Goal: Task Accomplishment & Management: Manage account settings

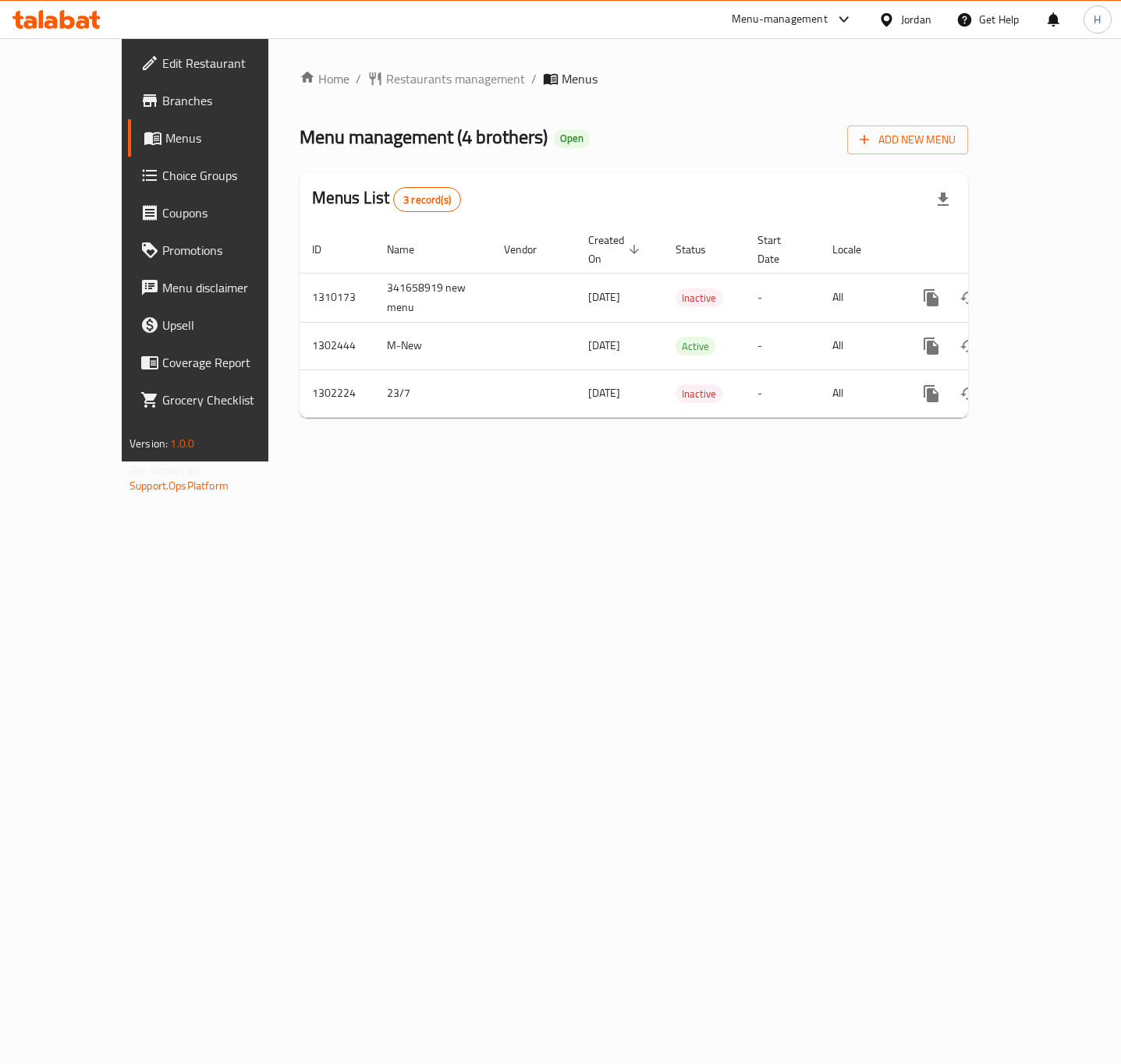
click at [162, 106] on span "Branches" at bounding box center [229, 100] width 134 height 19
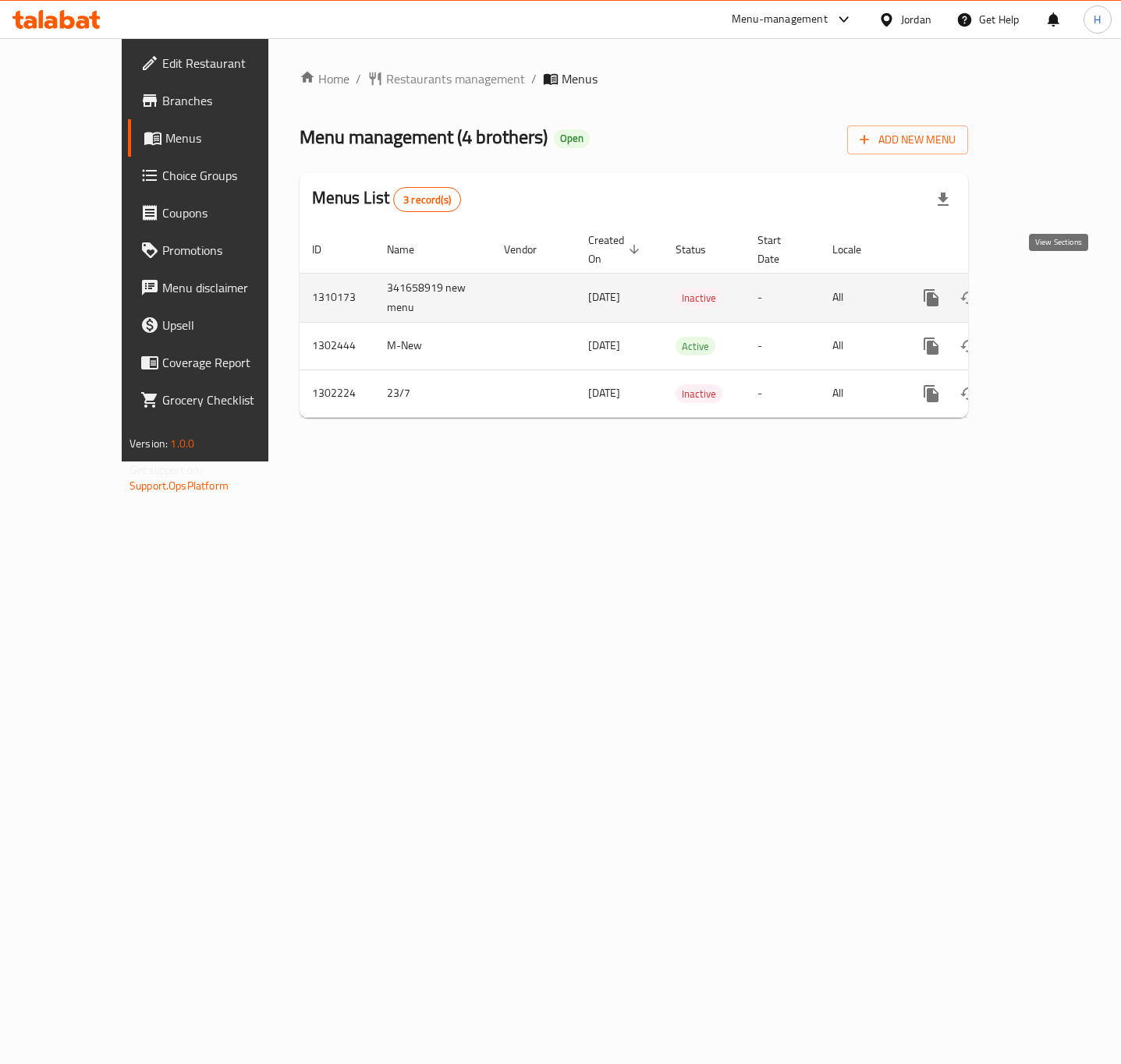
click at [1062, 282] on link "enhanced table" at bounding box center [1043, 298] width 38 height 38
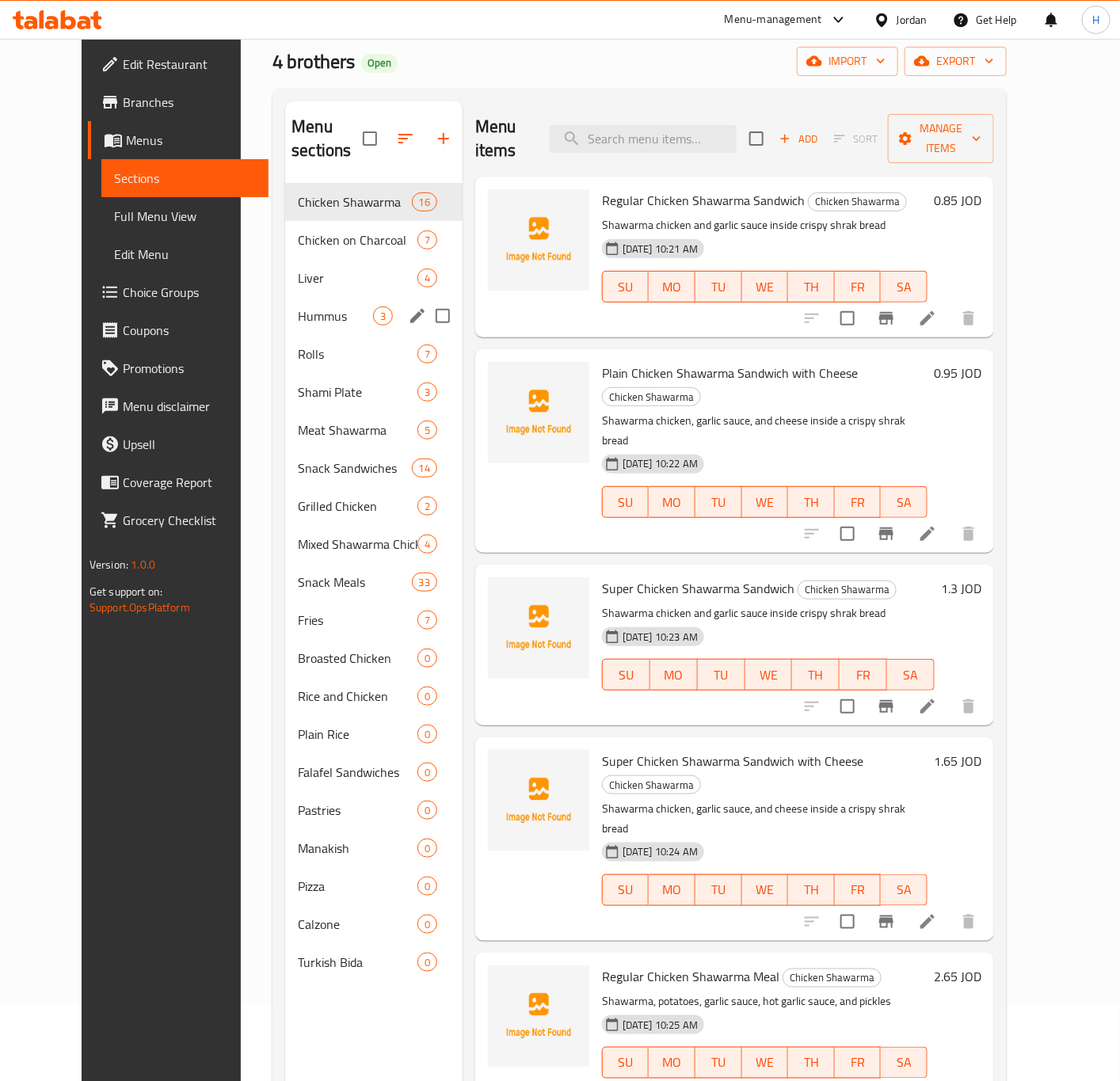
scroll to position [119, 0]
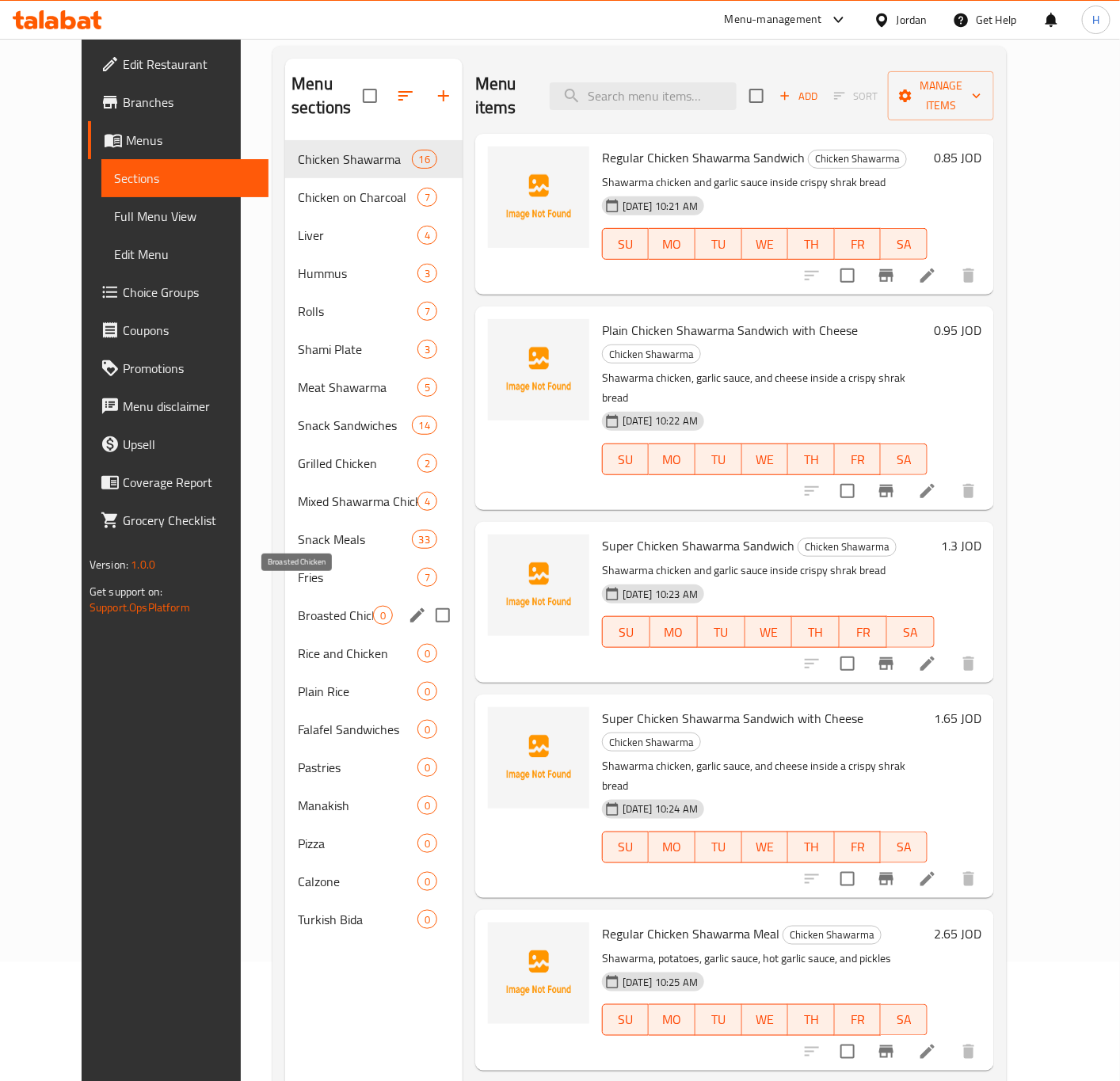
click at [305, 606] on span "Broasted Chicken" at bounding box center [335, 615] width 75 height 19
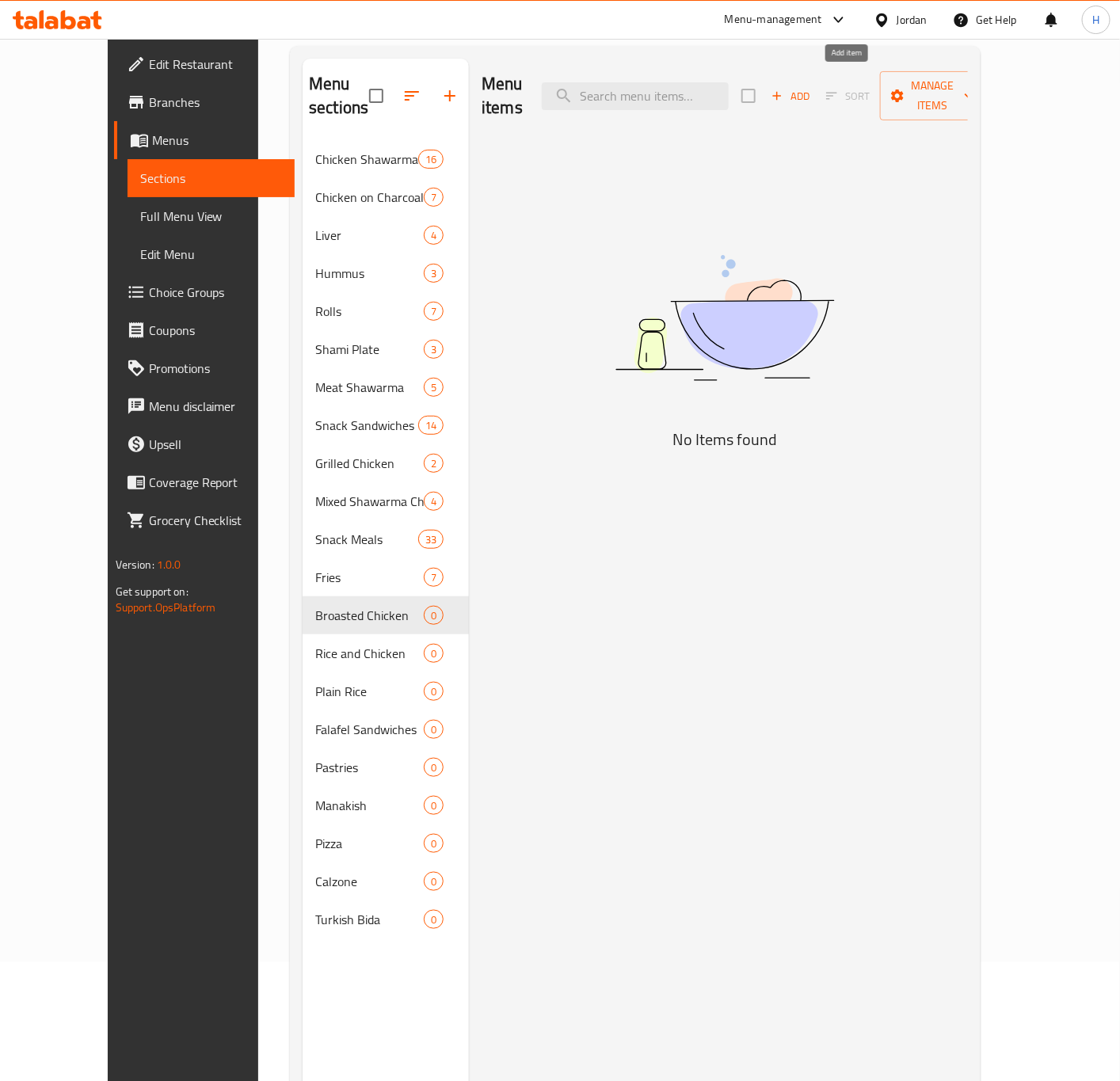
click at [812, 87] on span "Add" at bounding box center [790, 96] width 42 height 18
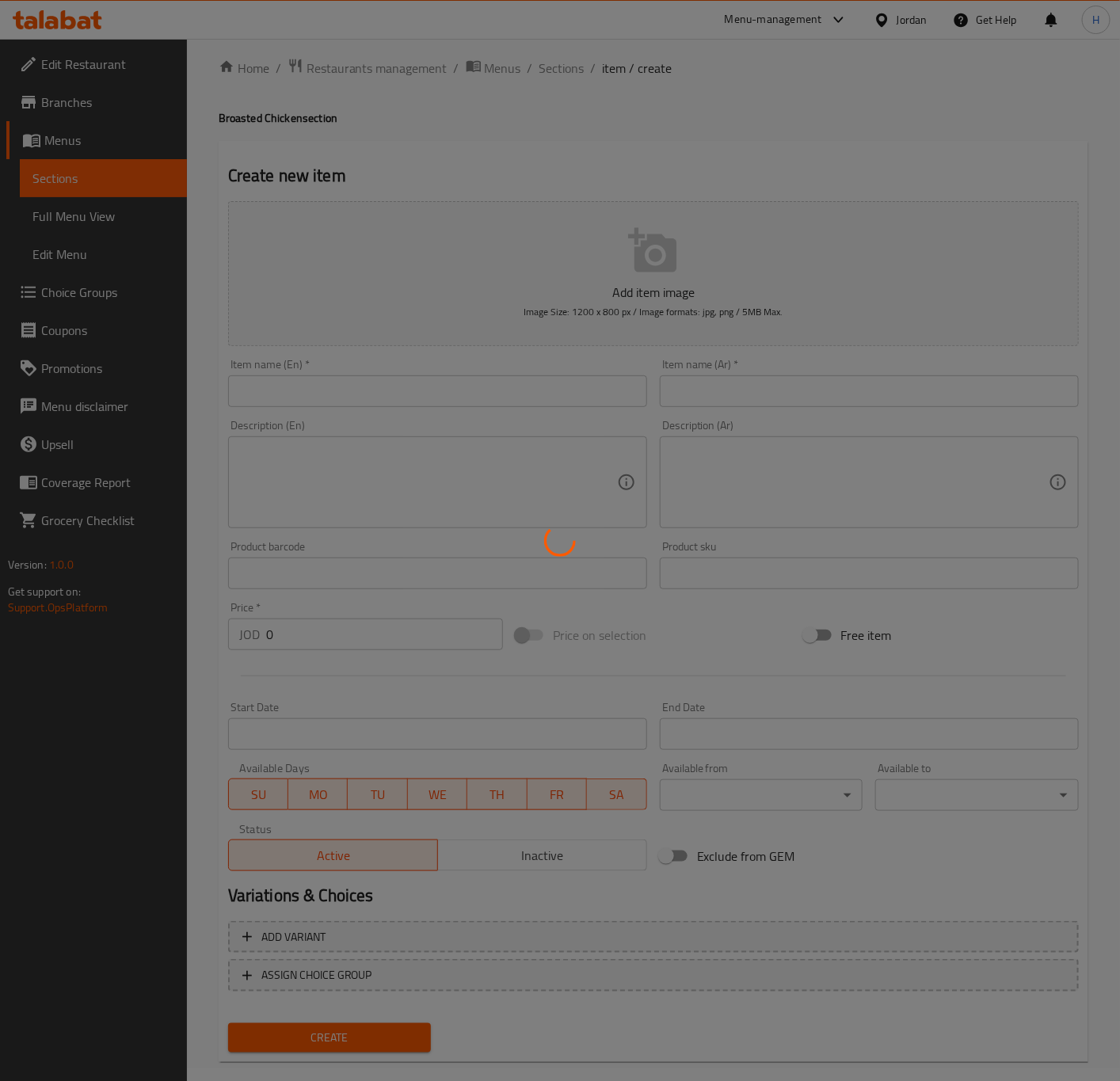
scroll to position [37, 0]
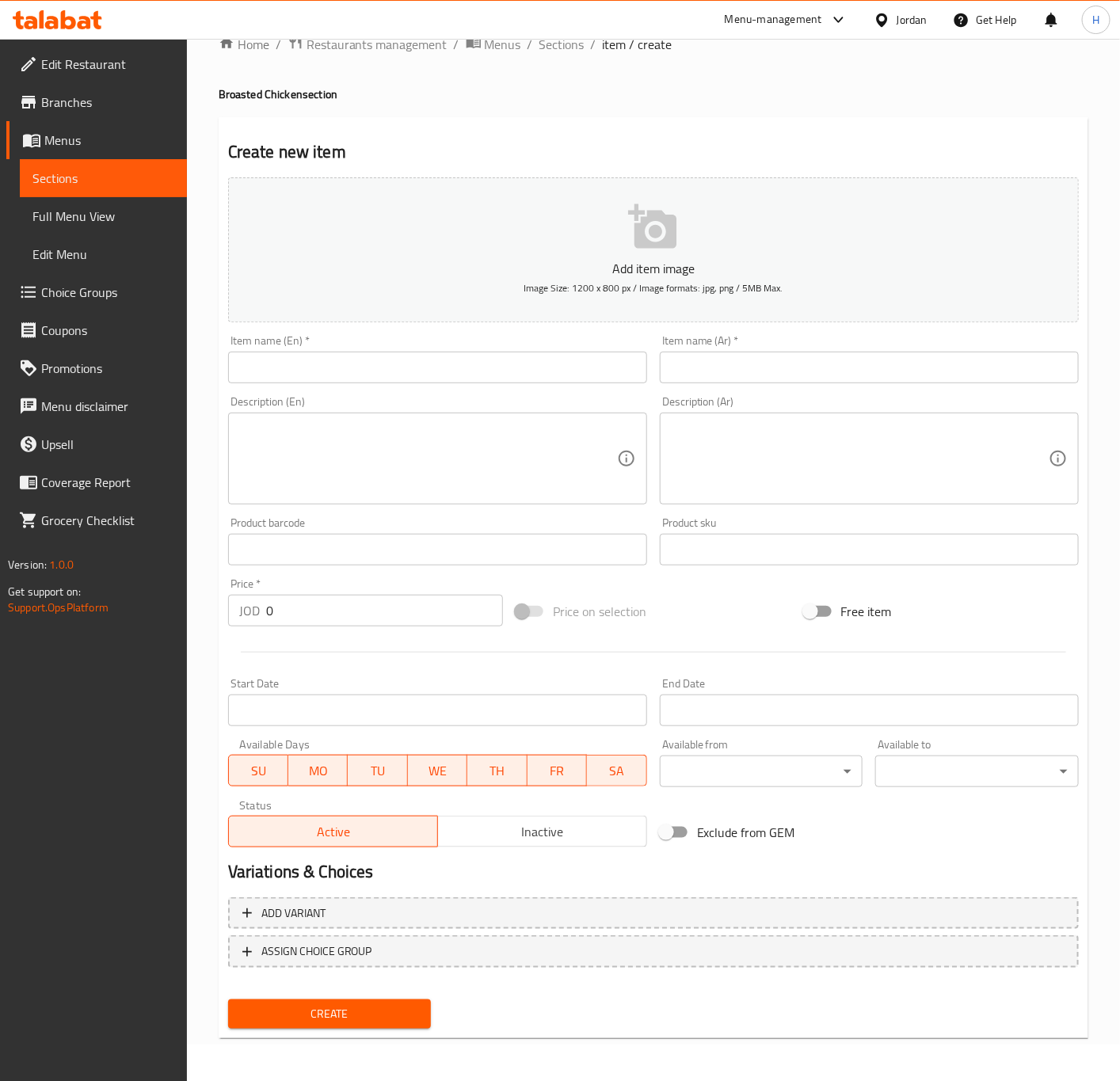
click at [918, 373] on input "text" at bounding box center [869, 368] width 419 height 32
paste input "أربع قطع بروستد سادة"
type input "أربع قطع بروستد سادة"
click at [580, 373] on input "text" at bounding box center [437, 368] width 419 height 32
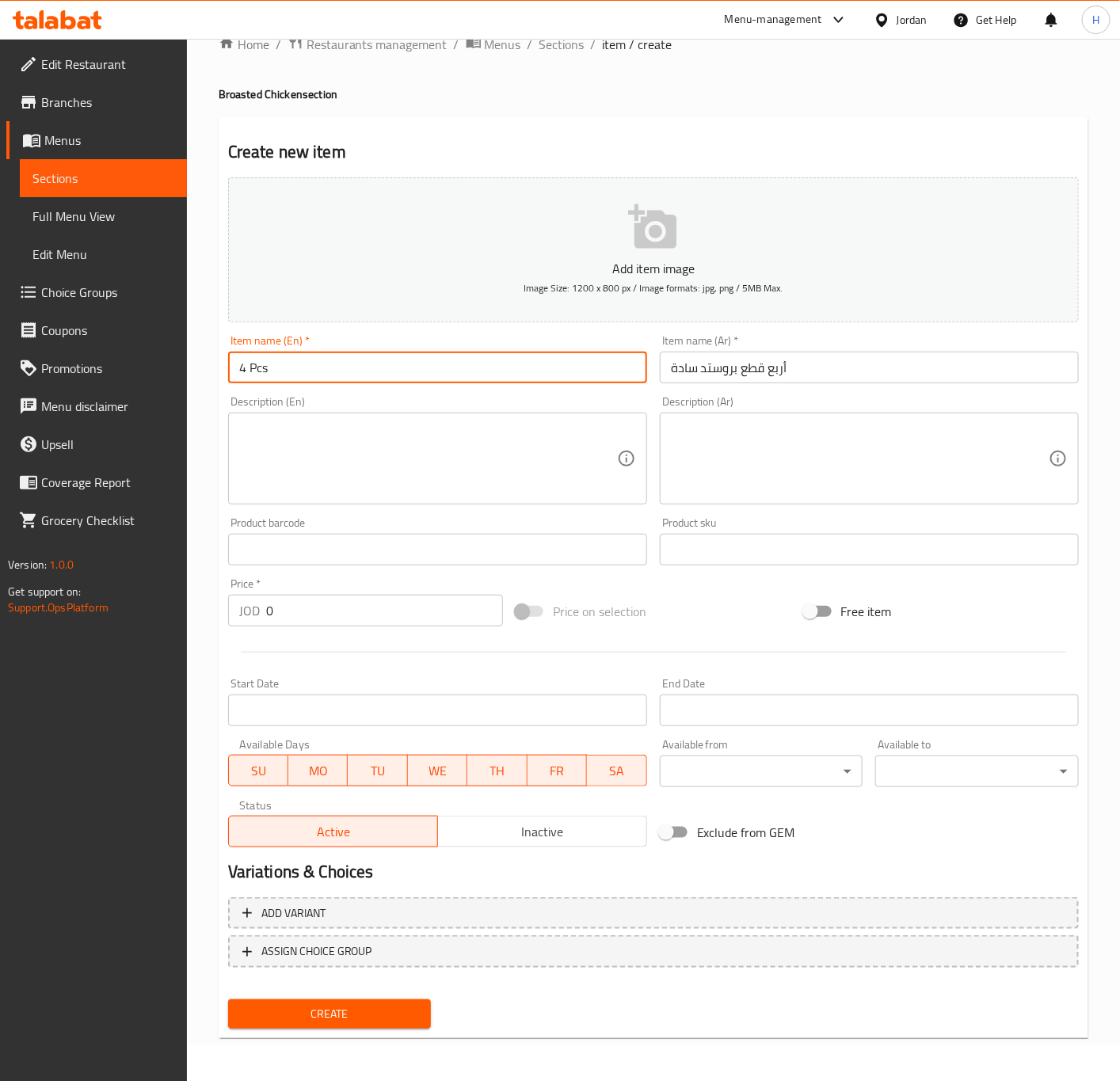
paste input "plain broasted chicken"
click at [521, 372] on input "4 Pcs plain broasted chicken" at bounding box center [437, 368] width 419 height 32
type input "4 Pcs Plain Broasted Chicken"
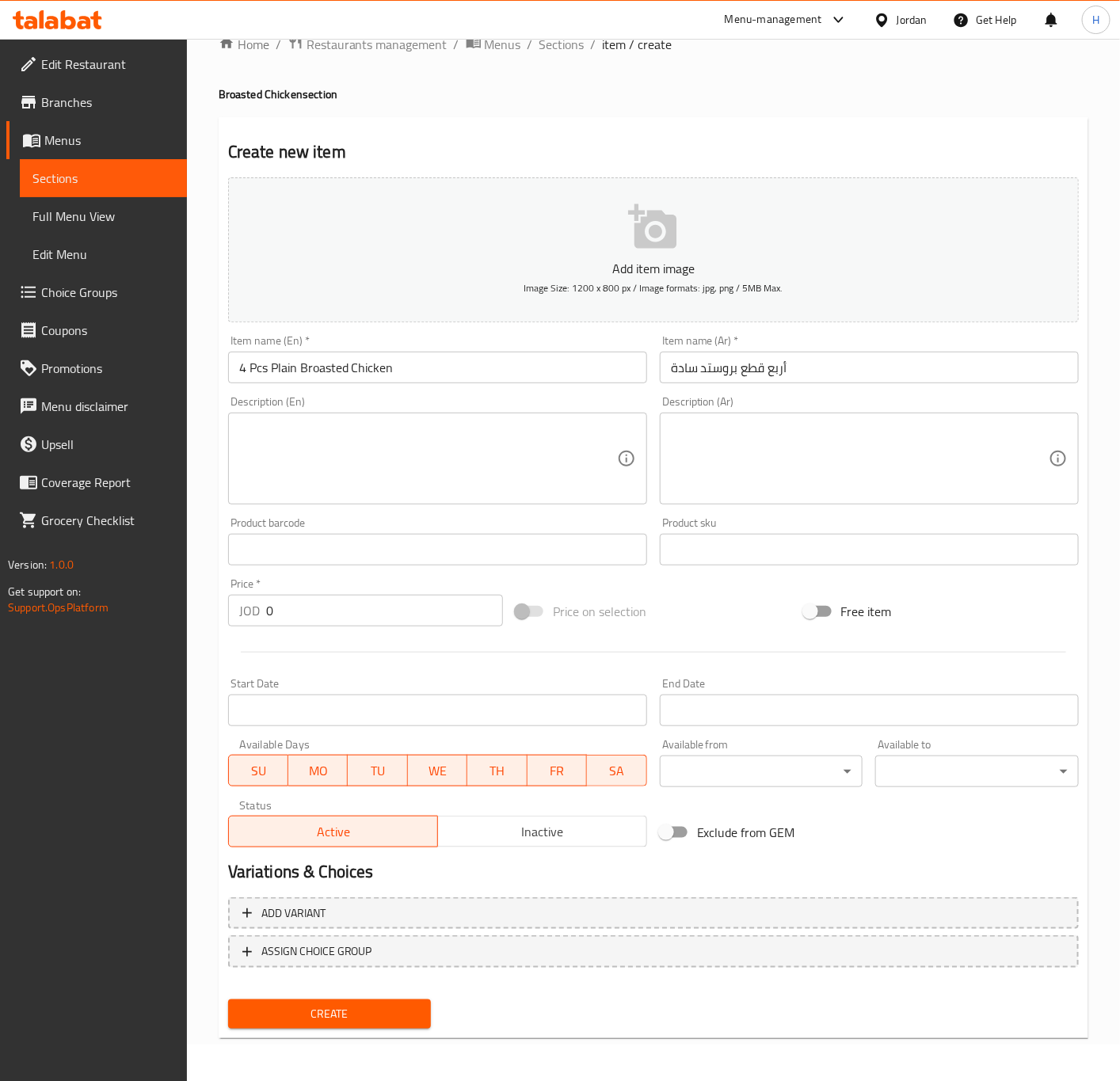
click at [397, 620] on input "0" at bounding box center [384, 610] width 237 height 32
paste input "3.35"
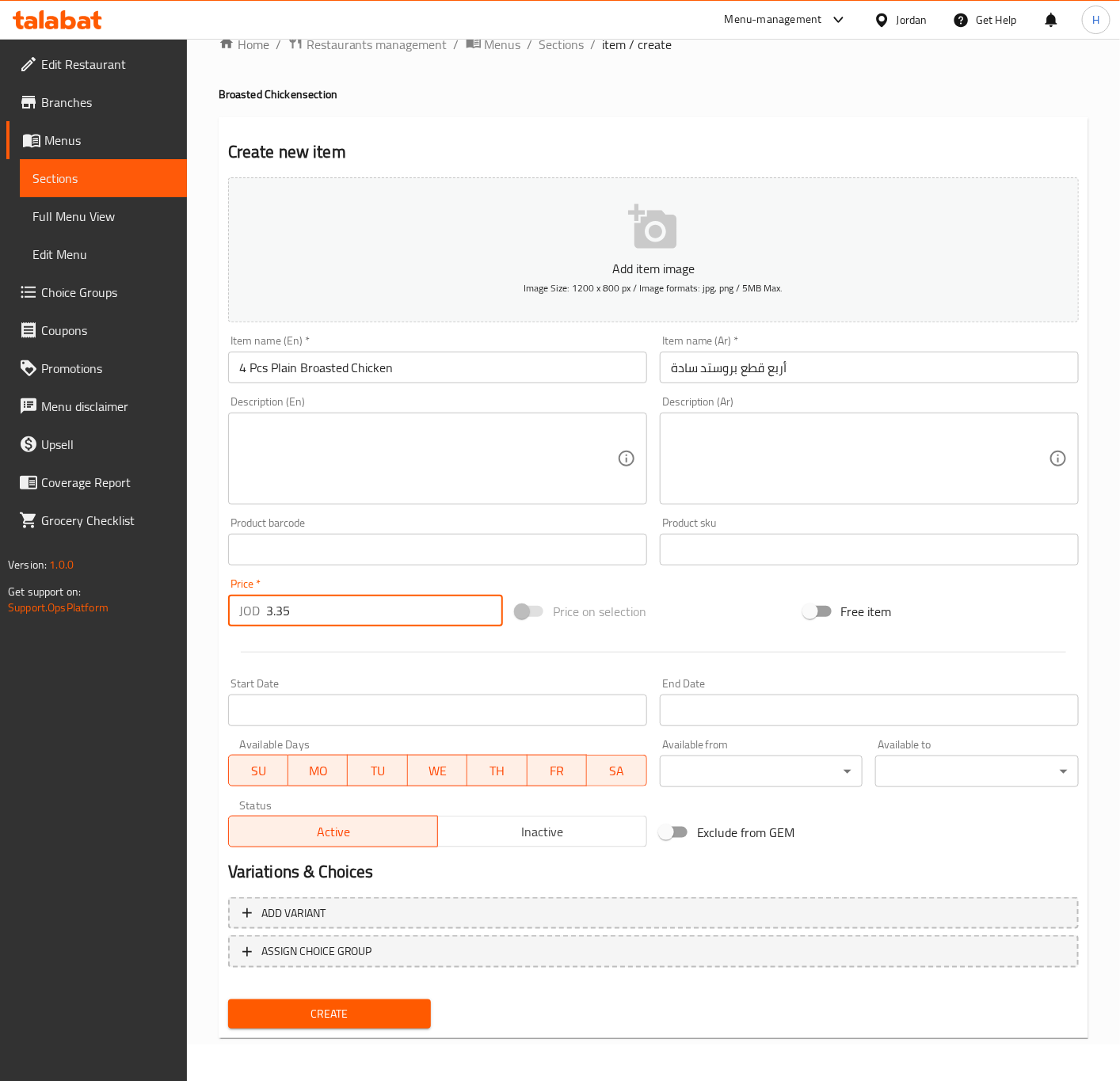
type input "3.35"
click at [390, 1006] on span "Create" at bounding box center [330, 1014] width 178 height 20
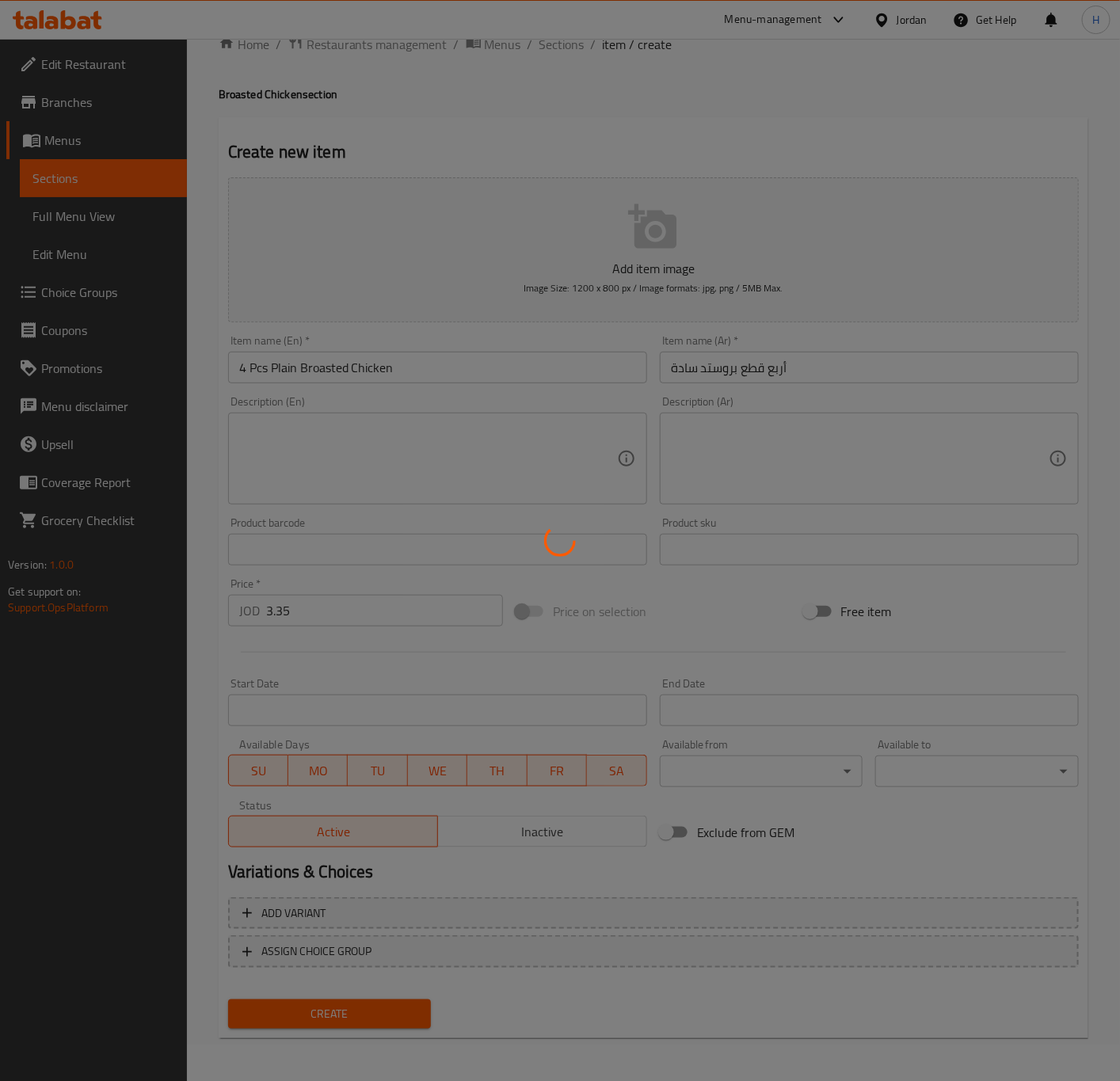
type input "0"
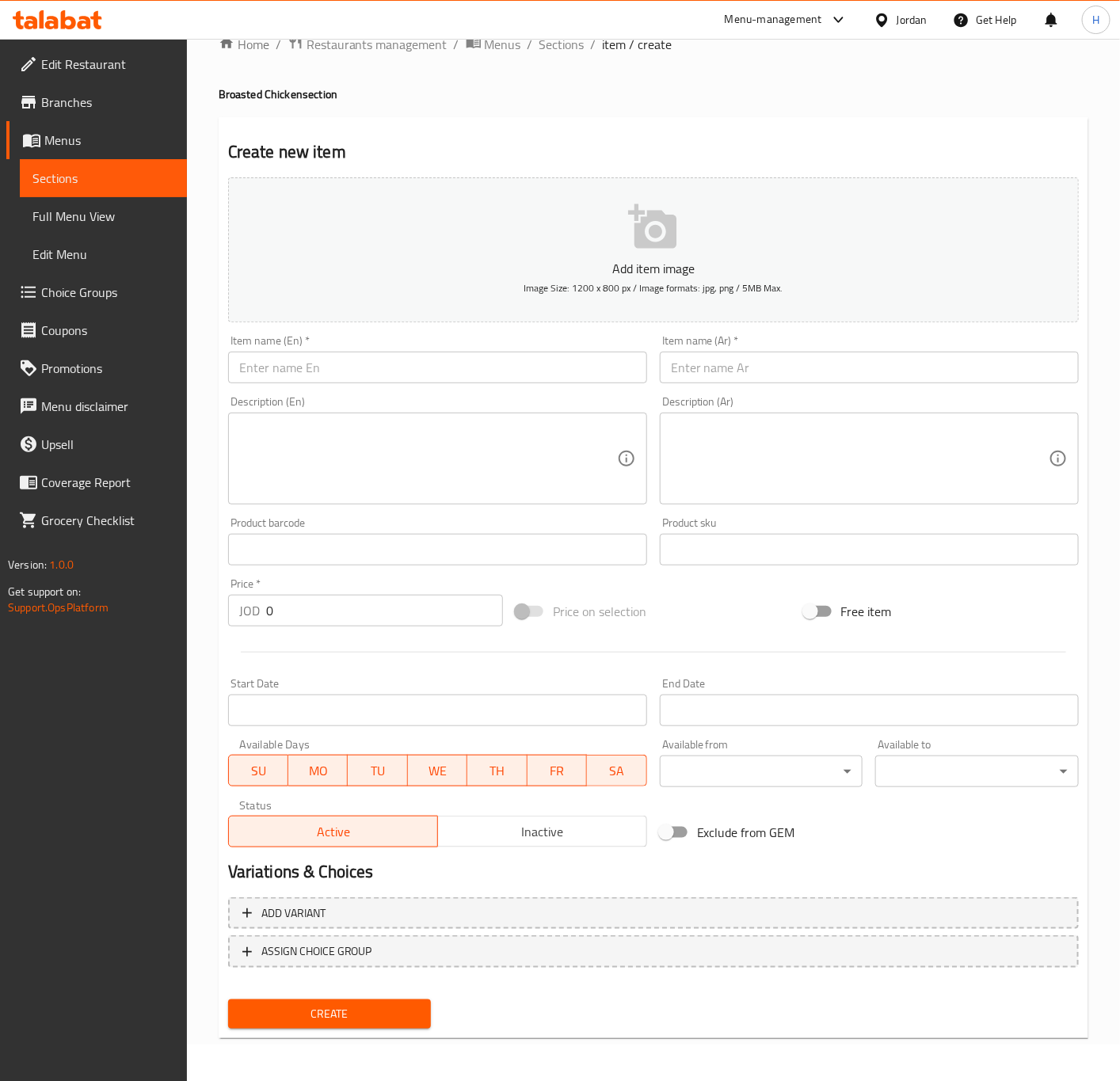
click at [987, 354] on input "text" at bounding box center [869, 368] width 419 height 32
paste input "أربع قطع بروستد مع"
click at [727, 368] on input "أربع قطع بروستد مع 1 بطاطا" at bounding box center [869, 368] width 419 height 32
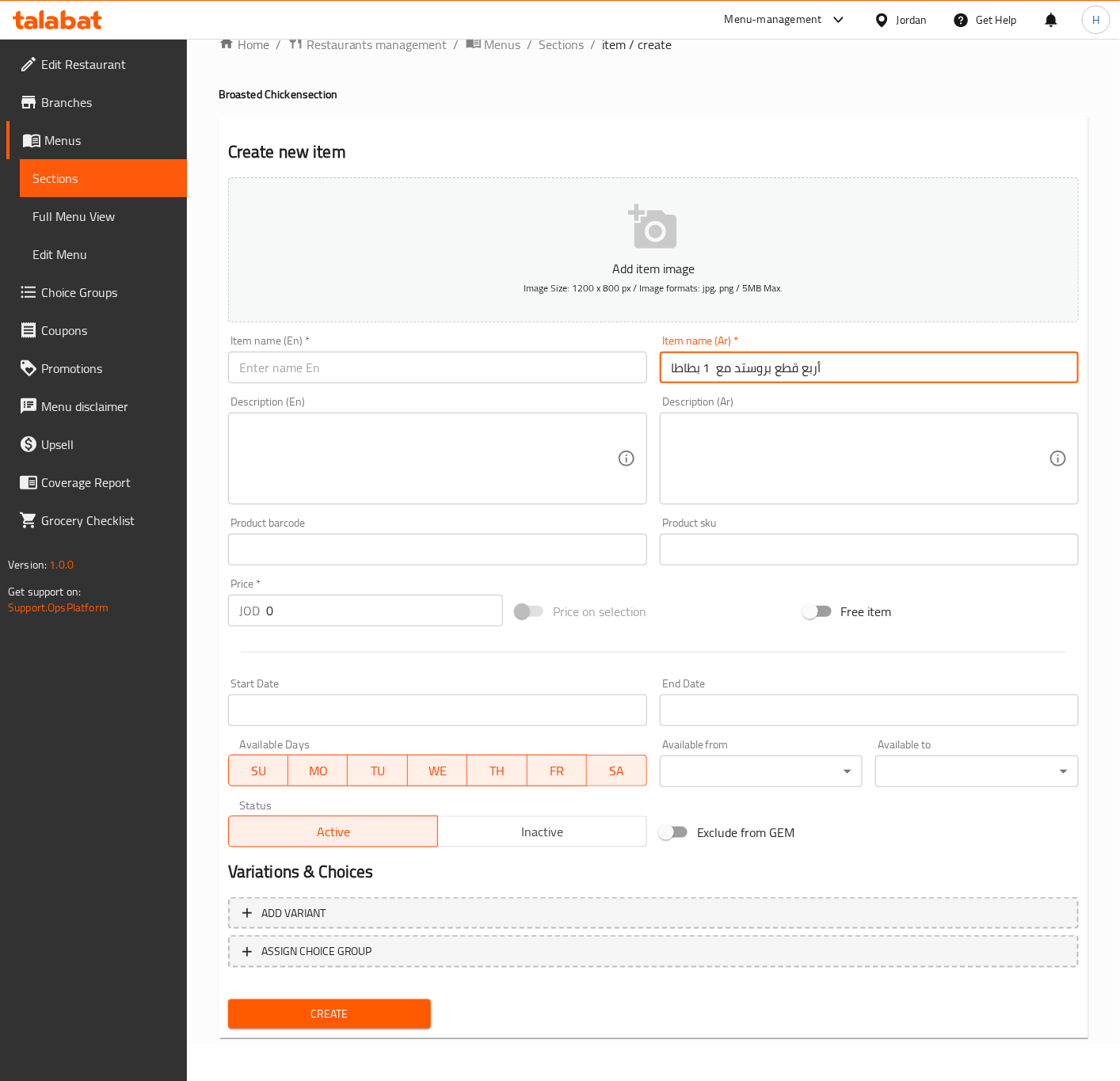
type input "أربع قطع بروستد مع 1 بطاطا"
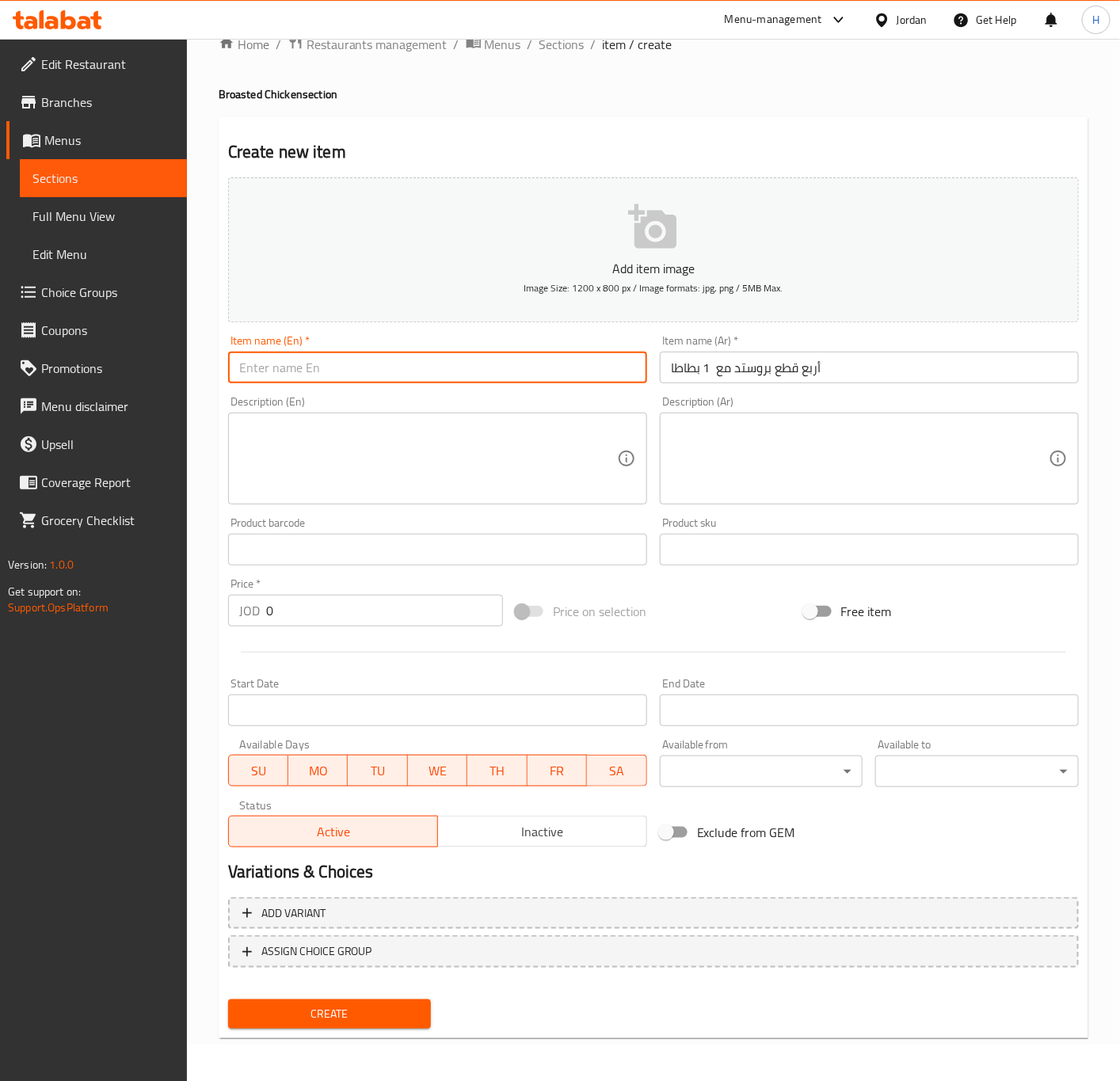
click at [471, 362] on input "text" at bounding box center [437, 368] width 419 height 32
type input "4 Pcs Broasted Chicken"
click at [392, 609] on input "0" at bounding box center [384, 610] width 237 height 32
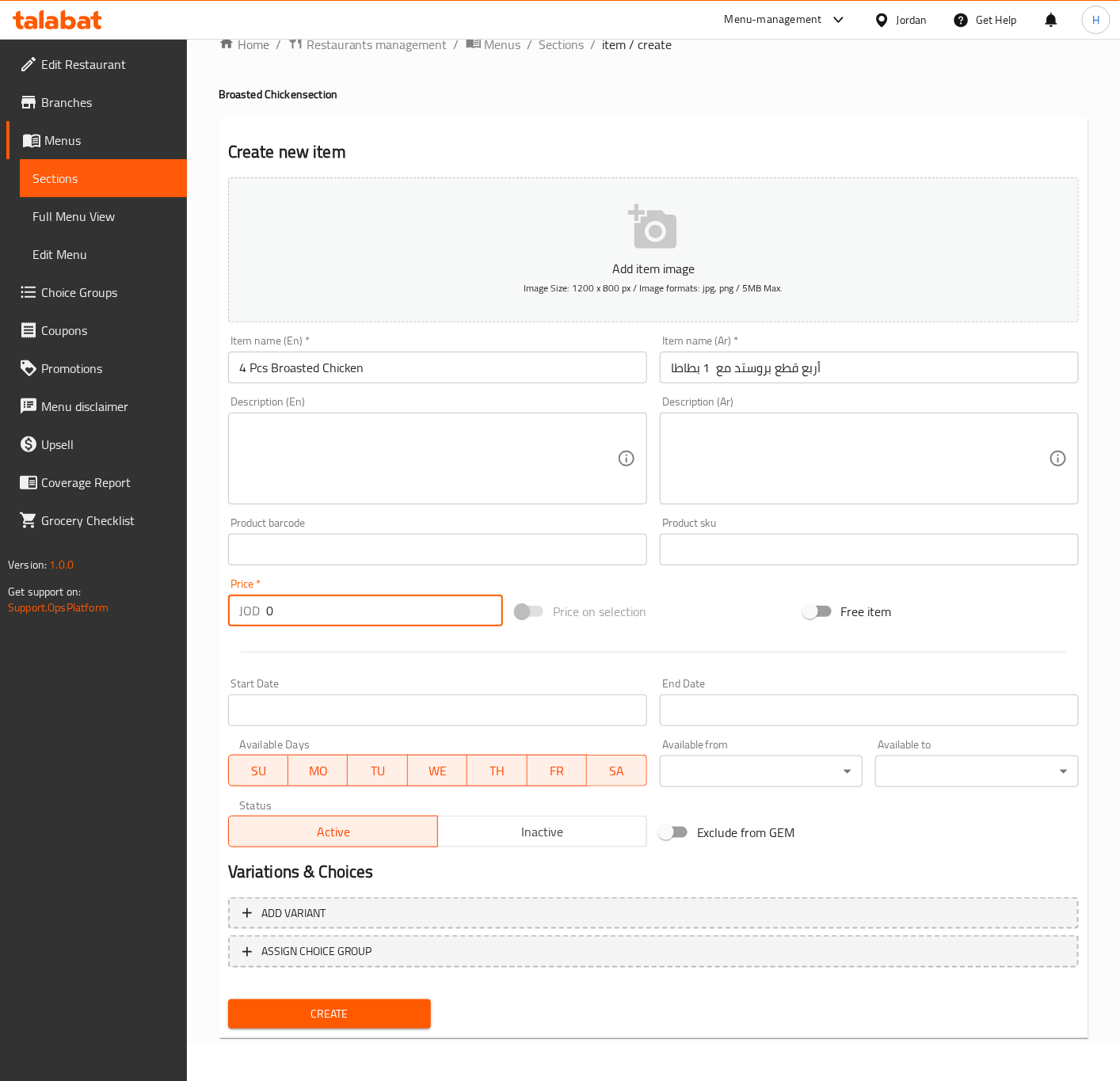
click at [392, 609] on input "0" at bounding box center [384, 610] width 237 height 32
click at [392, 608] on input "0" at bounding box center [384, 610] width 237 height 32
paste input "4.65"
type input "4.65"
click at [757, 427] on textarea at bounding box center [860, 459] width 377 height 75
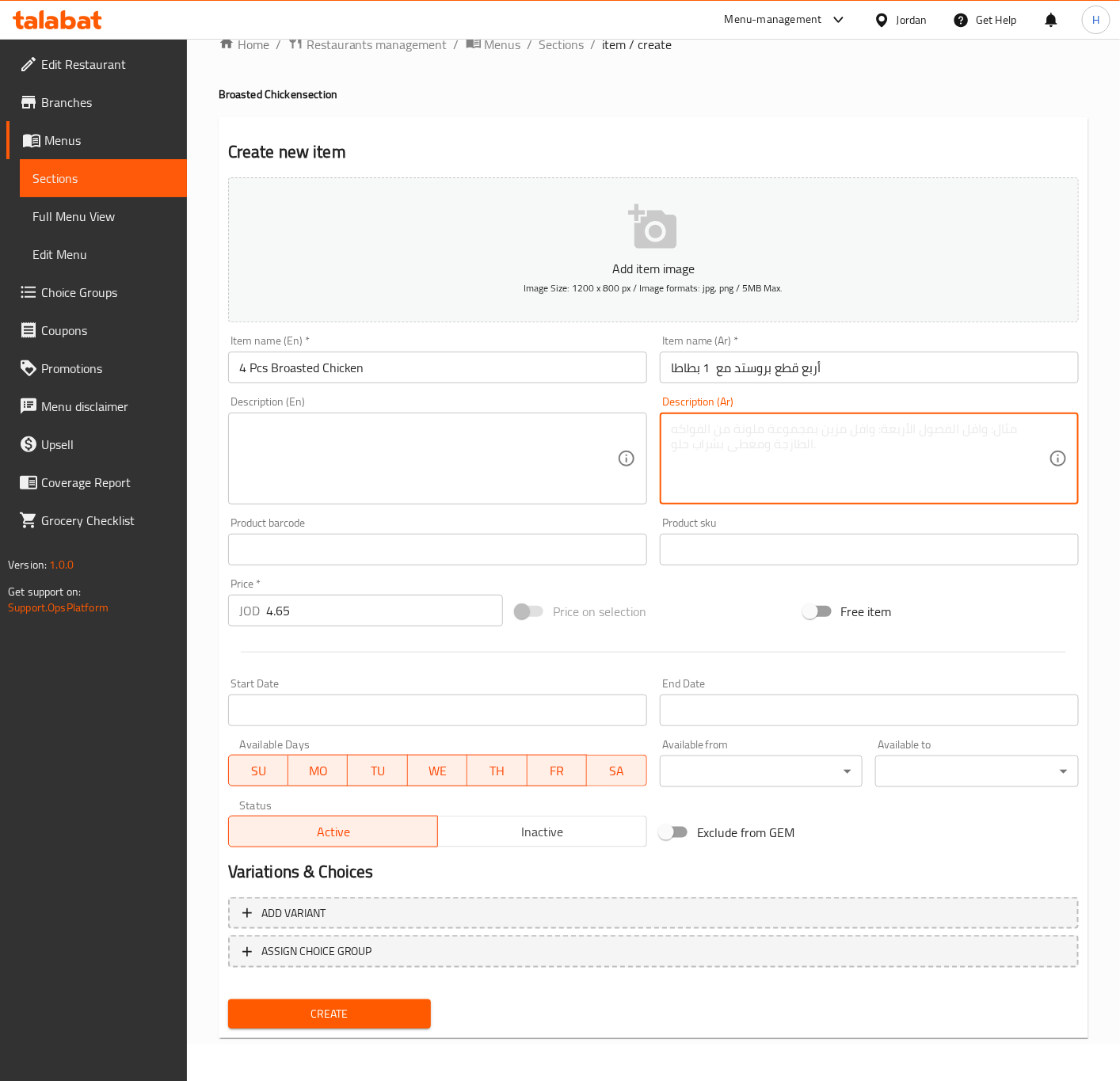
paste textarea "( ١بطاطا+كولسلو+مثومة+ خبز+علبةبيبسي)"
type textarea "( ١بطاطا+كولسلو+مثومة+ خبز+علبة بيبسي)"
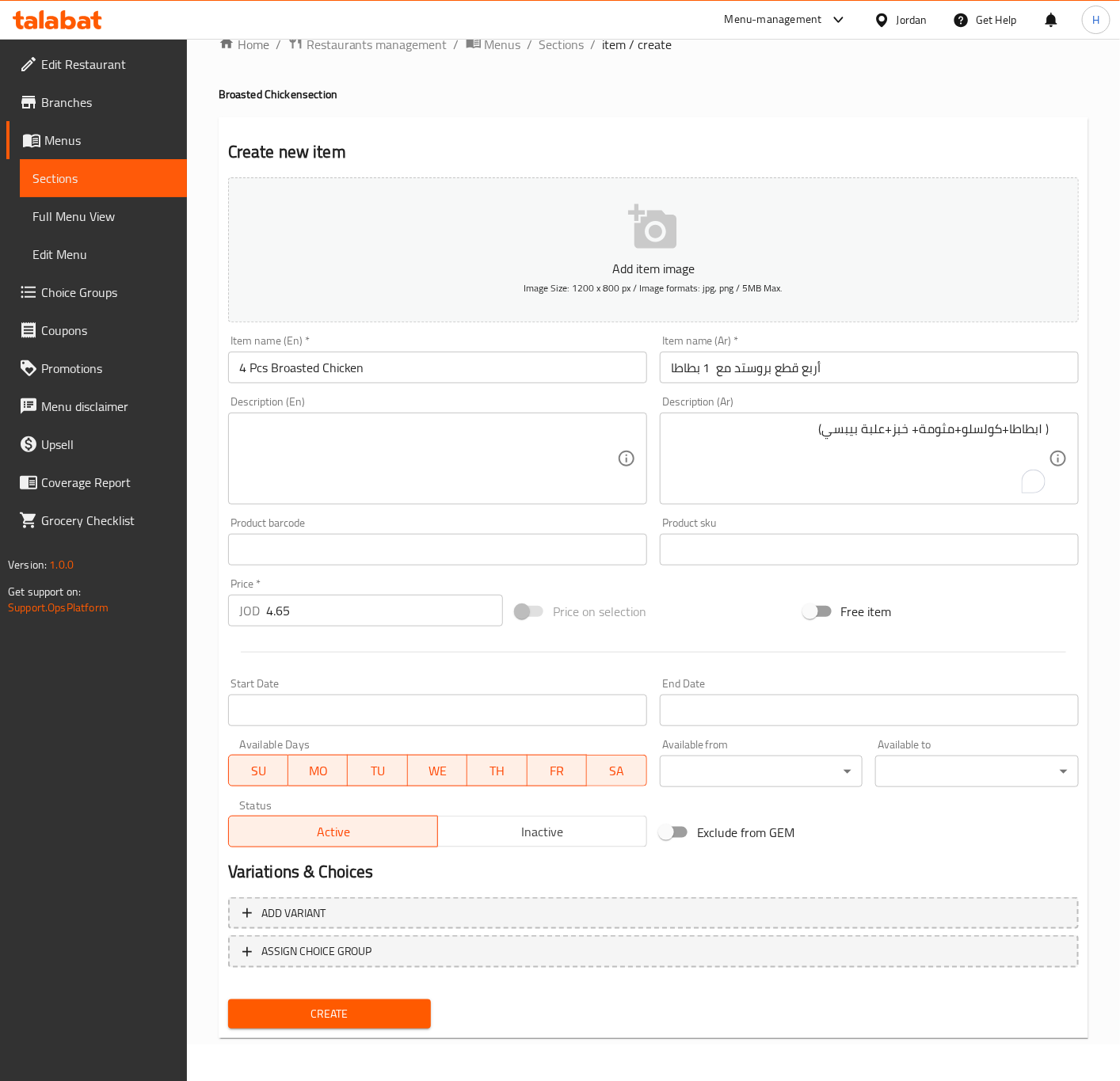
click at [442, 431] on textarea at bounding box center [428, 459] width 377 height 75
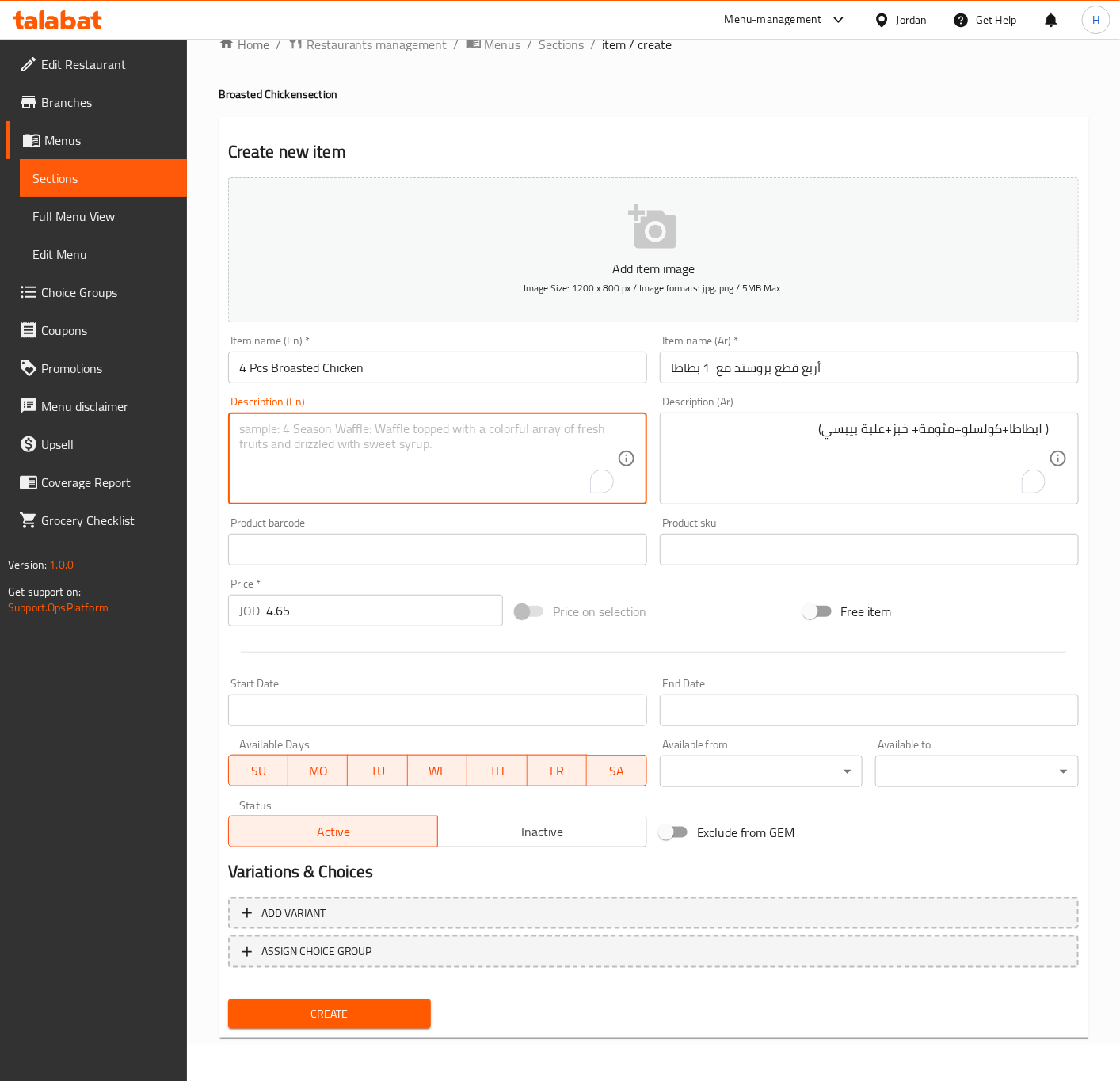
paste textarea "(1 potato, coleslaw, garlic dip, bread, and a can of Pepsi)"
type textarea "(1 potato, coleslaw, garlic dip, bread, and a can of Pepsi)"
click at [422, 368] on input "4 Pcs Broasted Chicken" at bounding box center [437, 368] width 419 height 32
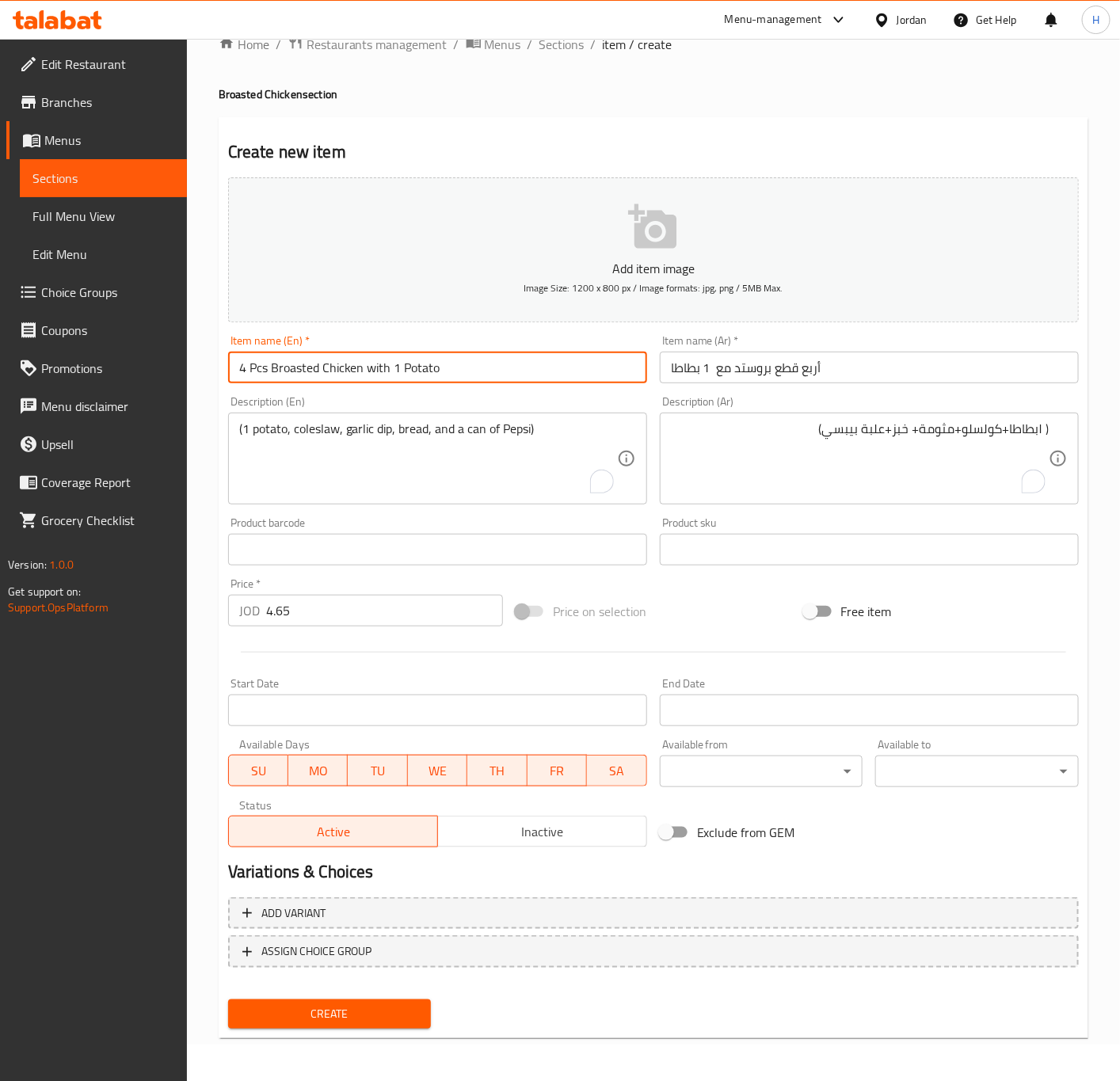
type input "4 Pcs Broasted Chicken with 1 Potato"
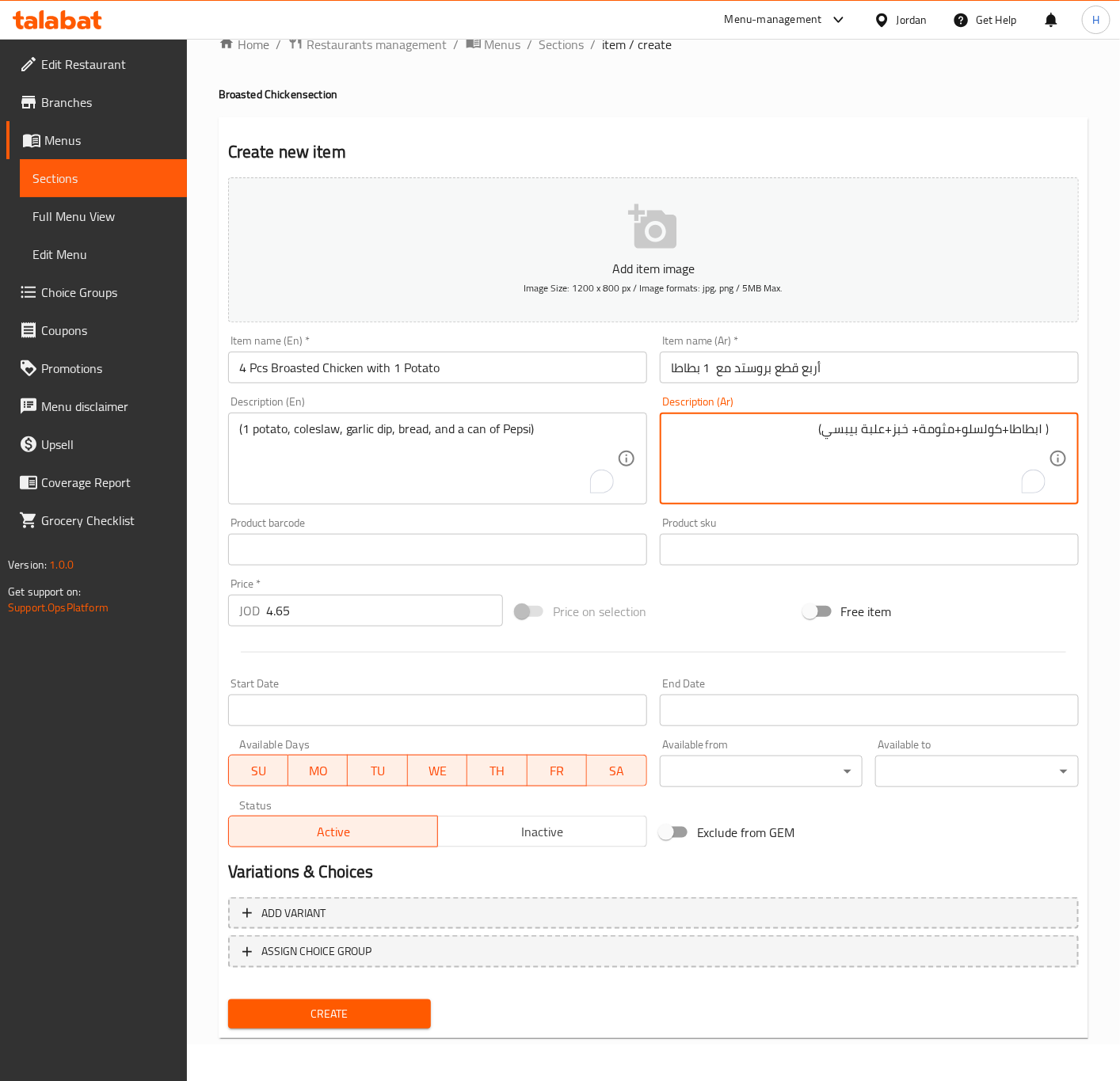
click at [945, 427] on textarea "( ١بطاطا+كولسلو+مثومة+ خبز+علبة بيبسي)" at bounding box center [860, 459] width 377 height 75
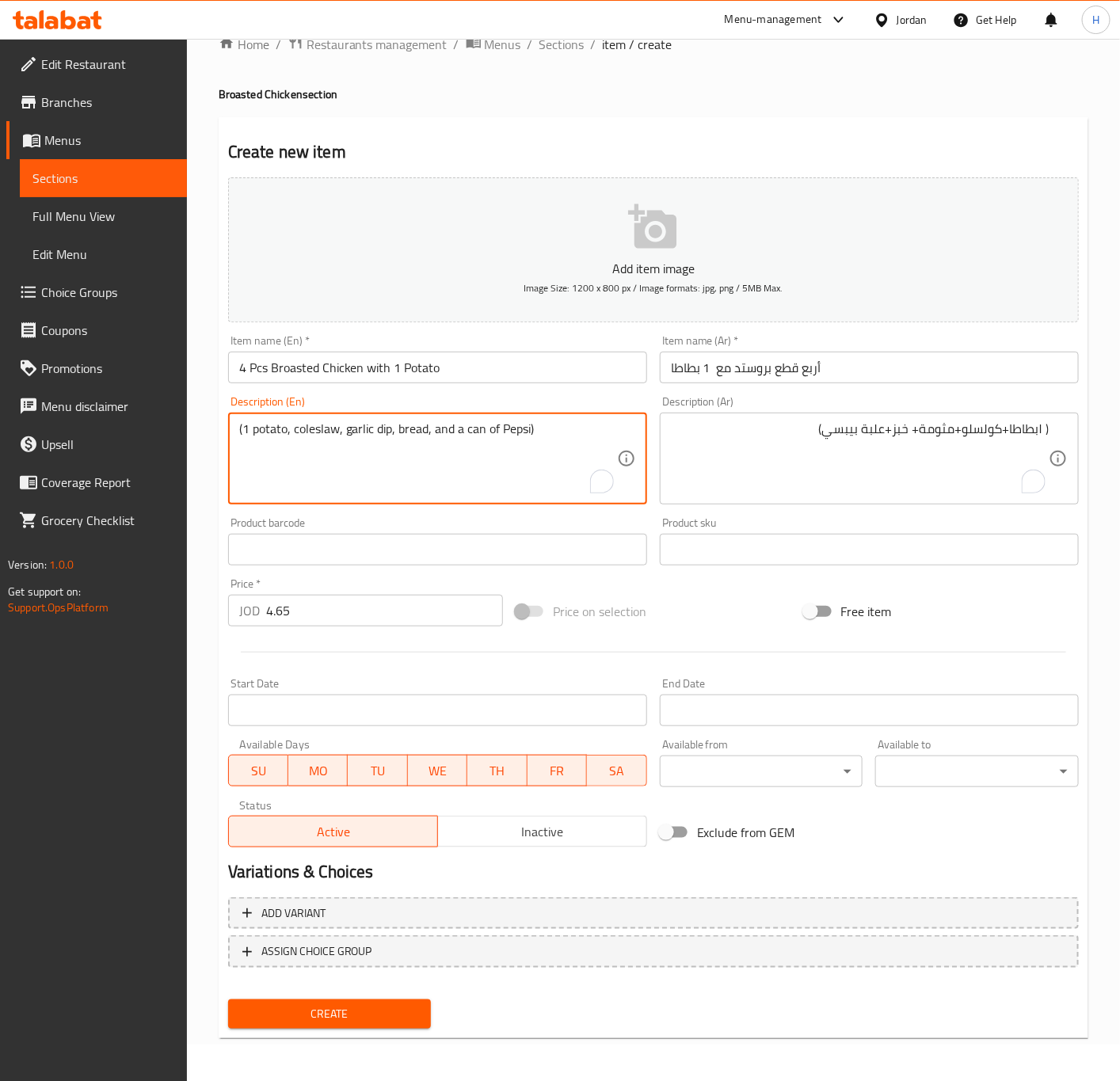
drag, startPoint x: 347, startPoint y: 431, endPoint x: 391, endPoint y: 432, distance: 44.0
paste textarea "Mtawameh"
type textarea "(1 potato, coleslaw, Mtawameh , bread, and a can of Pepsi)"
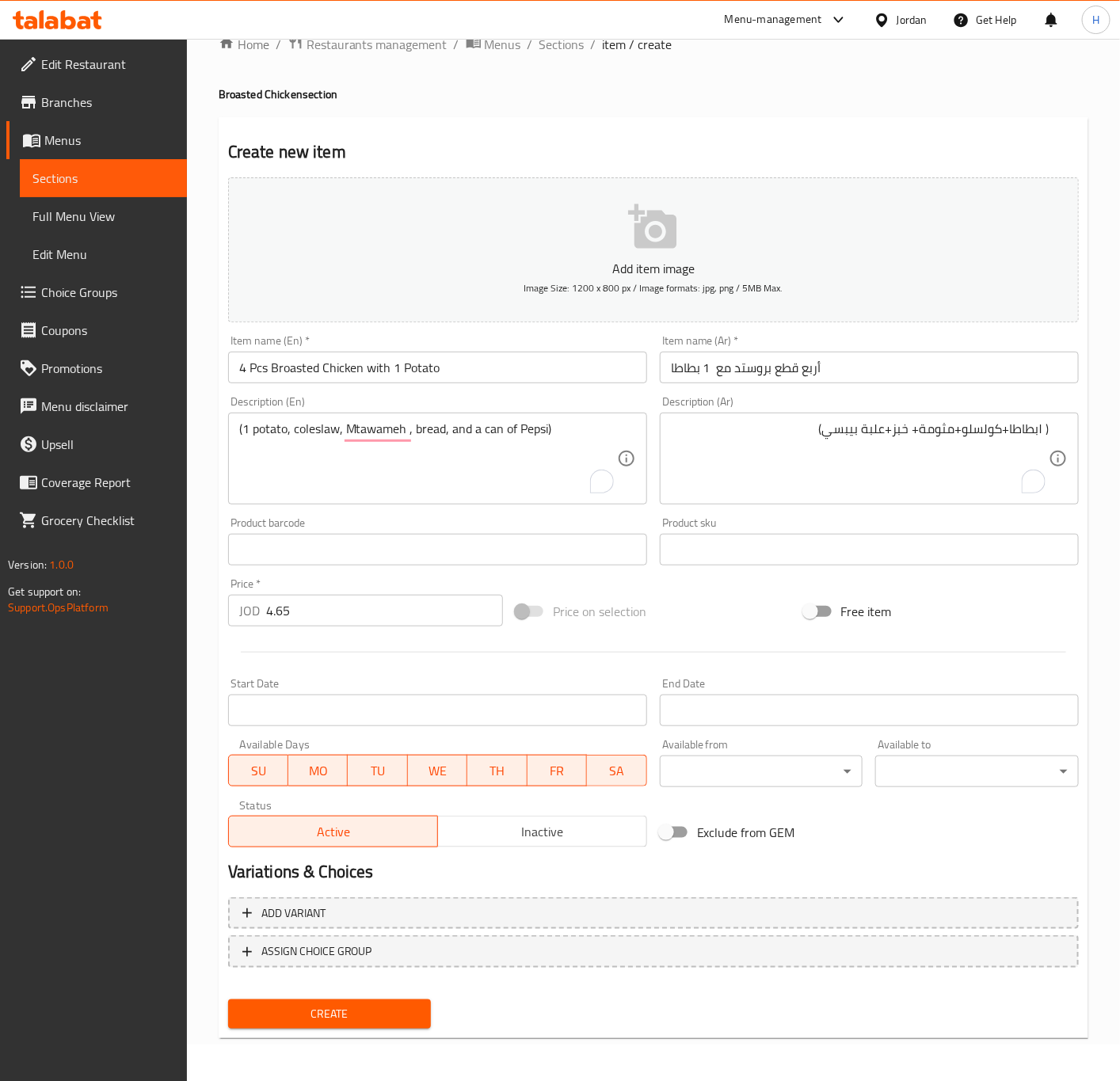
click at [350, 602] on input "4.65" at bounding box center [384, 610] width 237 height 32
click at [228, 1000] on button "Create" at bounding box center [329, 1014] width 204 height 29
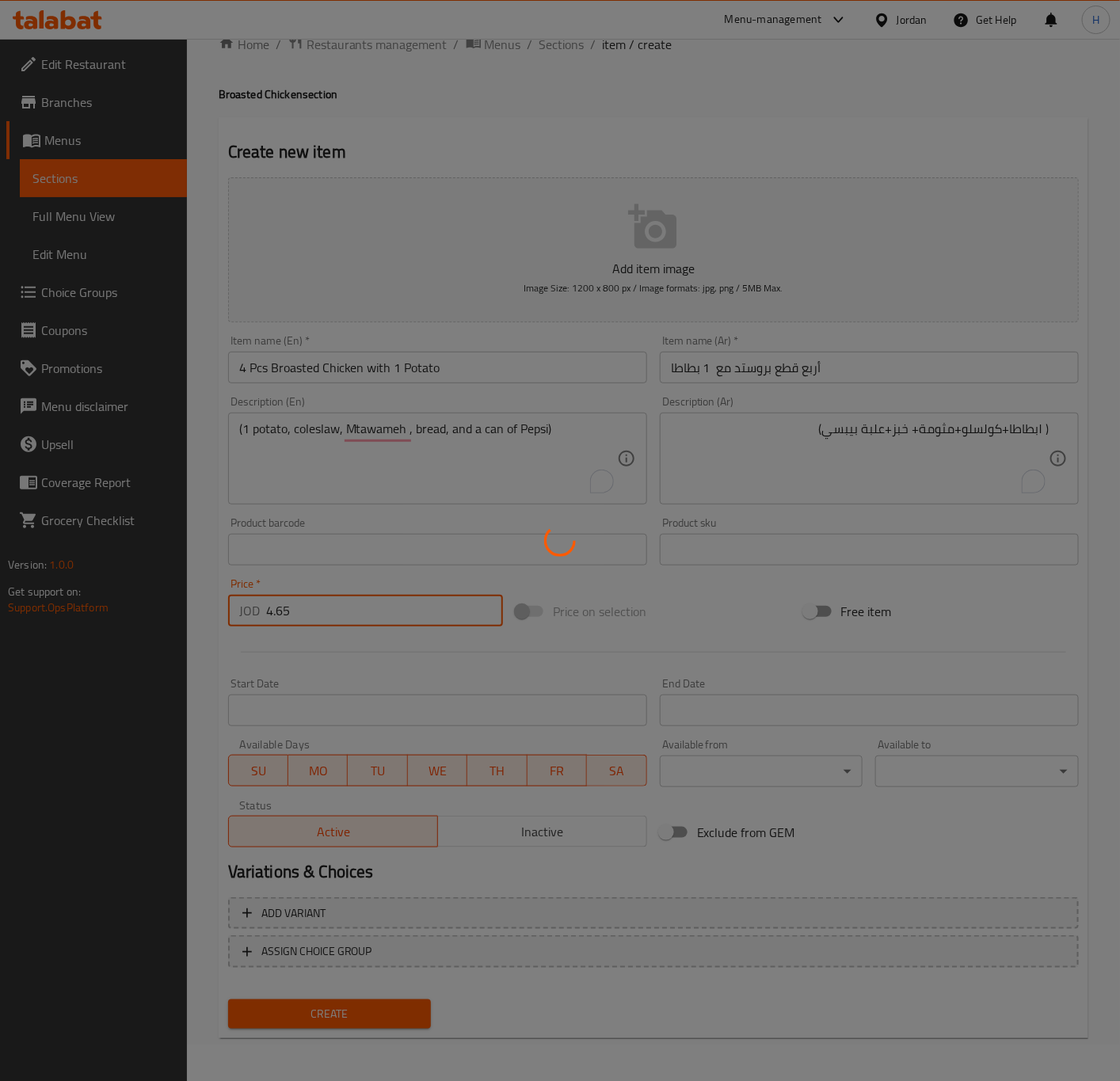
type input "0"
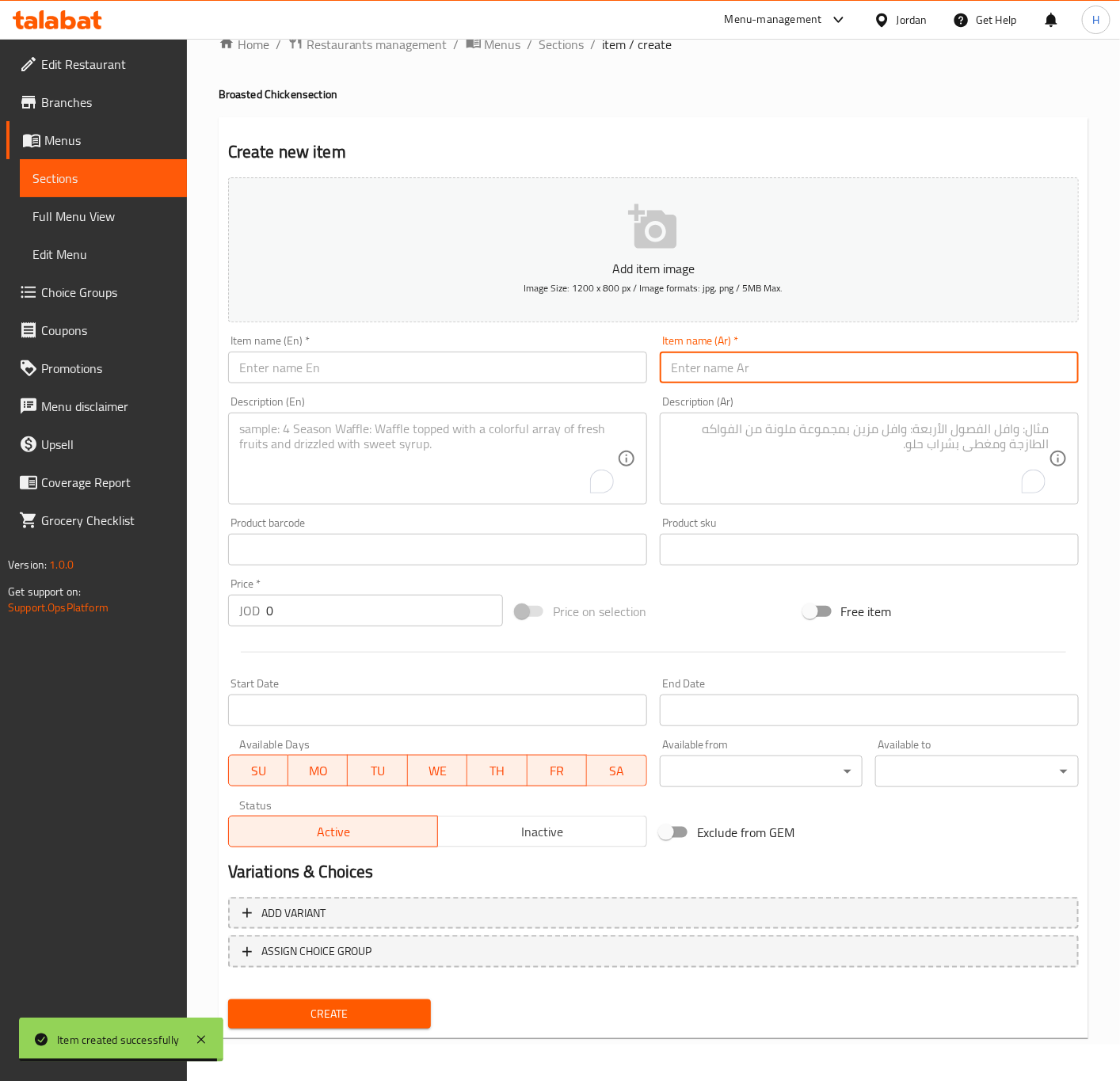
click at [945, 383] on input "text" at bounding box center [869, 368] width 419 height 32
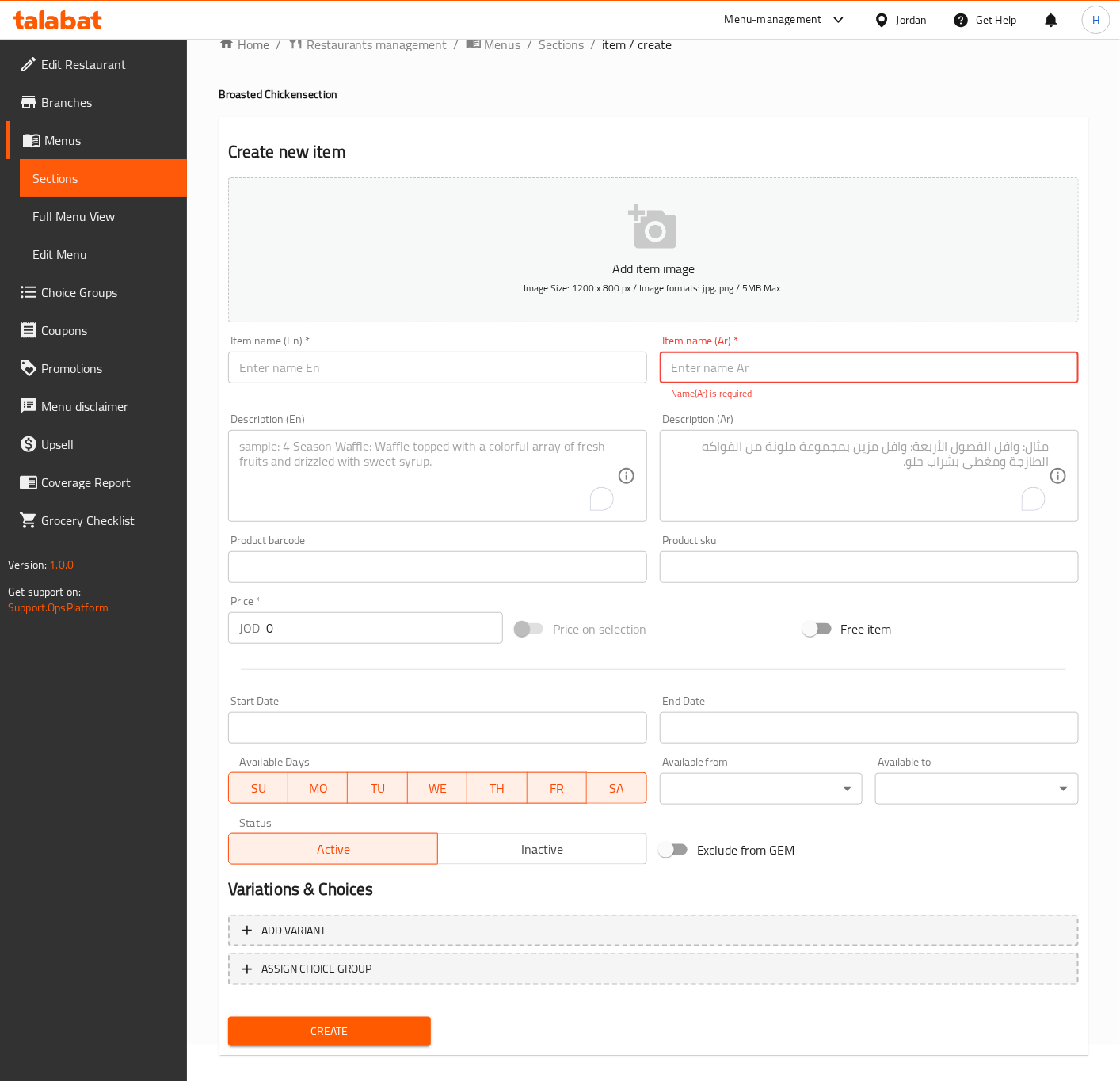
click at [925, 368] on input "text" at bounding box center [869, 368] width 419 height 32
paste input "ثمان قطع بروستد سادة"
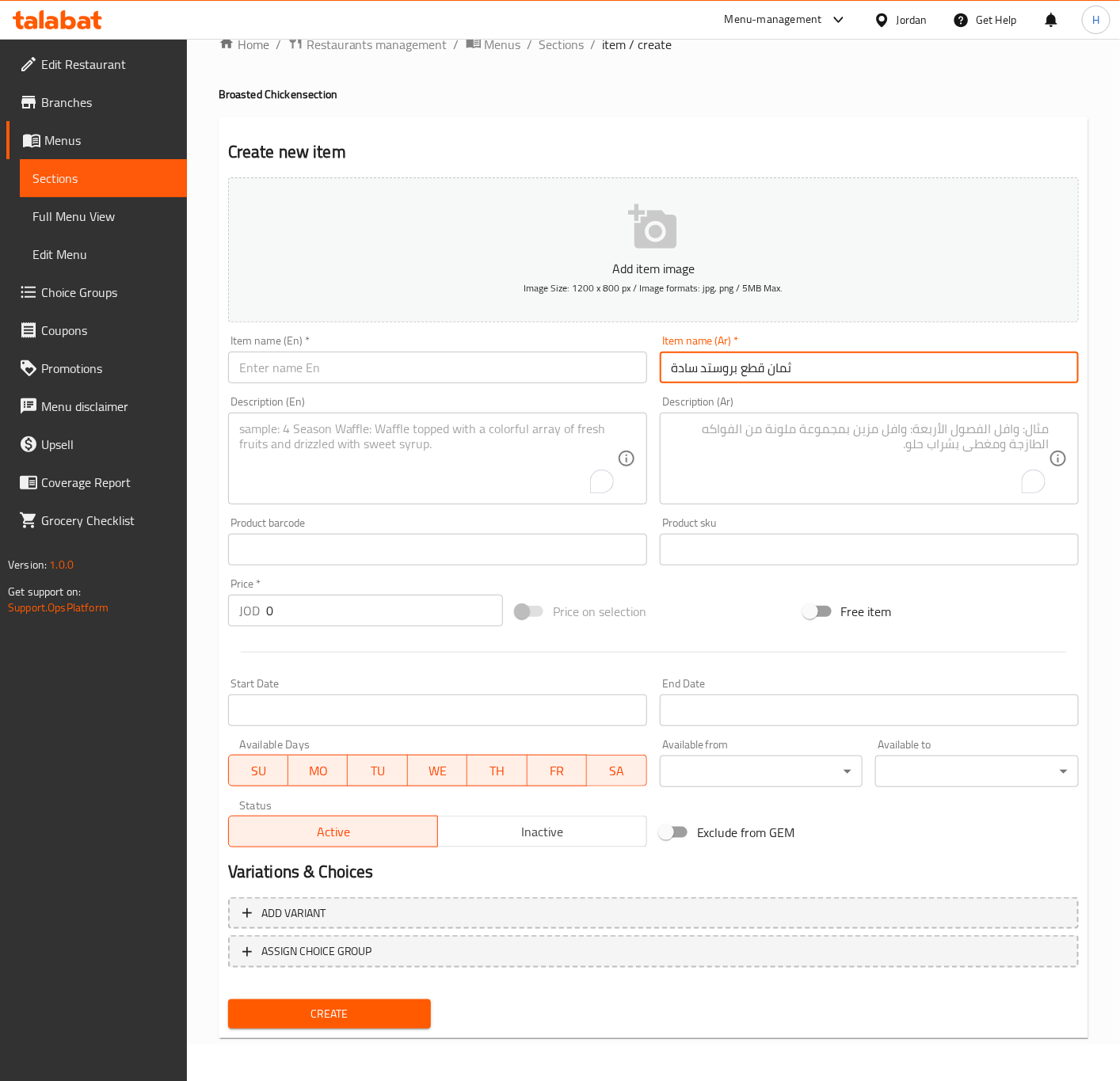
type input "ثمان قطع بروستد سادة"
click at [578, 372] on input "text" at bounding box center [437, 368] width 419 height 32
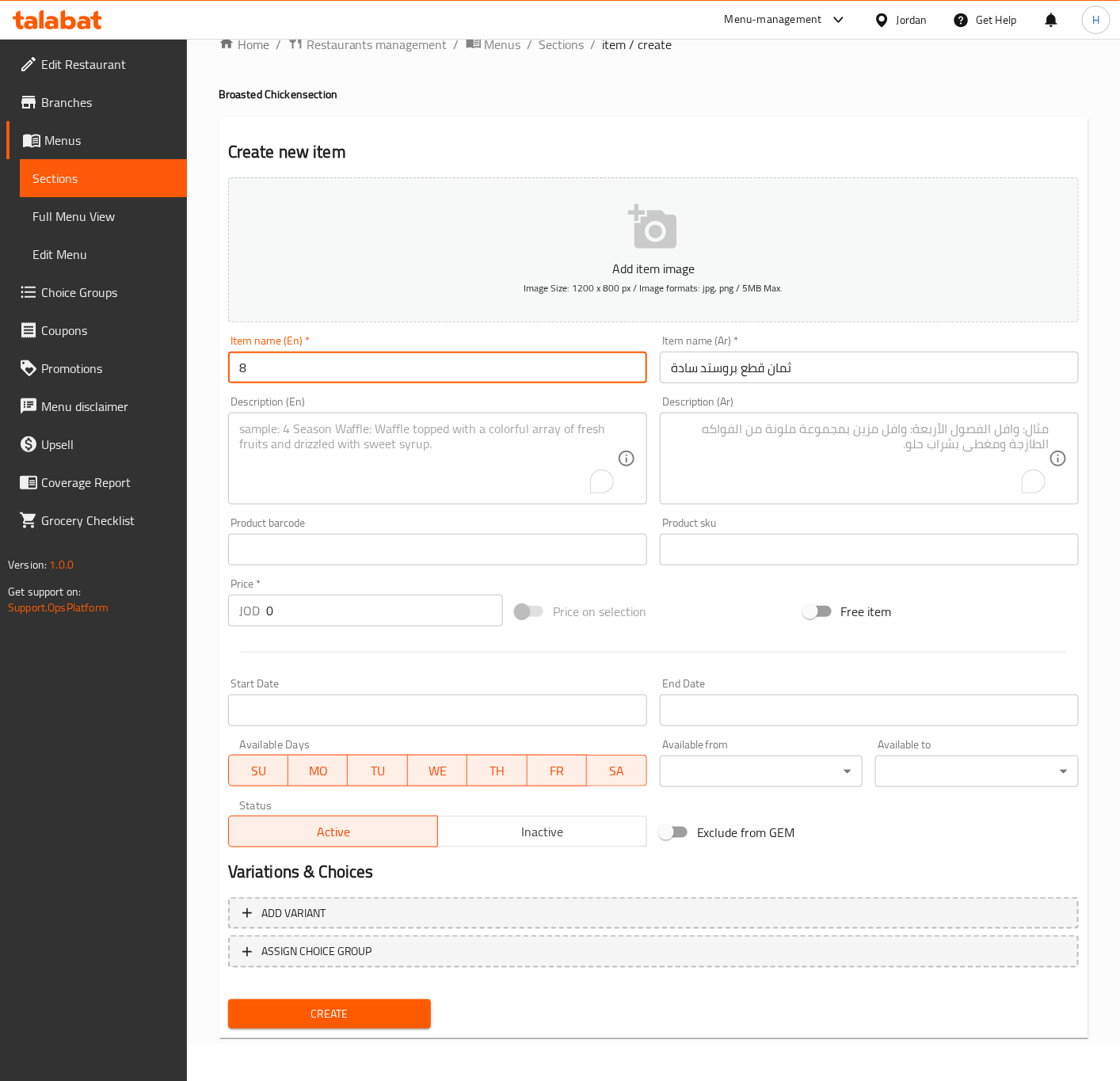
paste input "pieces of plain broasted chicken"
click at [578, 364] on input "8 pieces of plain broasted chicken" at bounding box center [437, 368] width 419 height 32
type input "8 Pieces of Plain Broasted Chicken"
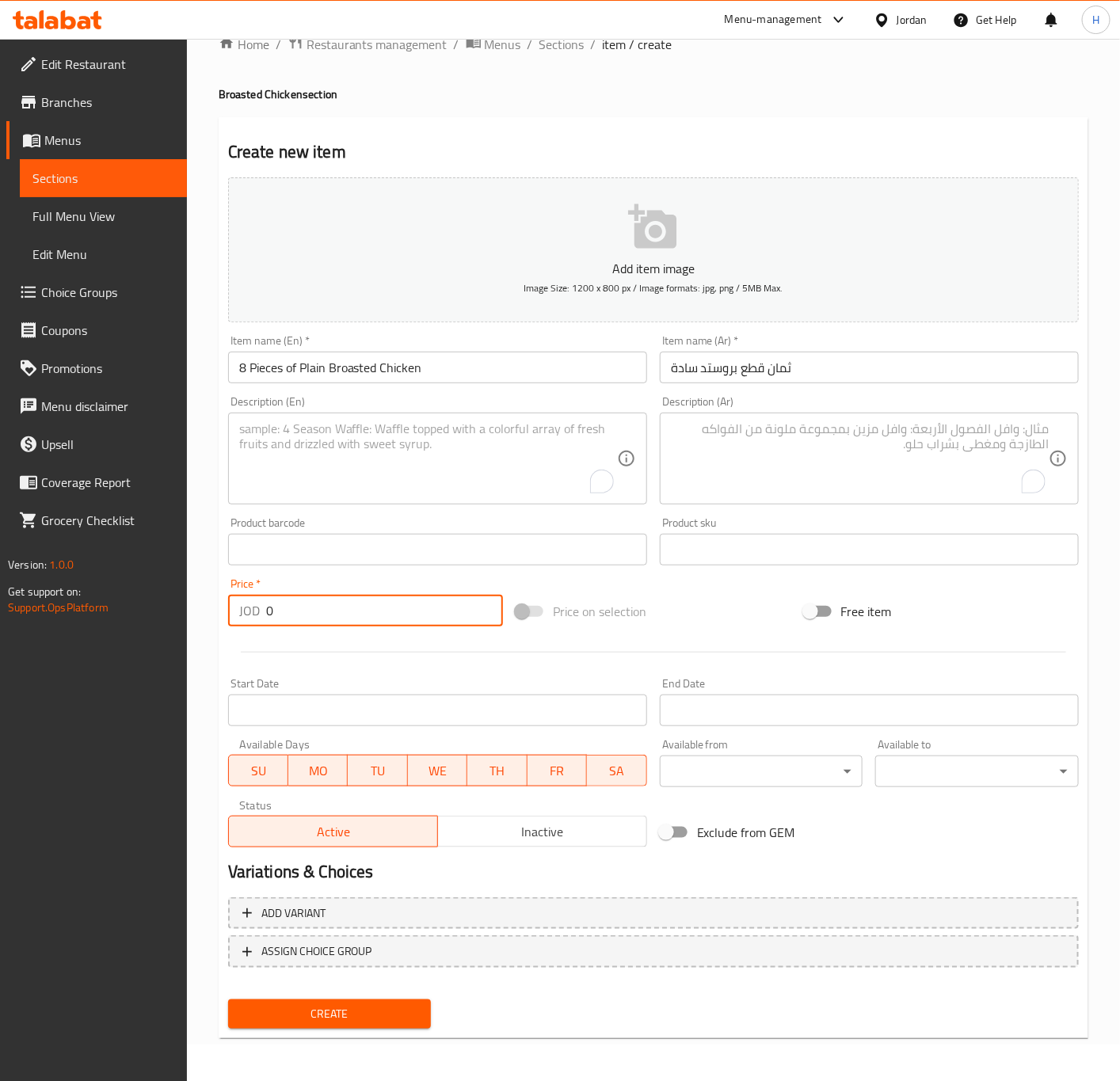
click at [342, 602] on input "0" at bounding box center [384, 610] width 237 height 32
paste input "5.99"
type input "5.99"
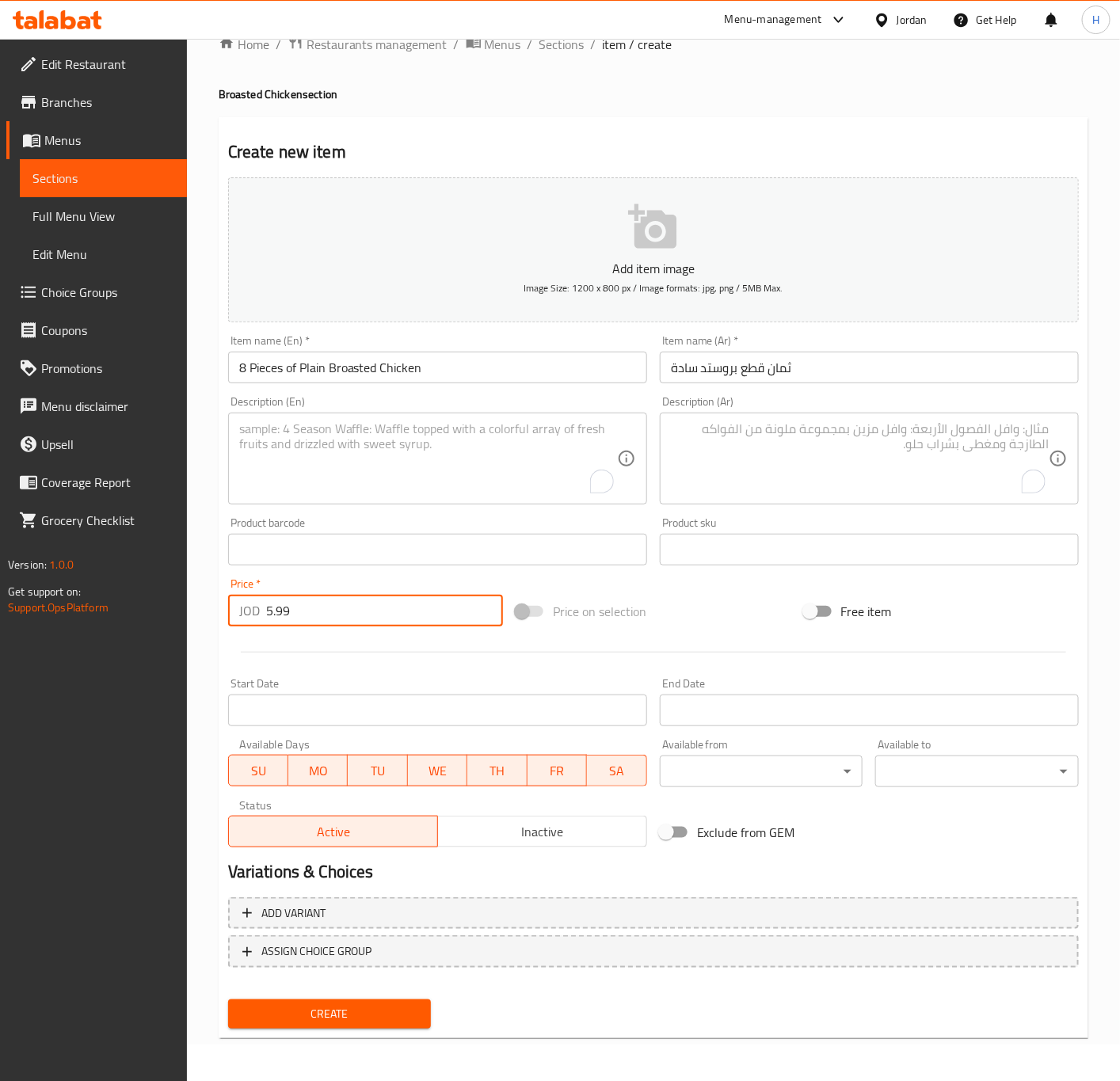
click at [228, 1000] on button "Create" at bounding box center [329, 1014] width 204 height 29
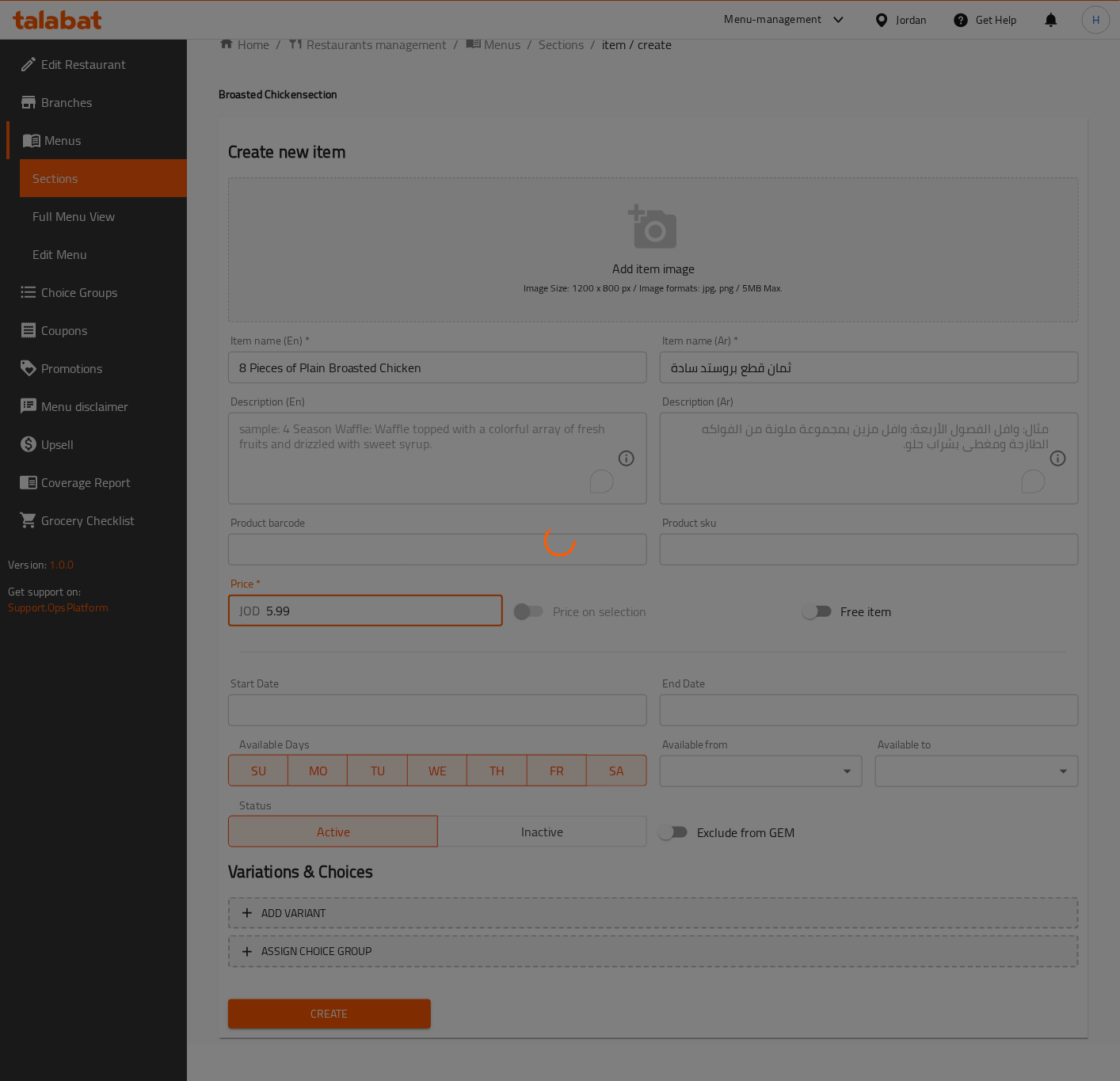
type input "0"
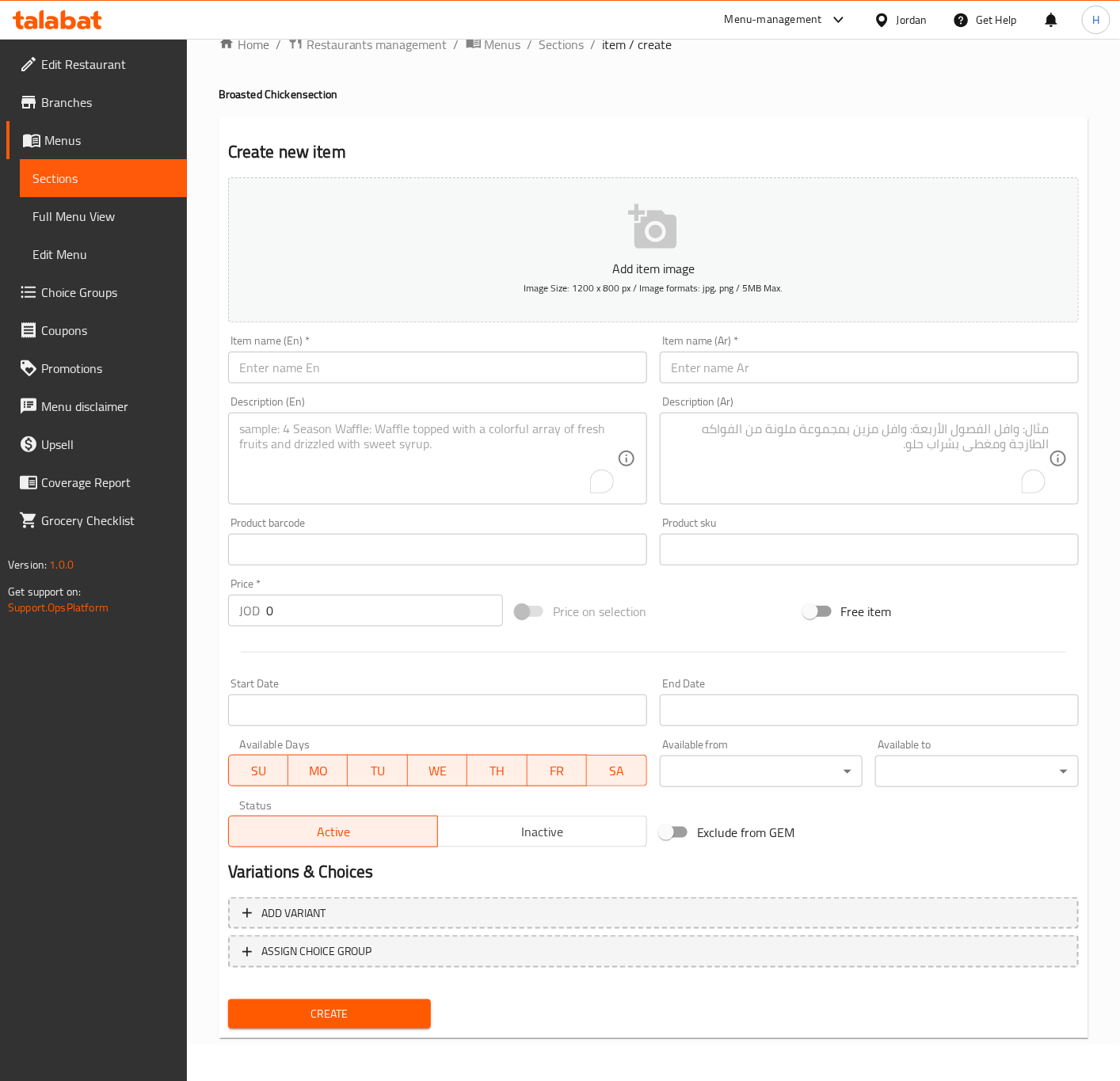
click at [1029, 362] on input "text" at bounding box center [869, 368] width 419 height 32
paste input "ثمان قطع بروستد مع"
type input "ثمان قطع بروستد مع 2 بطاطا"
click at [580, 358] on input "text" at bounding box center [437, 368] width 419 height 32
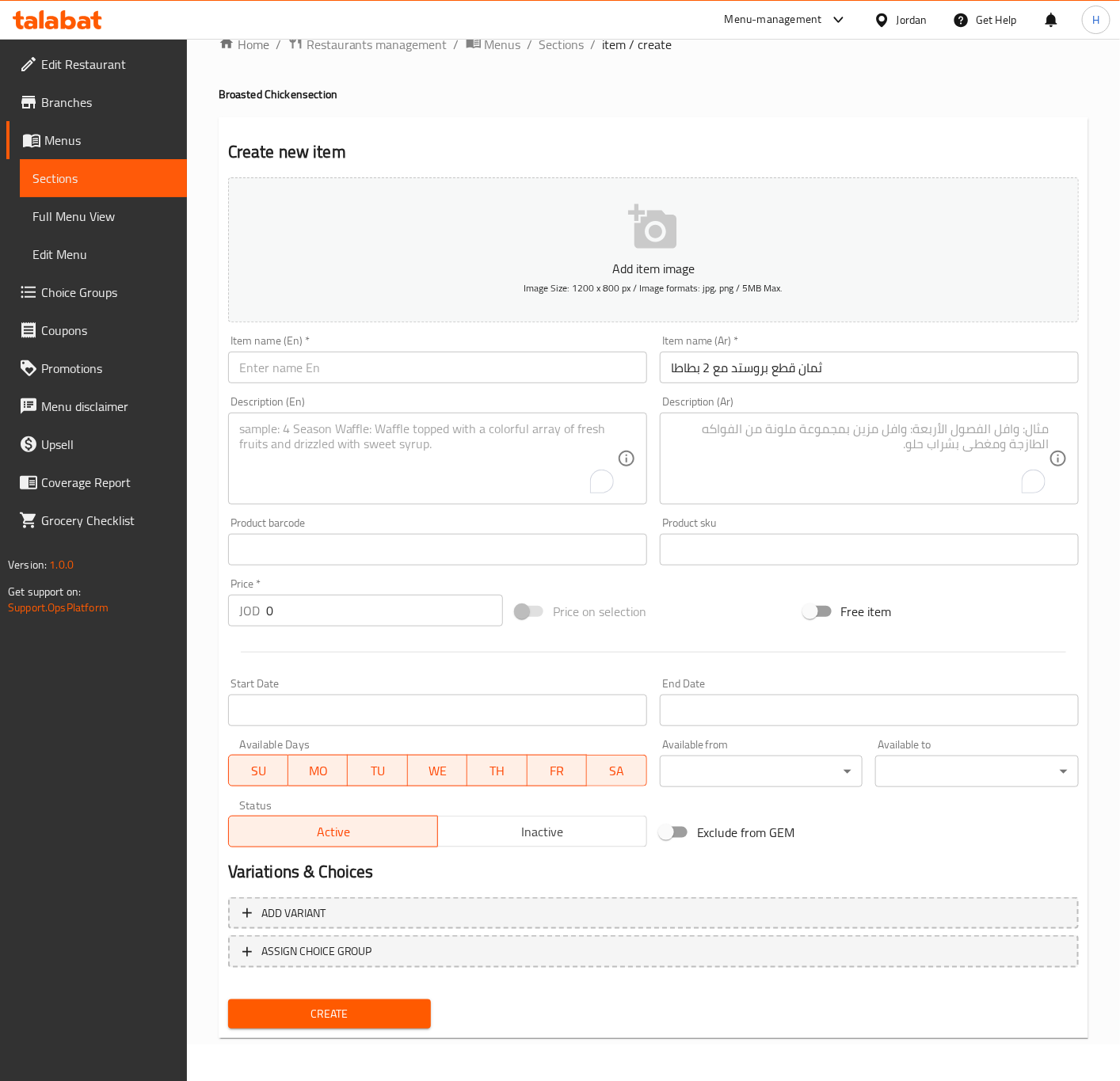
click at [580, 358] on input "text" at bounding box center [437, 368] width 419 height 32
paste input "pieces of plain broasted chicken"
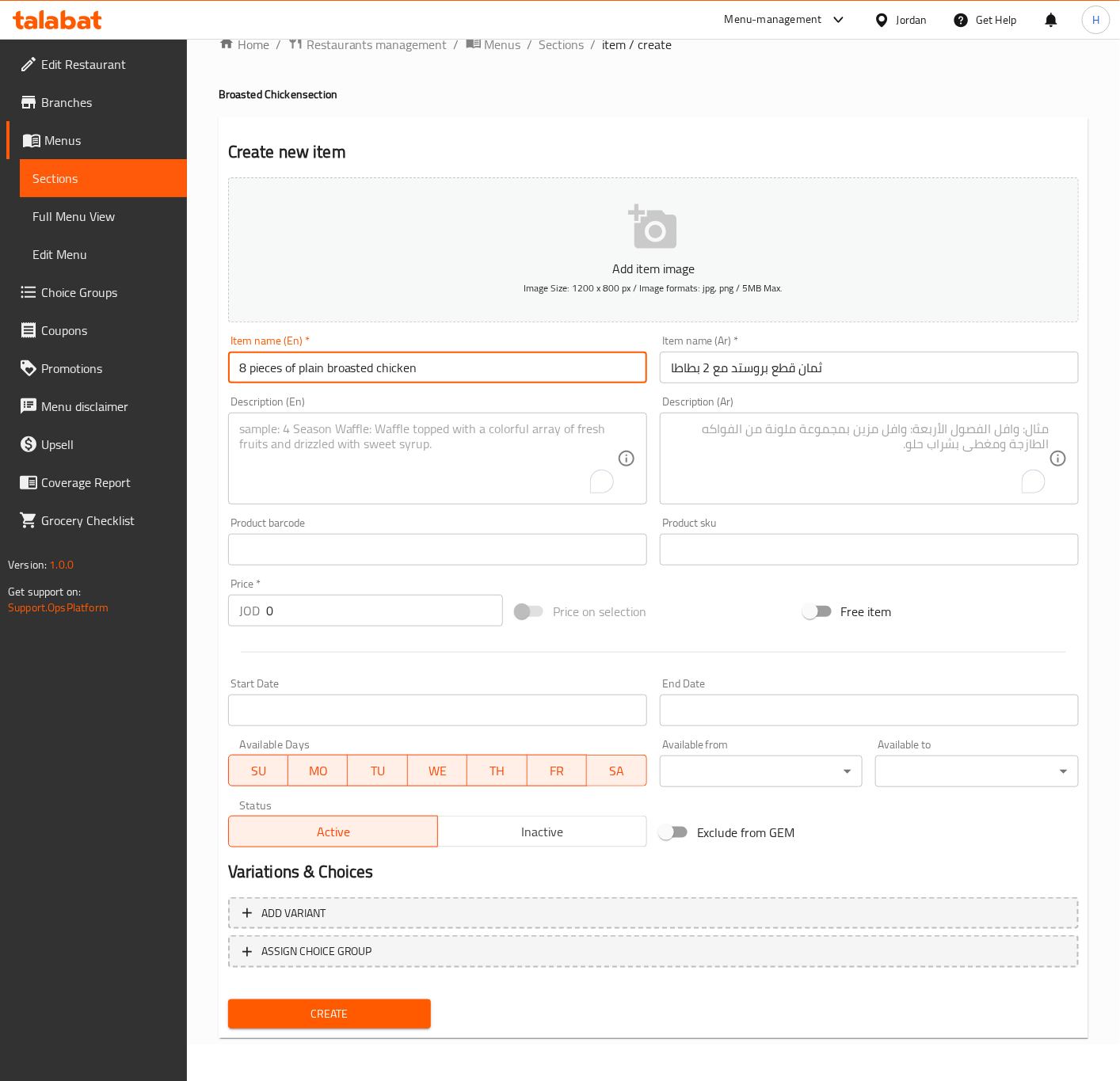
click at [307, 375] on input "8 pieces of plain broasted chicken" at bounding box center [437, 368] width 419 height 32
click at [469, 373] on input "8 pieces of broasted chicken" at bounding box center [437, 368] width 419 height 32
click at [371, 373] on input "8 Pieces of Broasted Chicken with 2 Potato" at bounding box center [437, 368] width 419 height 32
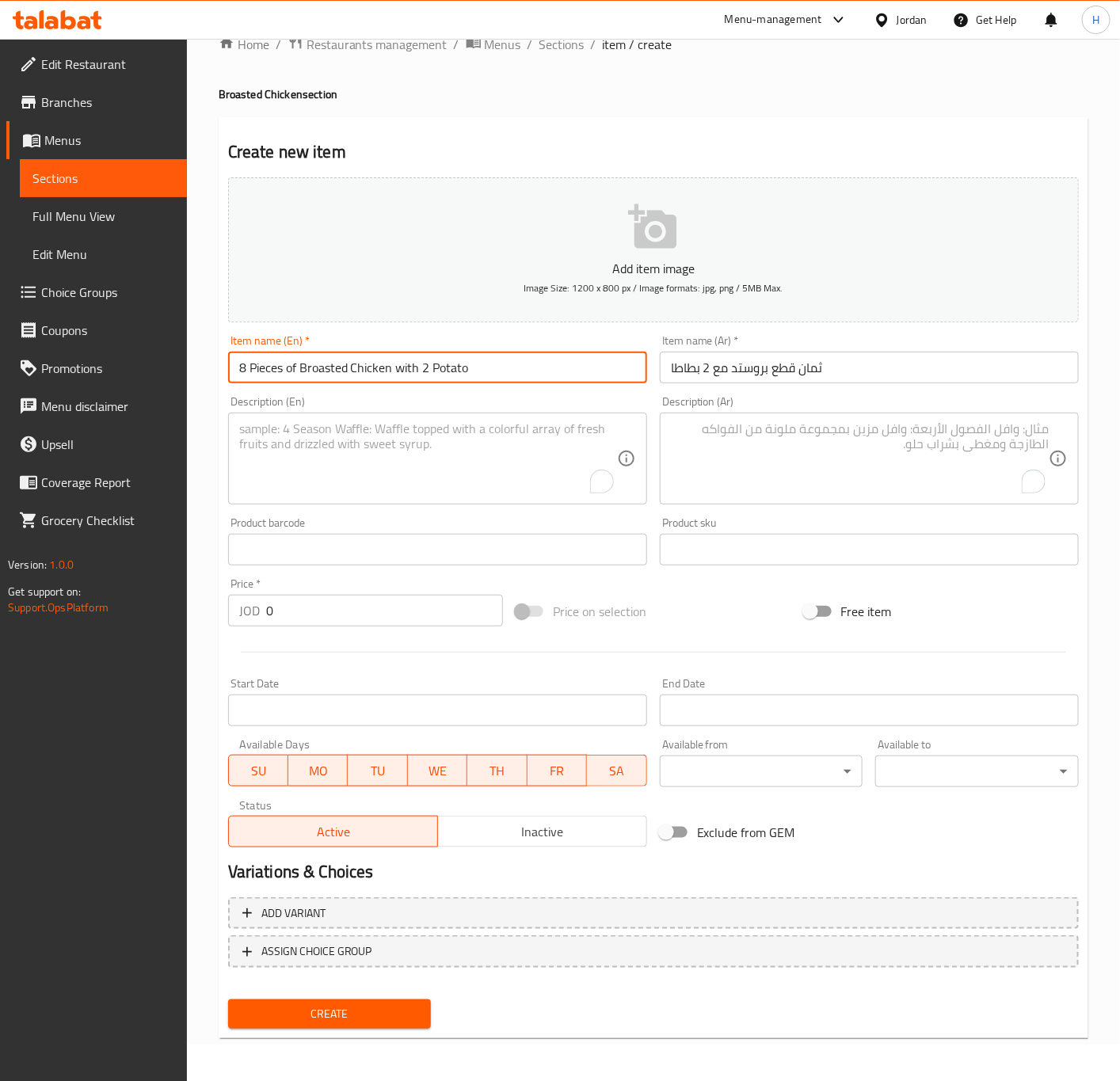
click at [371, 373] on input "8 Pieces of Broasted Chicken with 2 Potato" at bounding box center [437, 368] width 419 height 32
click at [371, 371] on input "8 Pieces of Broasted Chicken with 2 Potato" at bounding box center [437, 368] width 419 height 32
type input "8 Pieces of Broasted with 2 Potato"
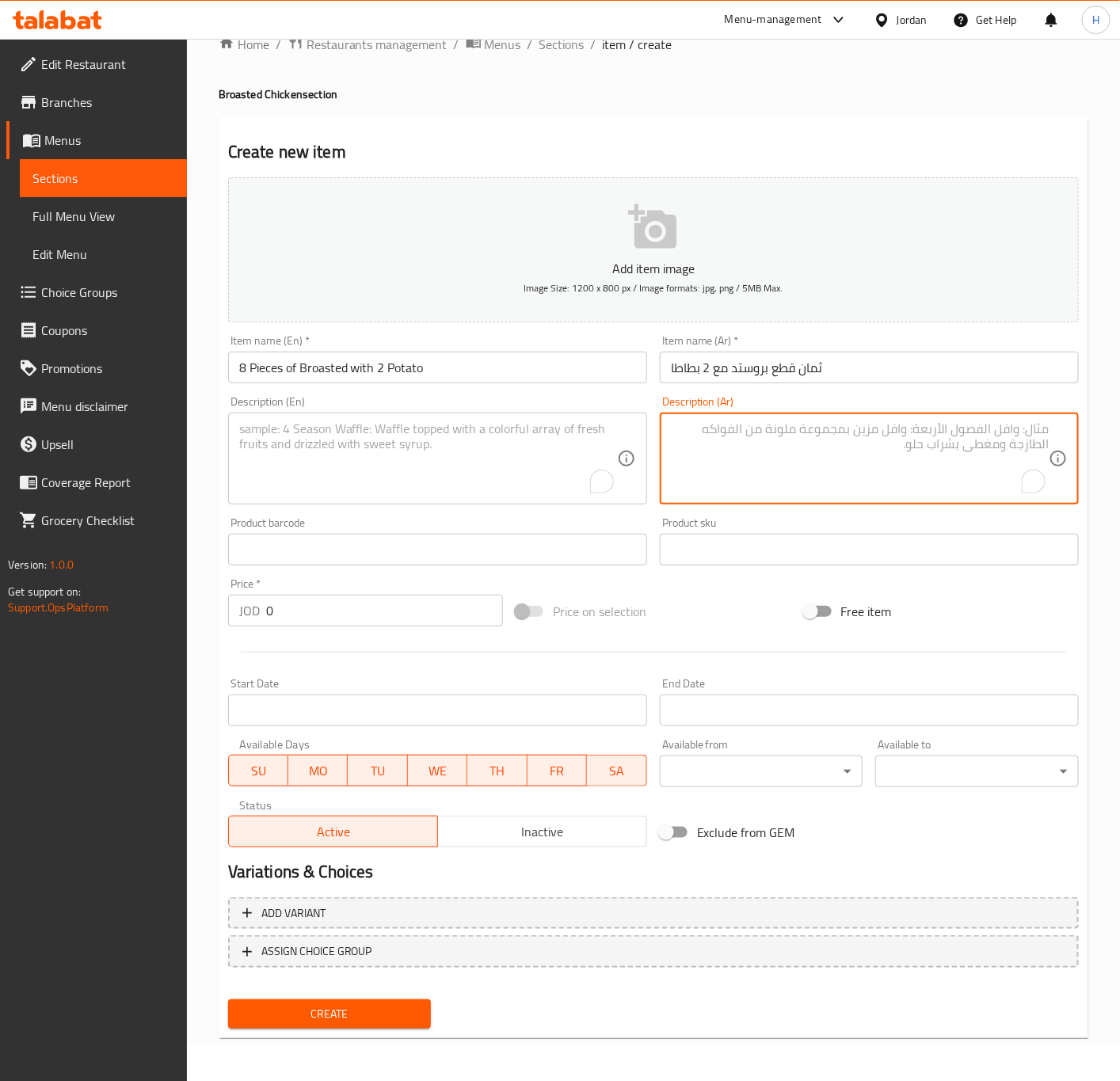
click at [851, 471] on textarea "To enrich screen reader interactions, please activate Accessibility in Grammarl…" at bounding box center [860, 459] width 377 height 75
paste textarea "(٢ بطاطا+٢ثوم+٢خبز كولسلو+١لتر ماتركس)"
click at [1050, 447] on div "(٢ بطاطا+٢ثوم+٢خبز كولسلو+١لتر ماتركس) Description (Ar)" at bounding box center [869, 458] width 419 height 91
click at [1048, 447] on div "(٢ بطاطا+٢ثوم+٢خبز كولسلو+١لتر ماتركس) Description (Ar)" at bounding box center [869, 458] width 419 height 91
click at [1046, 449] on textarea "(٢ بطاطا+٢ثوم+٢خبز كولسلو+١لتر ماتركس)" at bounding box center [860, 459] width 377 height 75
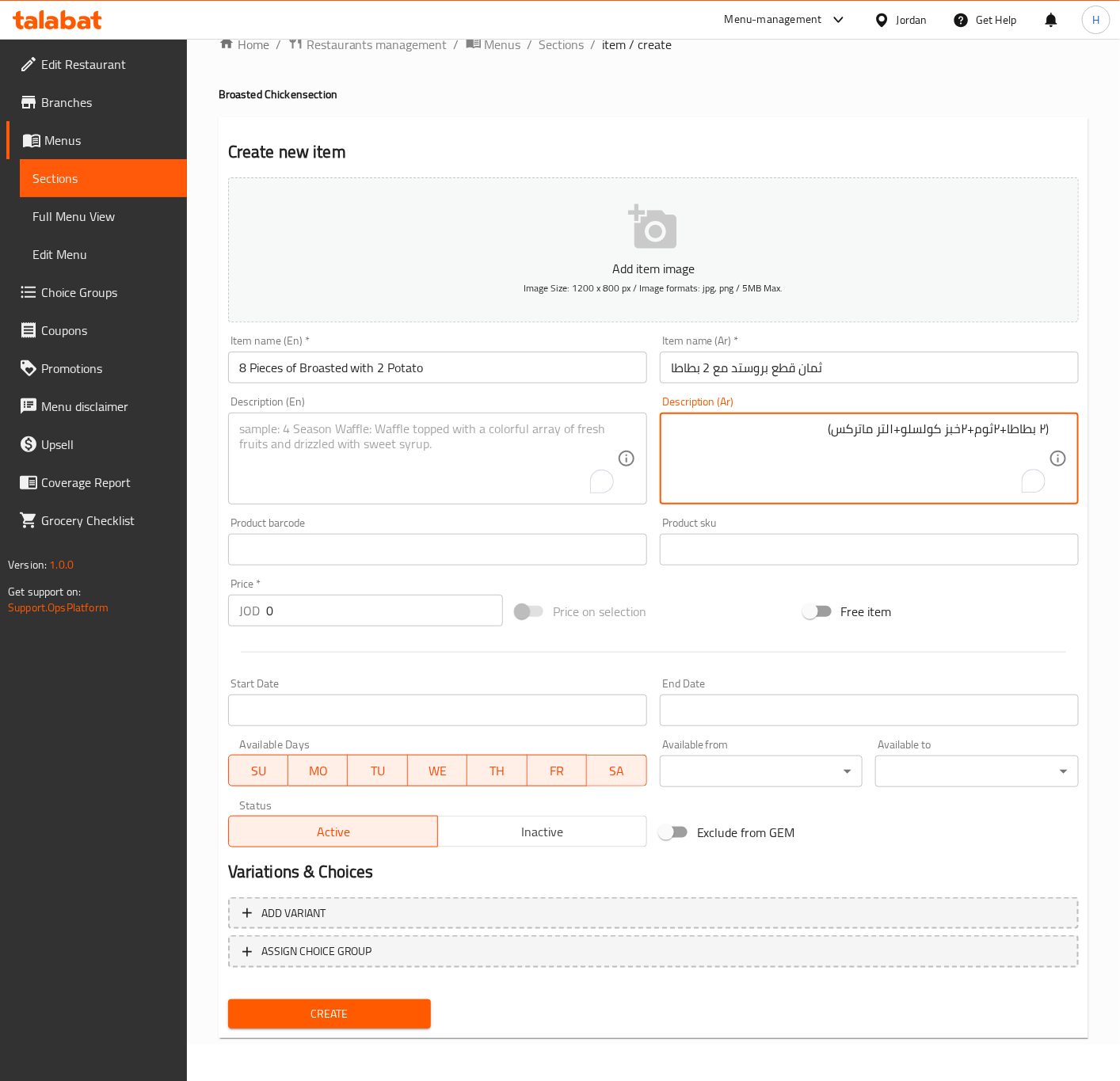
click at [1041, 424] on textarea "(٢ بطاطا+٢ثوم+٢خبز كولسلو+١لتر ماتركس)" at bounding box center [860, 459] width 377 height 75
type textarea "(2 بطاطا+2 ثوم+2 خبز كولسلو+1 لتر ماتركس)"
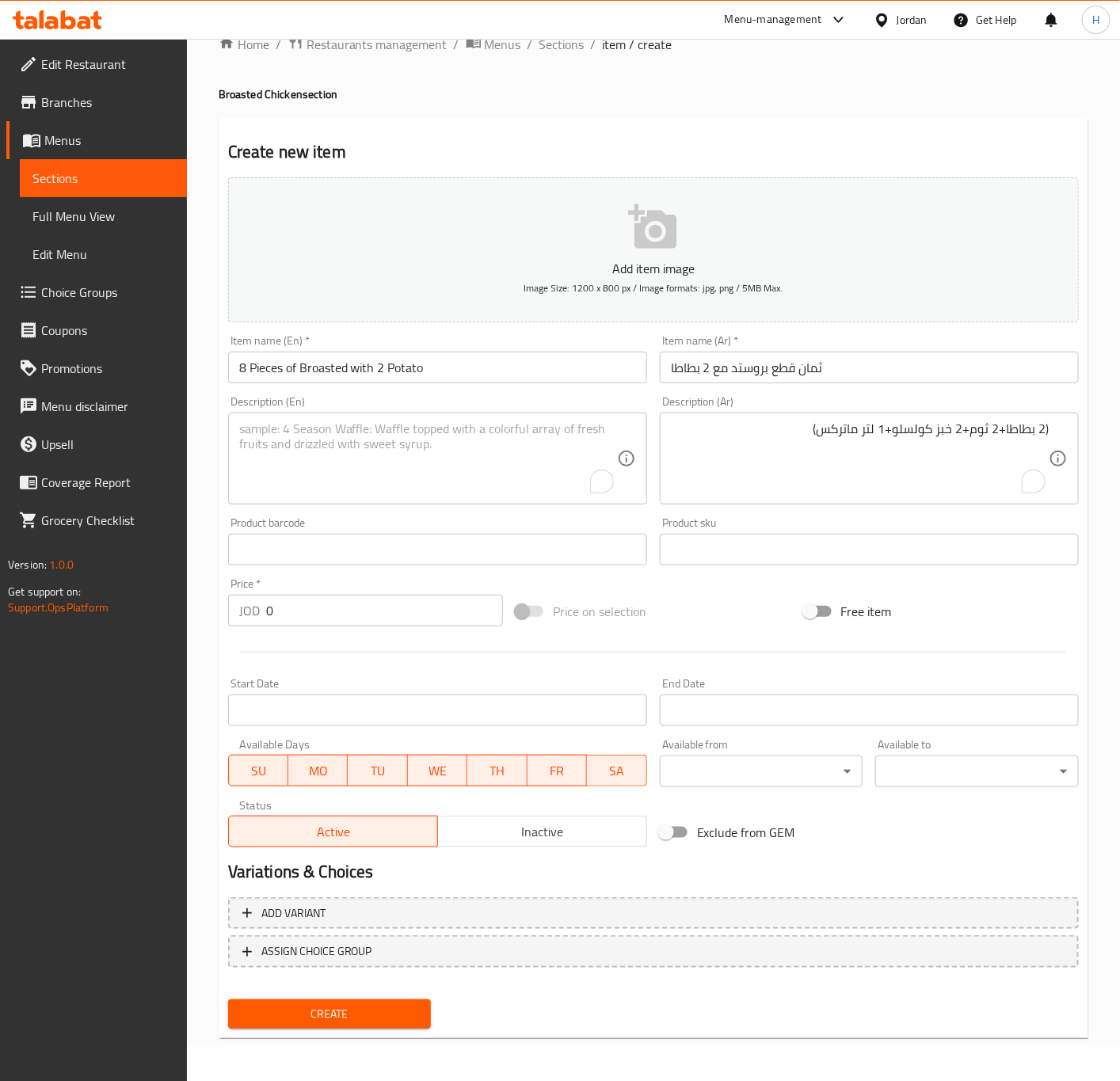
click at [535, 458] on textarea "To enrich screen reader interactions, please activate Accessibility in Grammarl…" at bounding box center [428, 459] width 377 height 75
paste textarea "(2 potatoes, 2 garlic dip, 2 bread, coleslaw, and 1 liter of Matrix)"
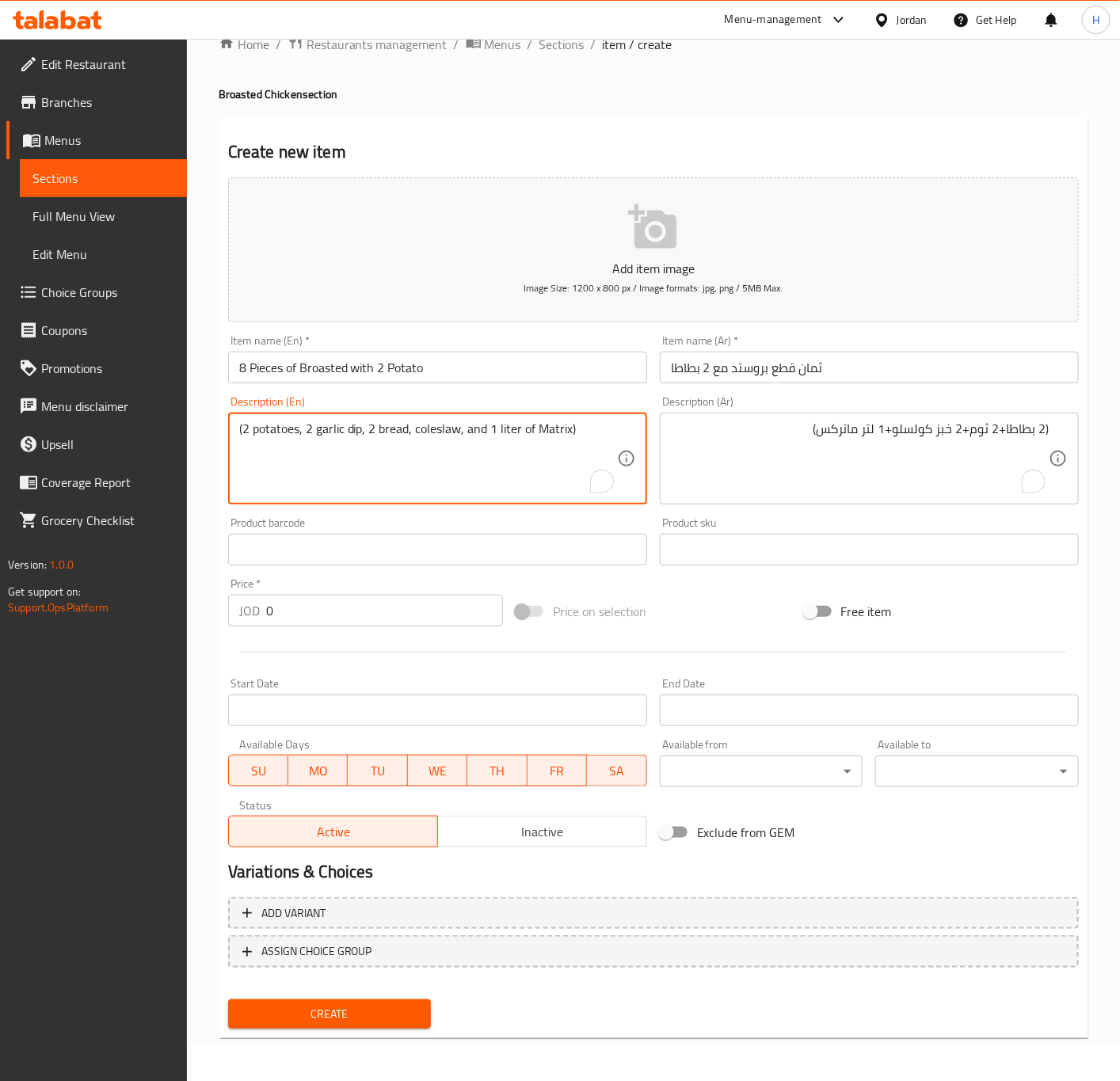
type textarea "(2 potatoes, 2 garlic dip, 2 bread, coleslaw, and 1 liter of Matrix)"
click at [328, 610] on input "0" at bounding box center [384, 610] width 237 height 32
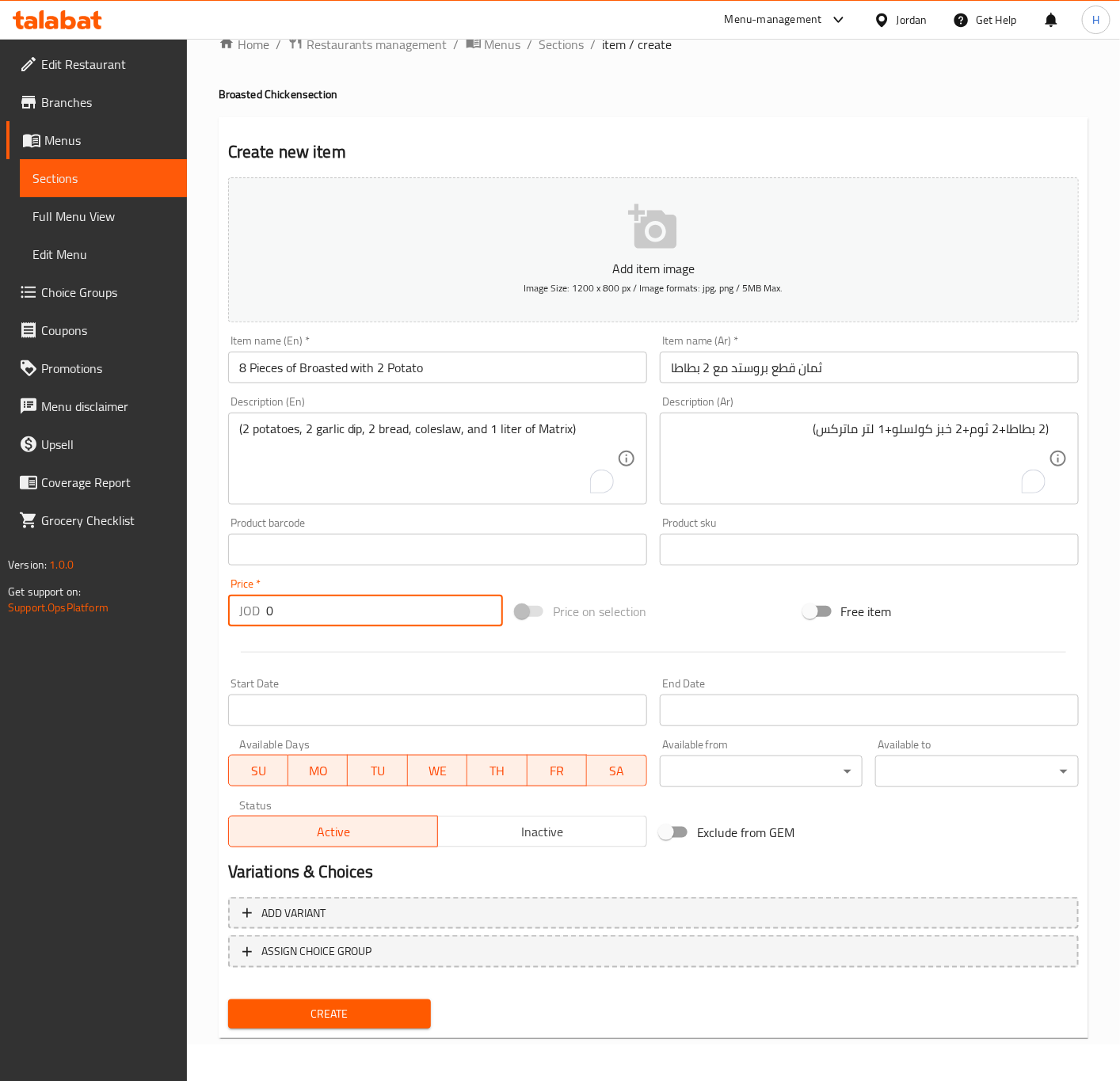
click at [328, 610] on input "0" at bounding box center [384, 610] width 237 height 32
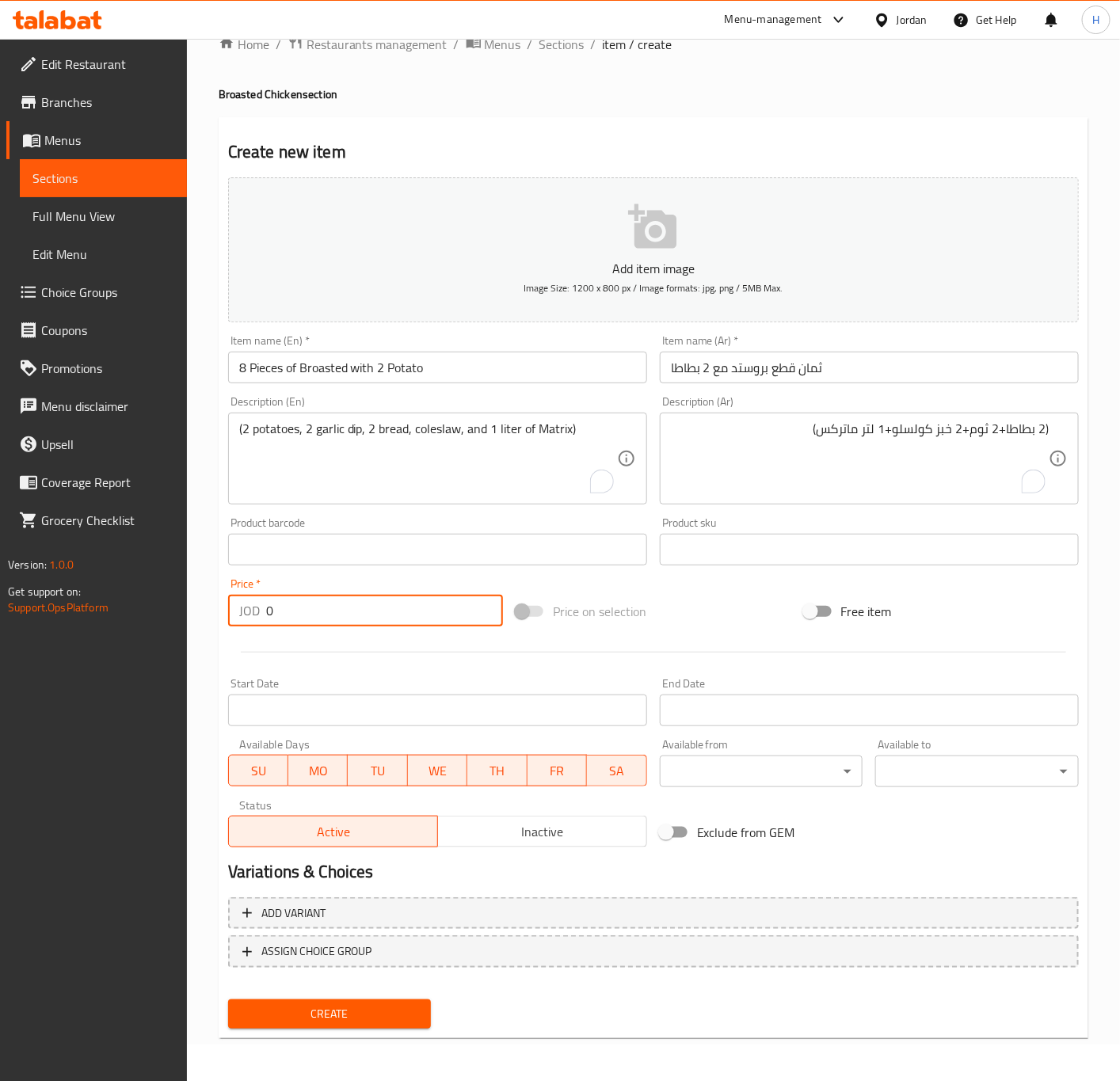
paste input "8.65"
type input "8.65"
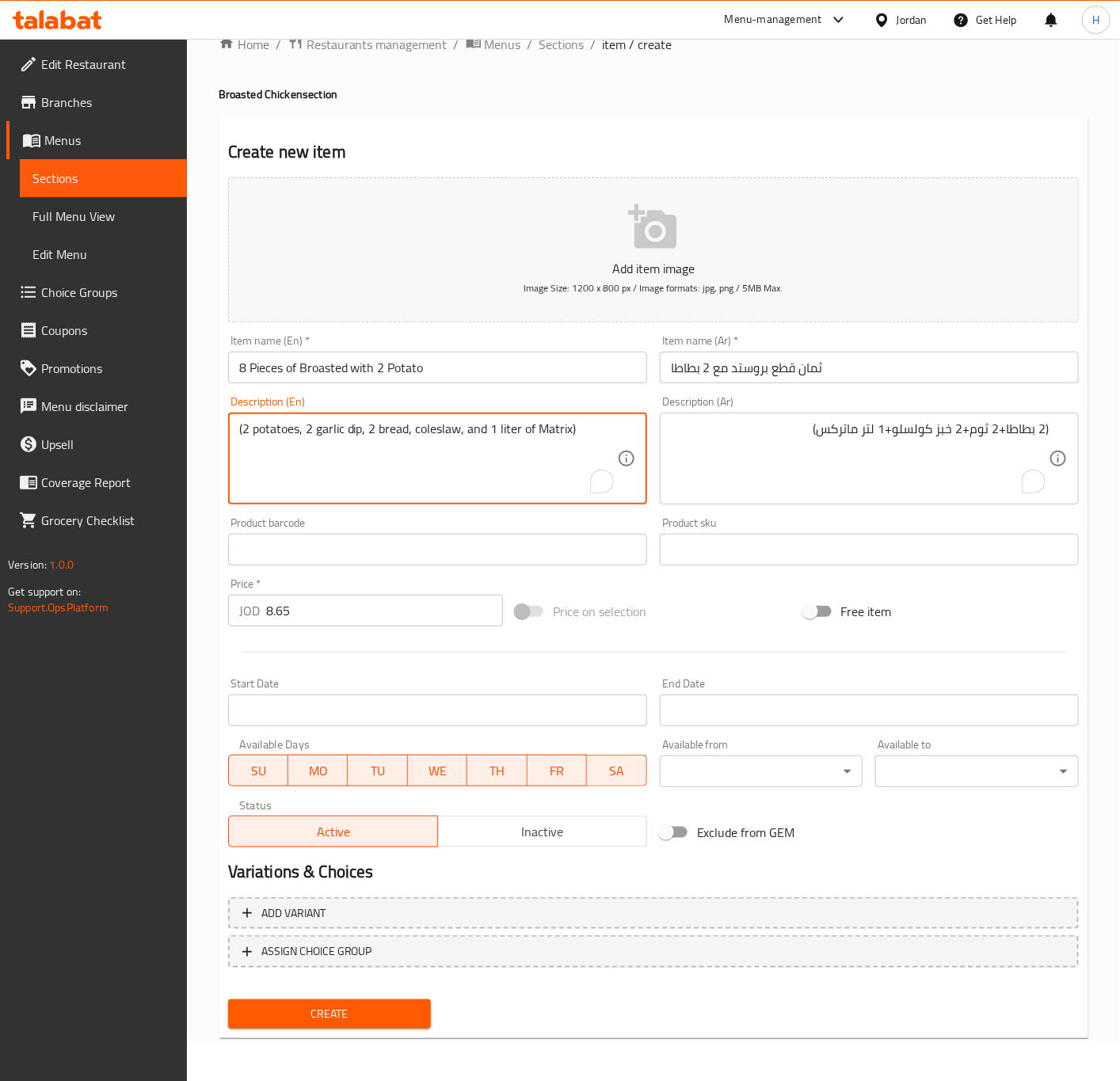
click at [352, 426] on textarea "(2 potatoes, 2 garlic dip, 2 bread, coleslaw, and 1 liter of Matrix)" at bounding box center [428, 459] width 377 height 75
type textarea "(2 potatoes, 2 garlic, 2 bread, coleslaw, and 1 liter of Matrix)"
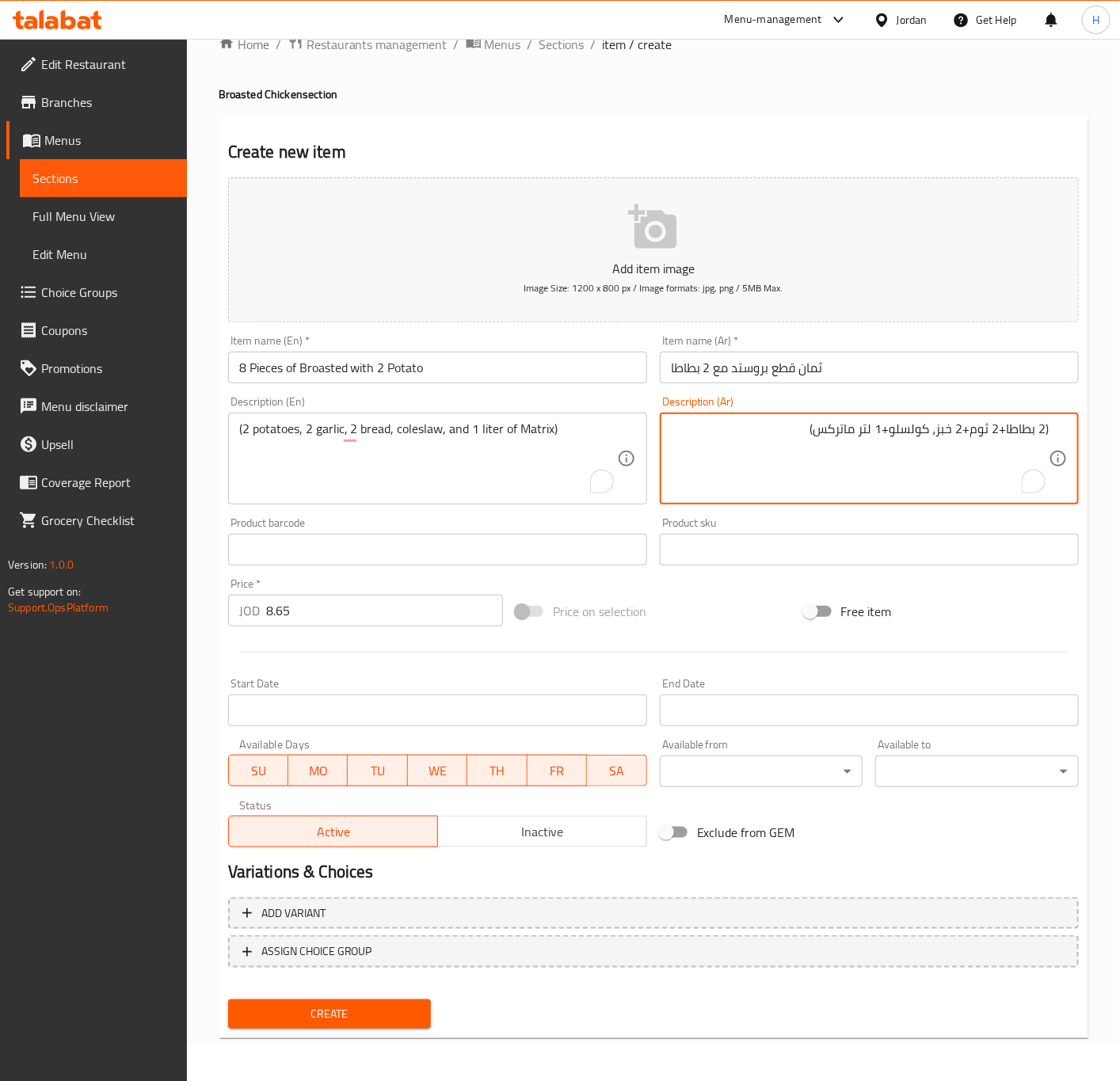
type textarea "(2 بطاطا+2 ثوم+2 خبز، كولسلو+1 لتر ماتركس)"
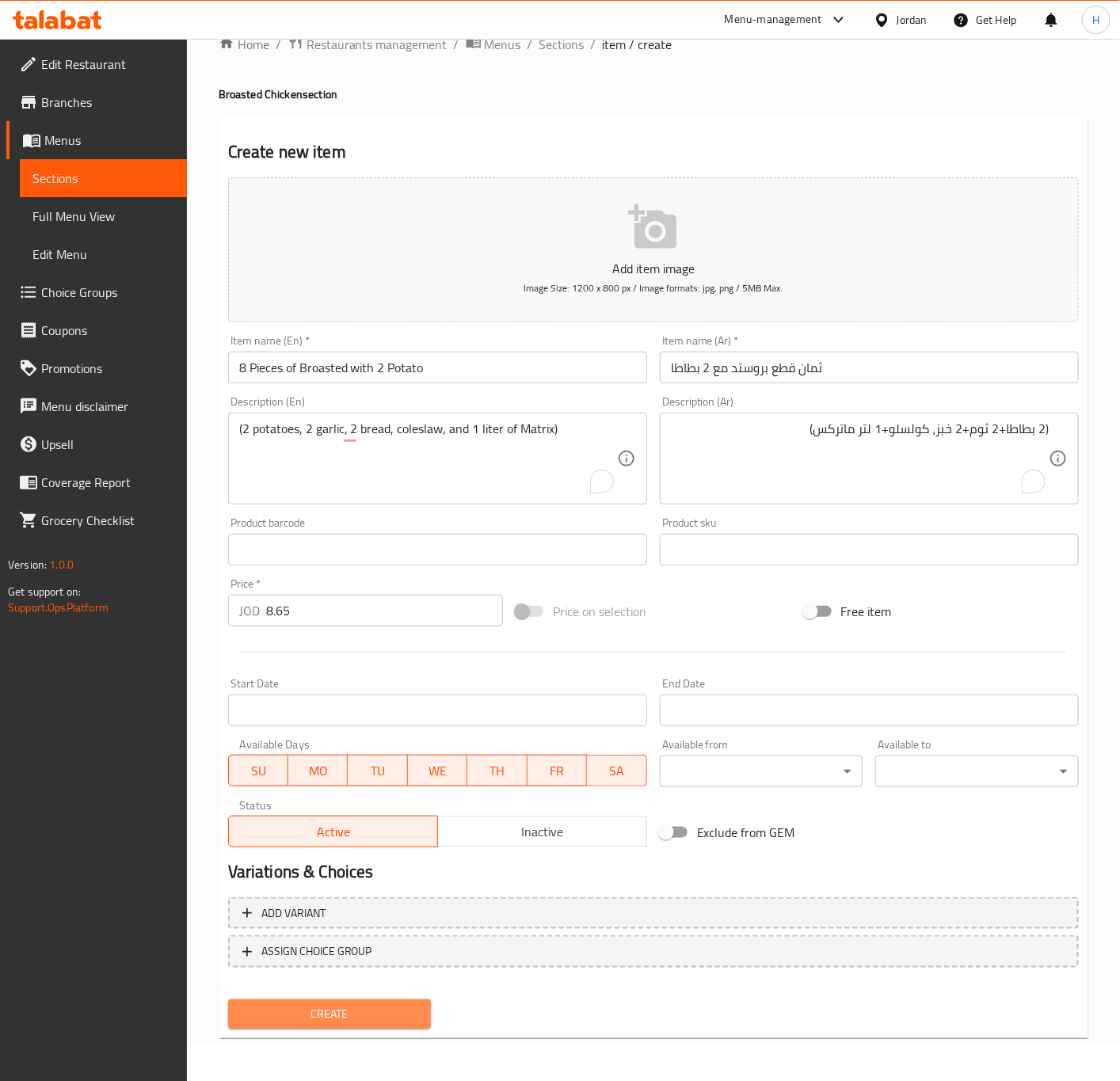
click at [408, 1022] on span "Create" at bounding box center [330, 1014] width 178 height 20
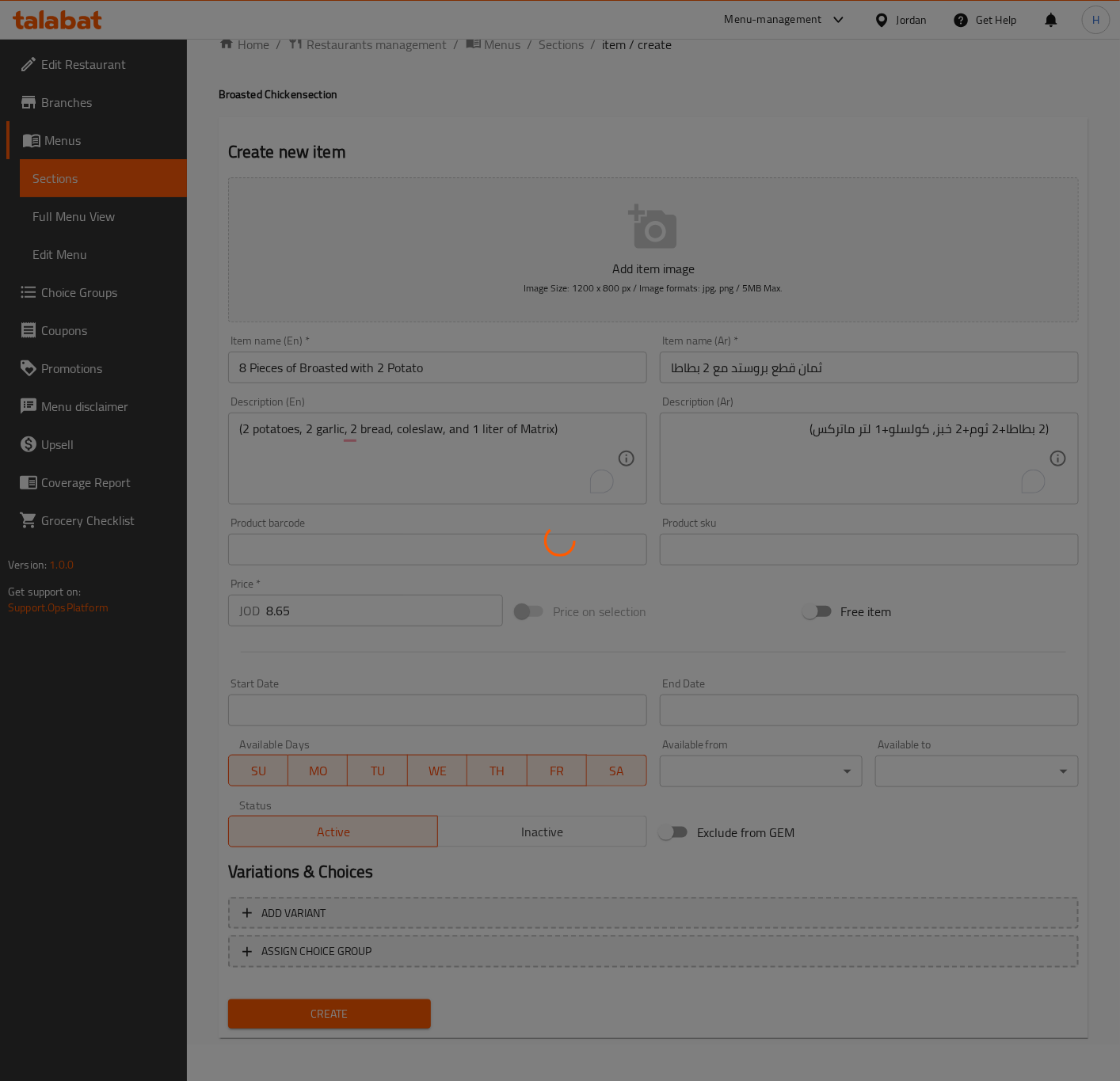
type input "0"
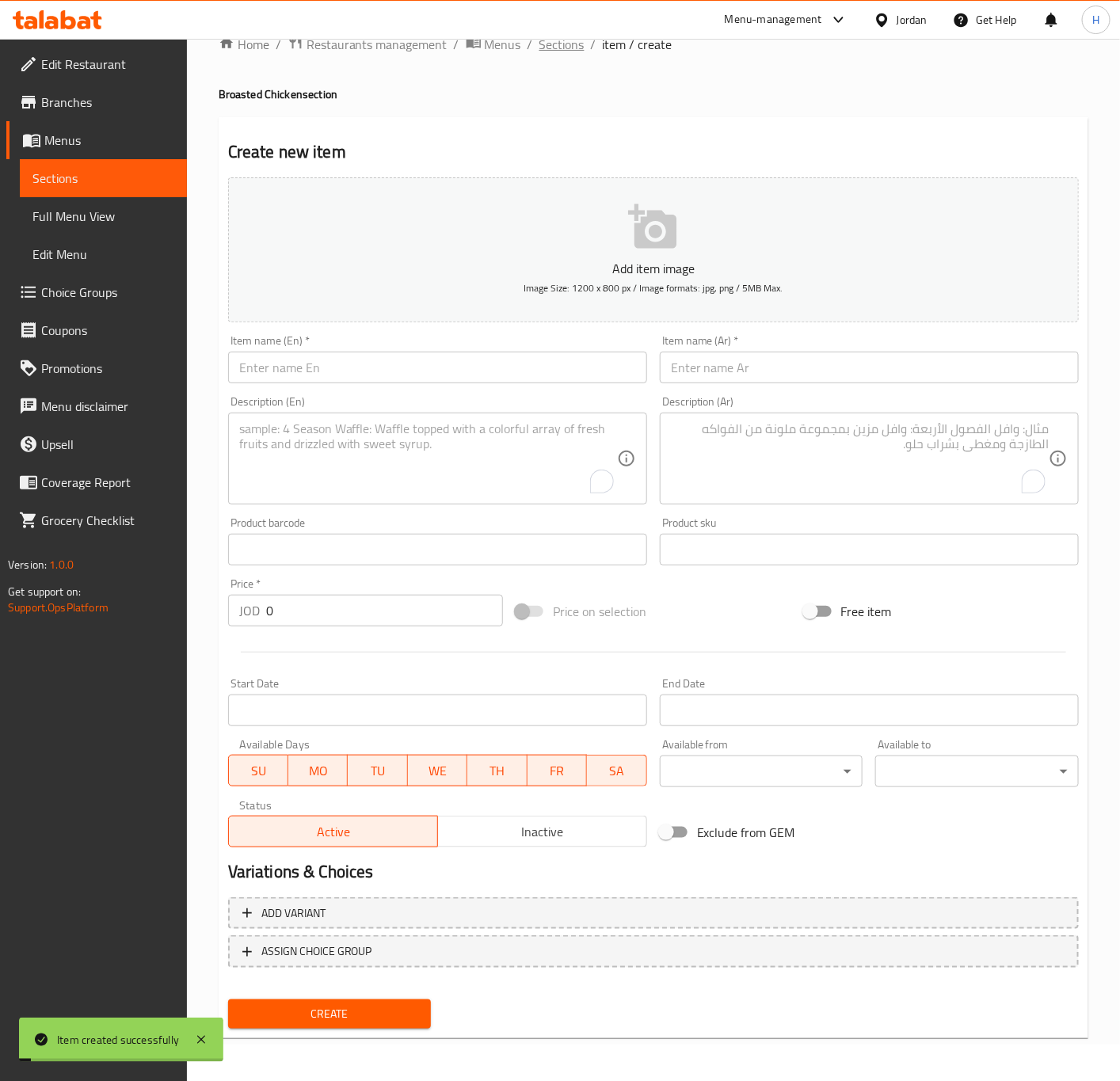
click at [564, 46] on span "Sections" at bounding box center [562, 44] width 45 height 19
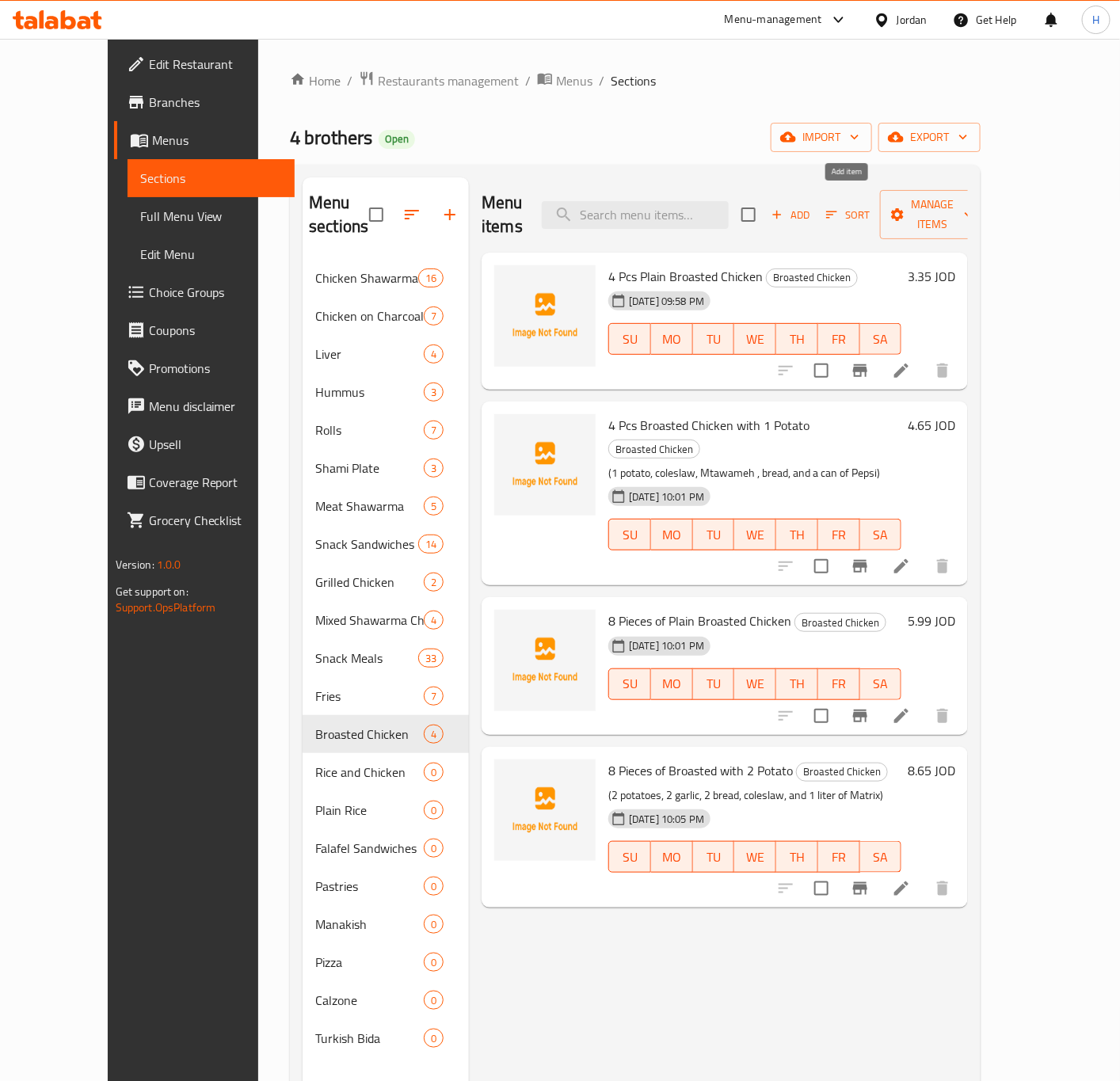
click at [812, 206] on span "Add" at bounding box center [790, 215] width 42 height 18
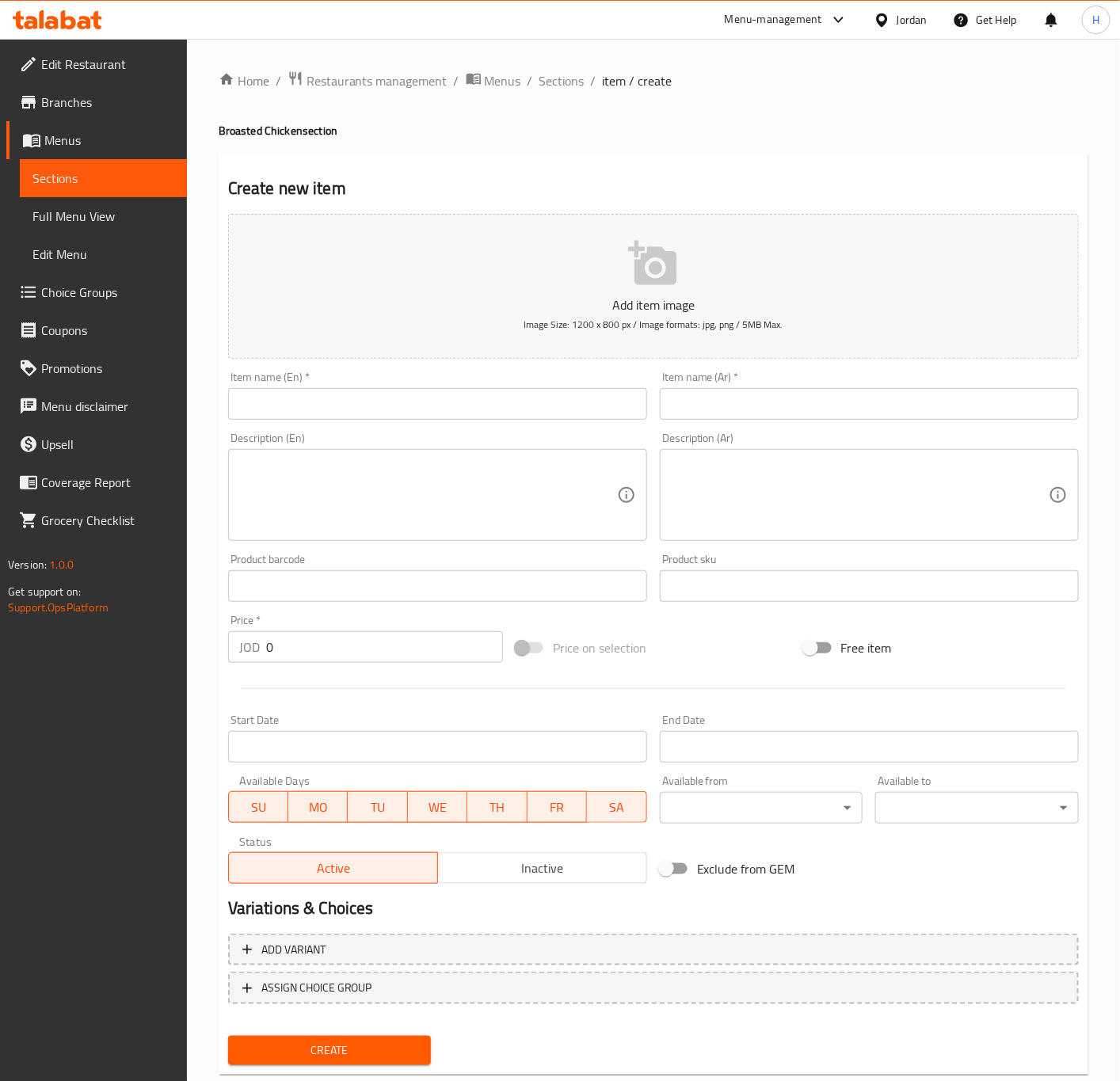
click at [851, 412] on input "text" at bounding box center [869, 404] width 419 height 32
paste input "١٢ قطعة بروستد سادة"
click at [782, 402] on input "١٢ قطعة بروستد سادة" at bounding box center [869, 404] width 419 height 32
type input "12 قطعة بروستد سادة"
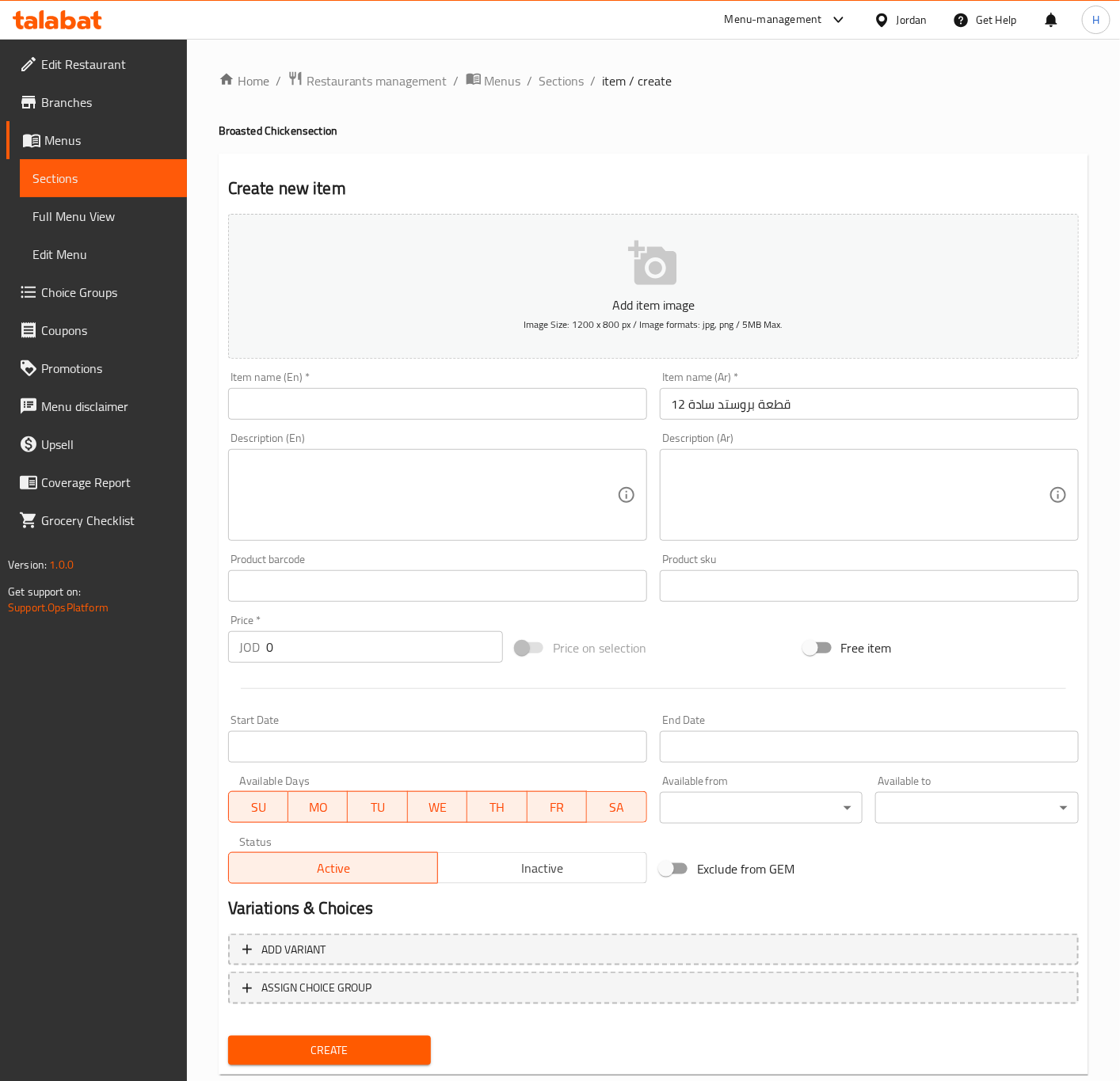
click at [449, 397] on input "text" at bounding box center [437, 404] width 419 height 32
paste input "12 pieces of plain broasted chicken"
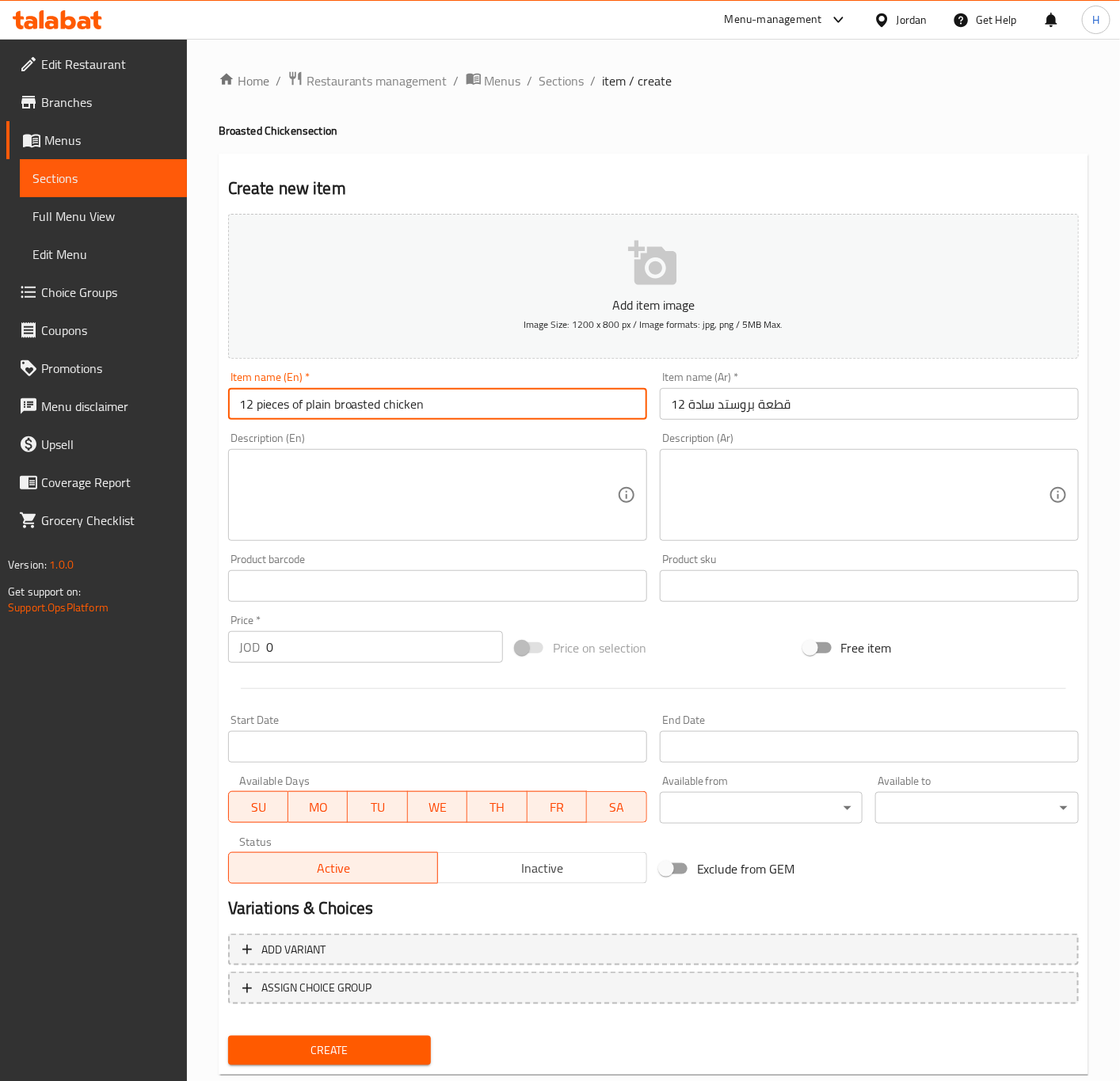
click at [266, 404] on input "12 pieces of plain broasted chicken" at bounding box center [437, 404] width 419 height 32
click at [259, 413] on input "12 pieces of plain broasted chicken" at bounding box center [437, 404] width 419 height 32
click at [267, 408] on input "12 pieces of plain broasted chicken" at bounding box center [437, 404] width 419 height 32
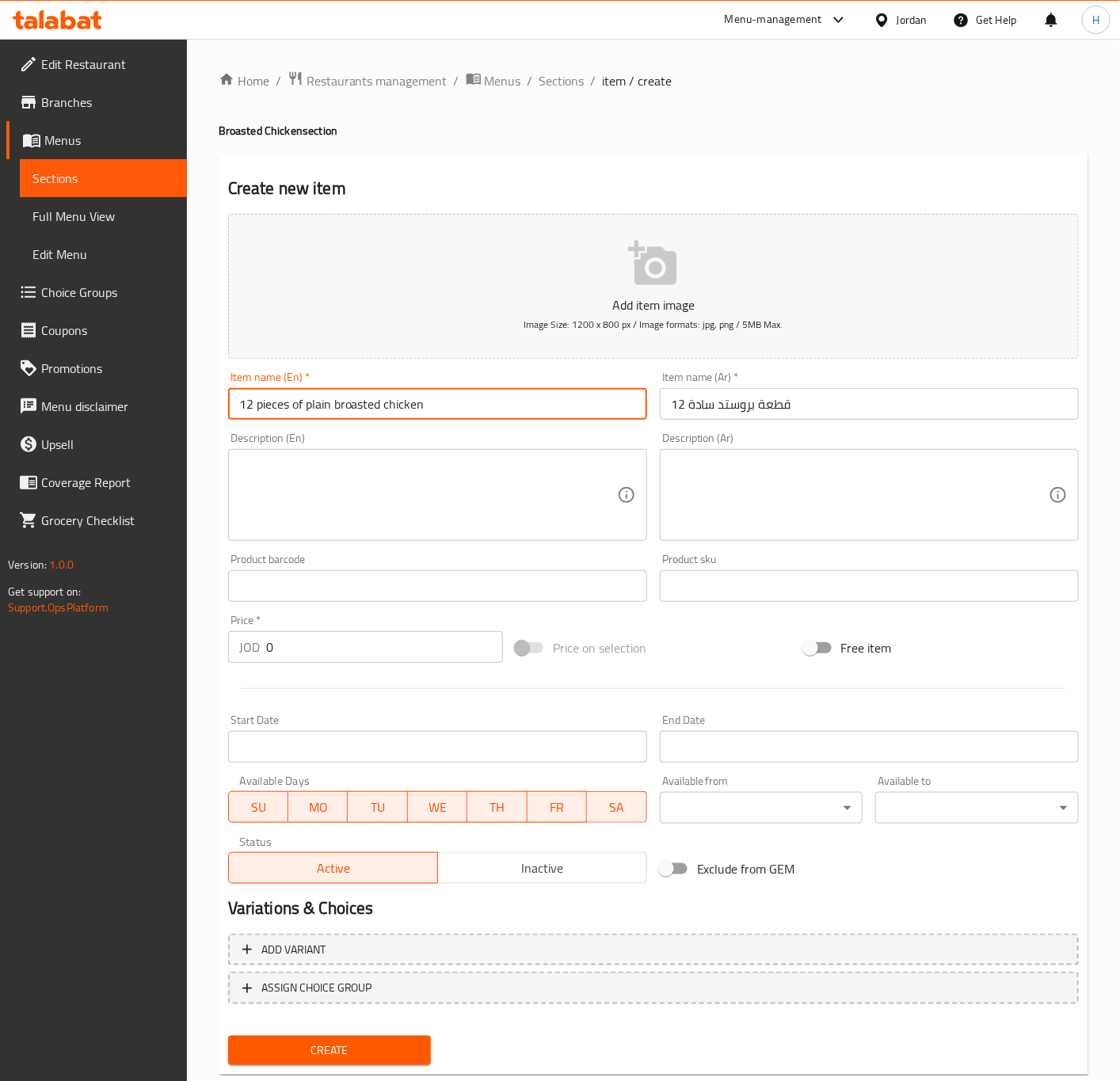
click at [267, 408] on input "12 pieces of plain broasted chicken" at bounding box center [437, 404] width 419 height 32
click at [486, 404] on input "12 Pcs of Plain Broasted" at bounding box center [437, 404] width 419 height 32
type input "12 Pcs of Plain Broasted"
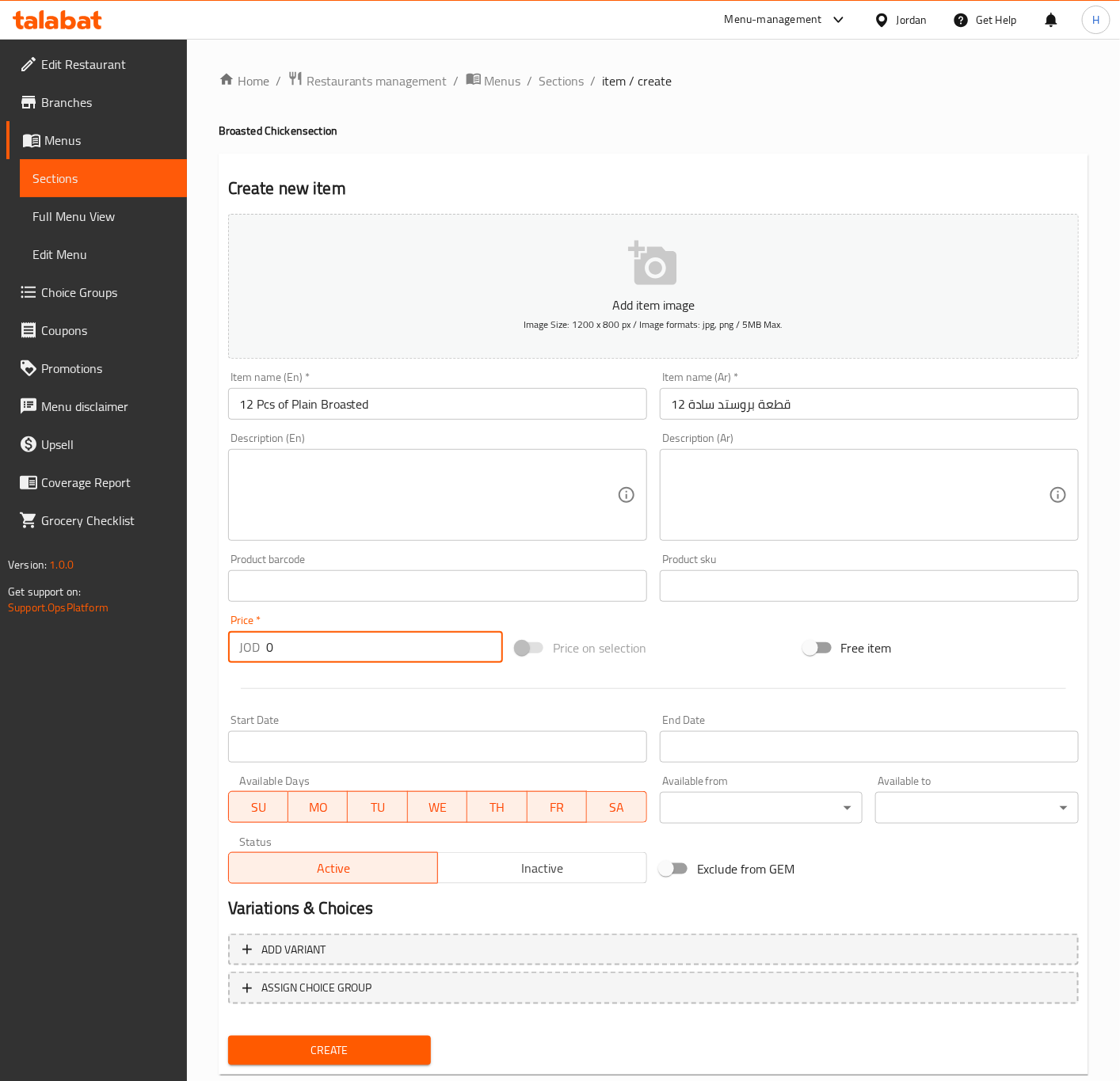
click at [314, 654] on input "0" at bounding box center [384, 647] width 237 height 32
paste input "9.35"
type input "9.35"
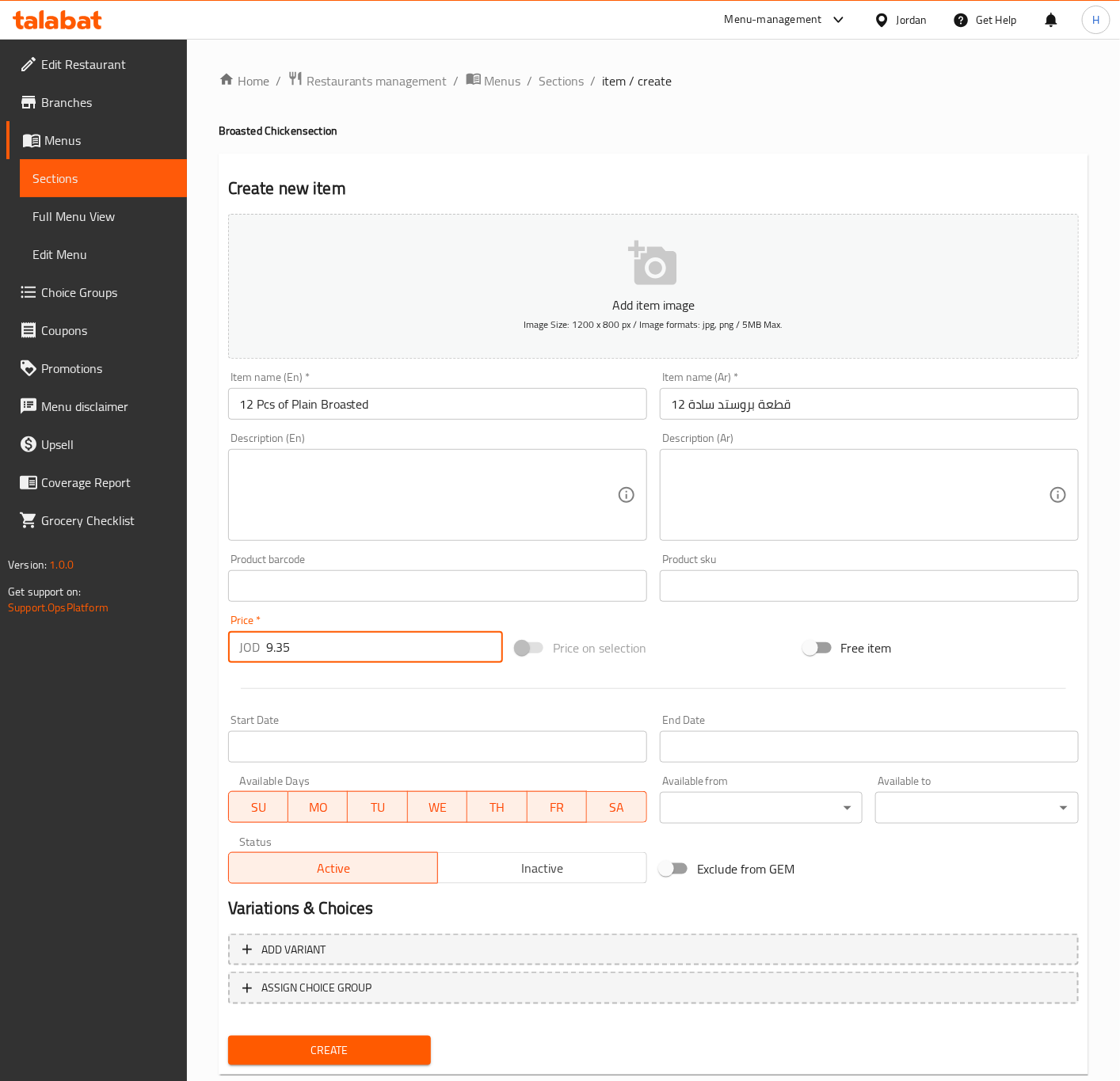
click at [490, 483] on textarea at bounding box center [428, 496] width 377 height 75
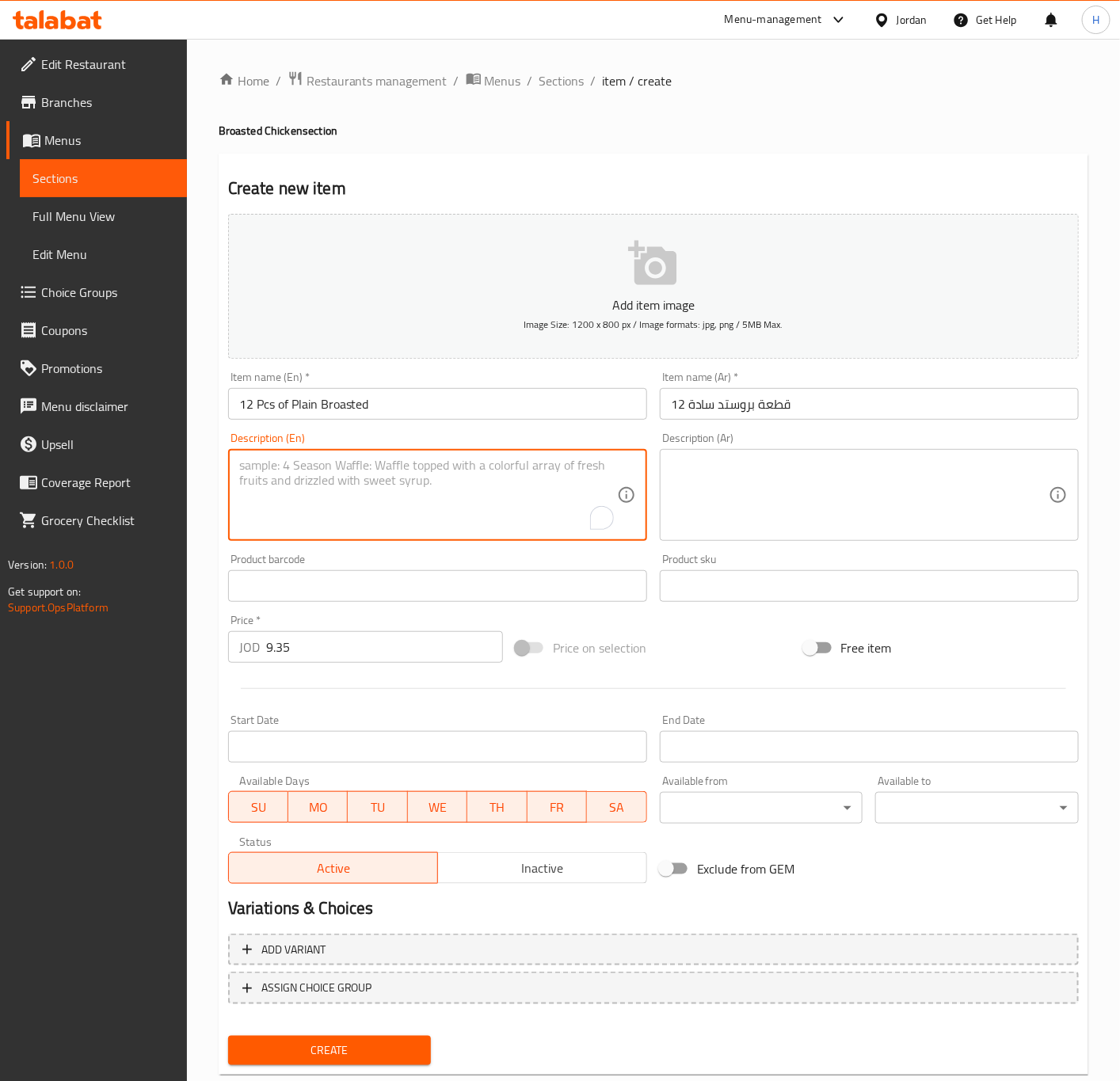
click at [499, 411] on input "12 Pcs of Plain Broasted" at bounding box center [437, 404] width 419 height 32
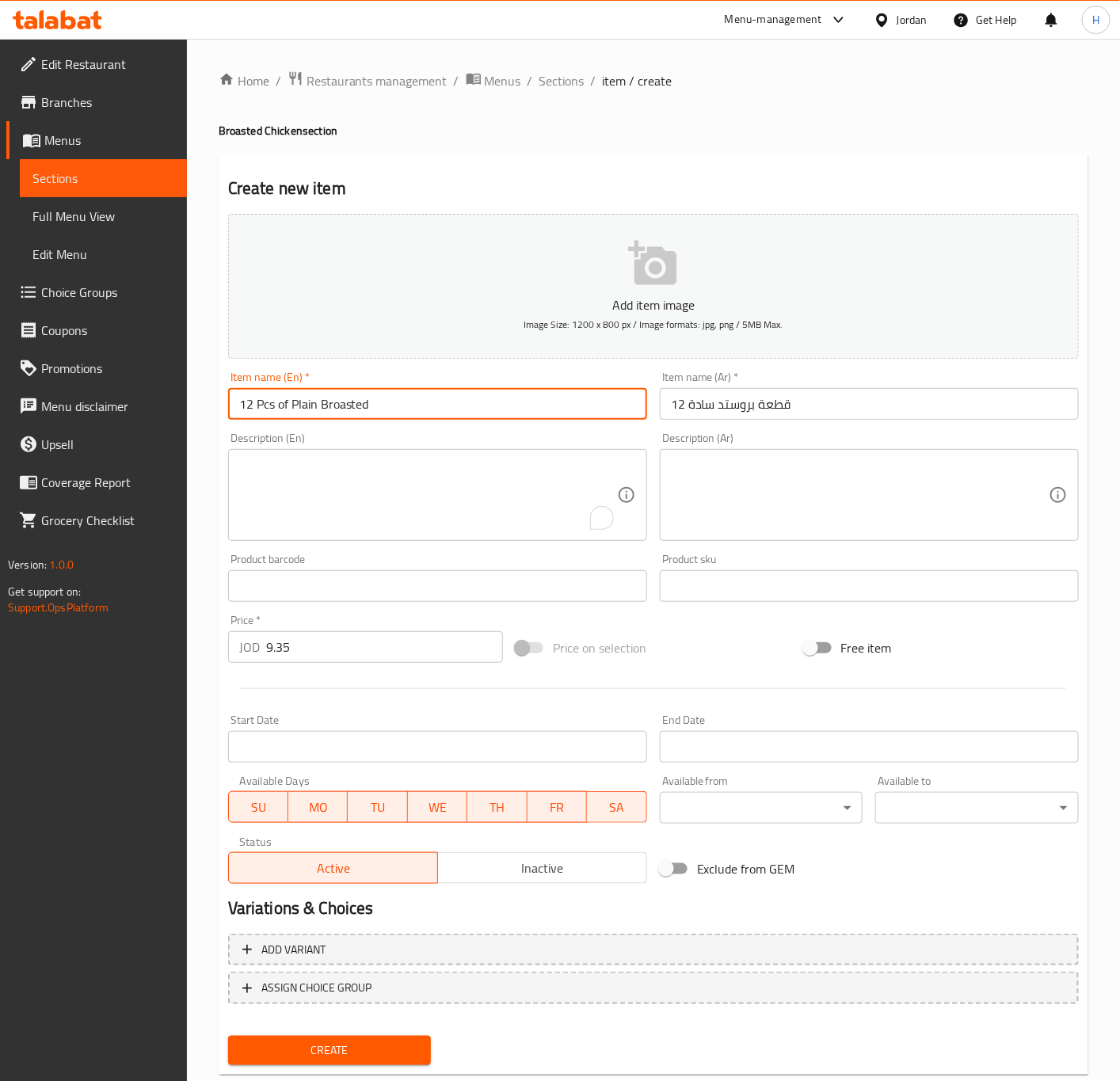
click at [228, 1036] on button "Create" at bounding box center [329, 1050] width 204 height 29
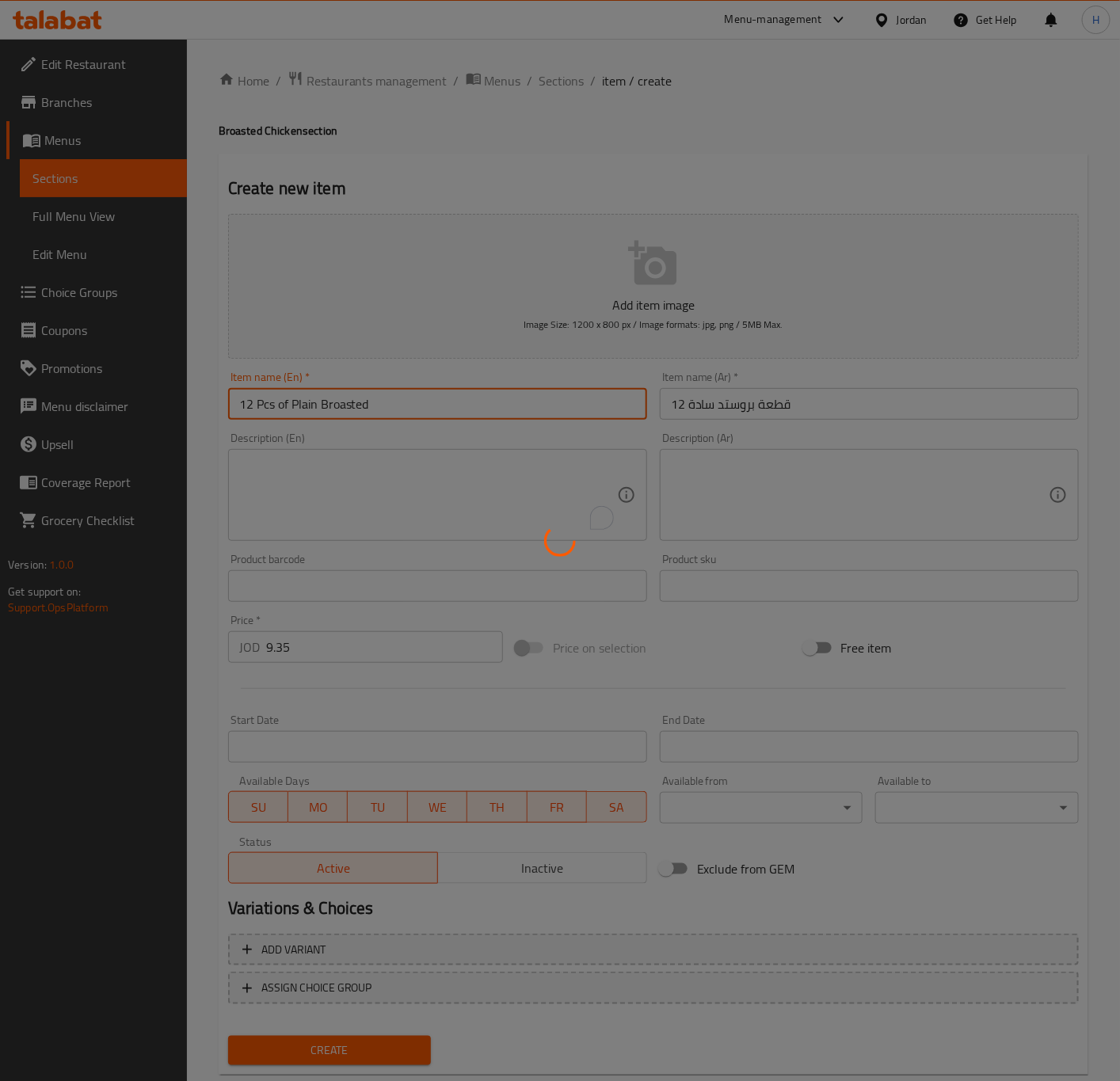
type input "0"
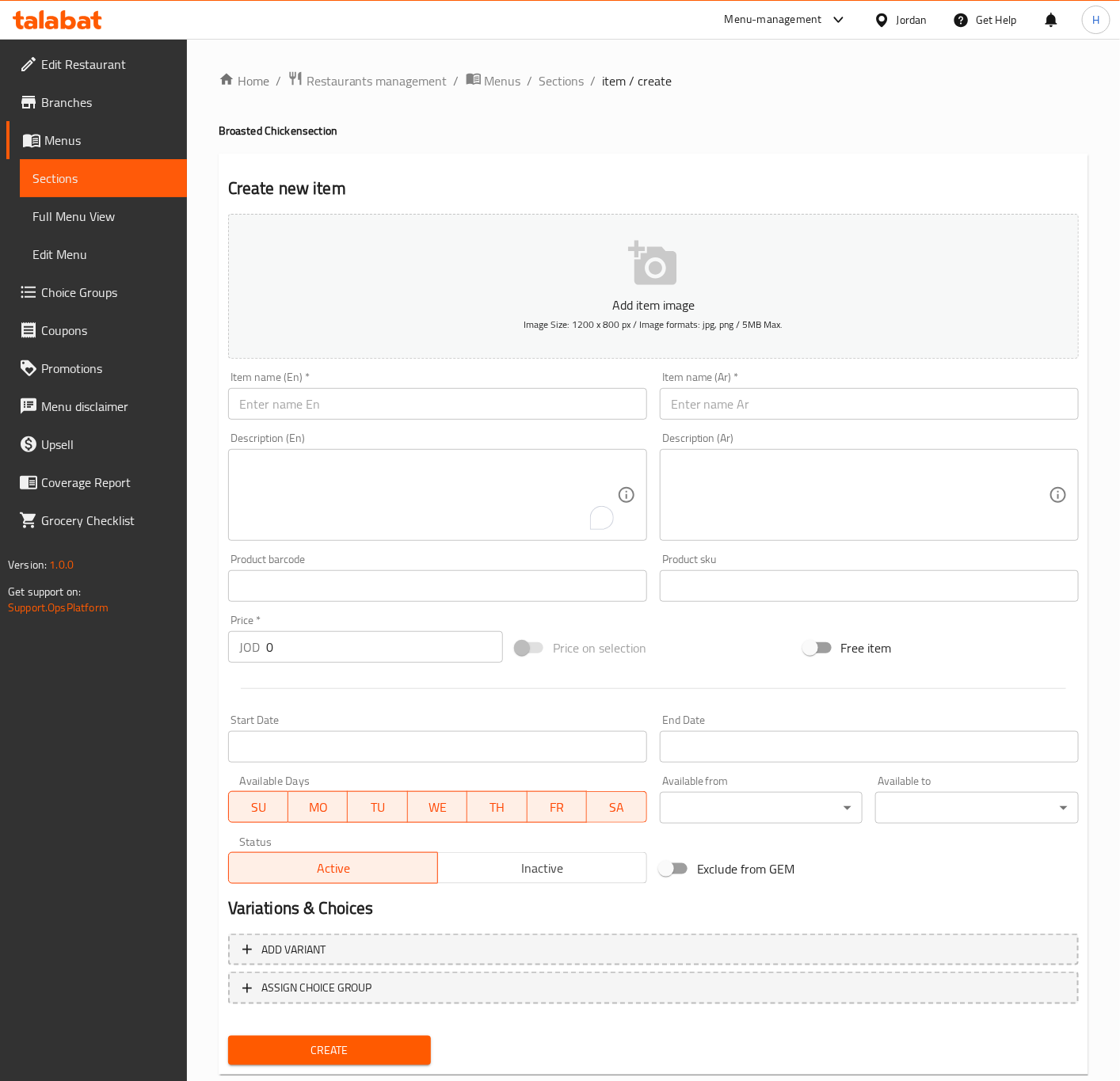
click at [763, 402] on input "text" at bounding box center [869, 404] width 419 height 32
paste input "١٢ قطعة بروستد"
drag, startPoint x: 747, startPoint y: 407, endPoint x: 780, endPoint y: 409, distance: 33.1
click at [780, 409] on input "١٢ قطعة بروستد" at bounding box center [869, 404] width 419 height 32
type input "12 قطعة بروستد"
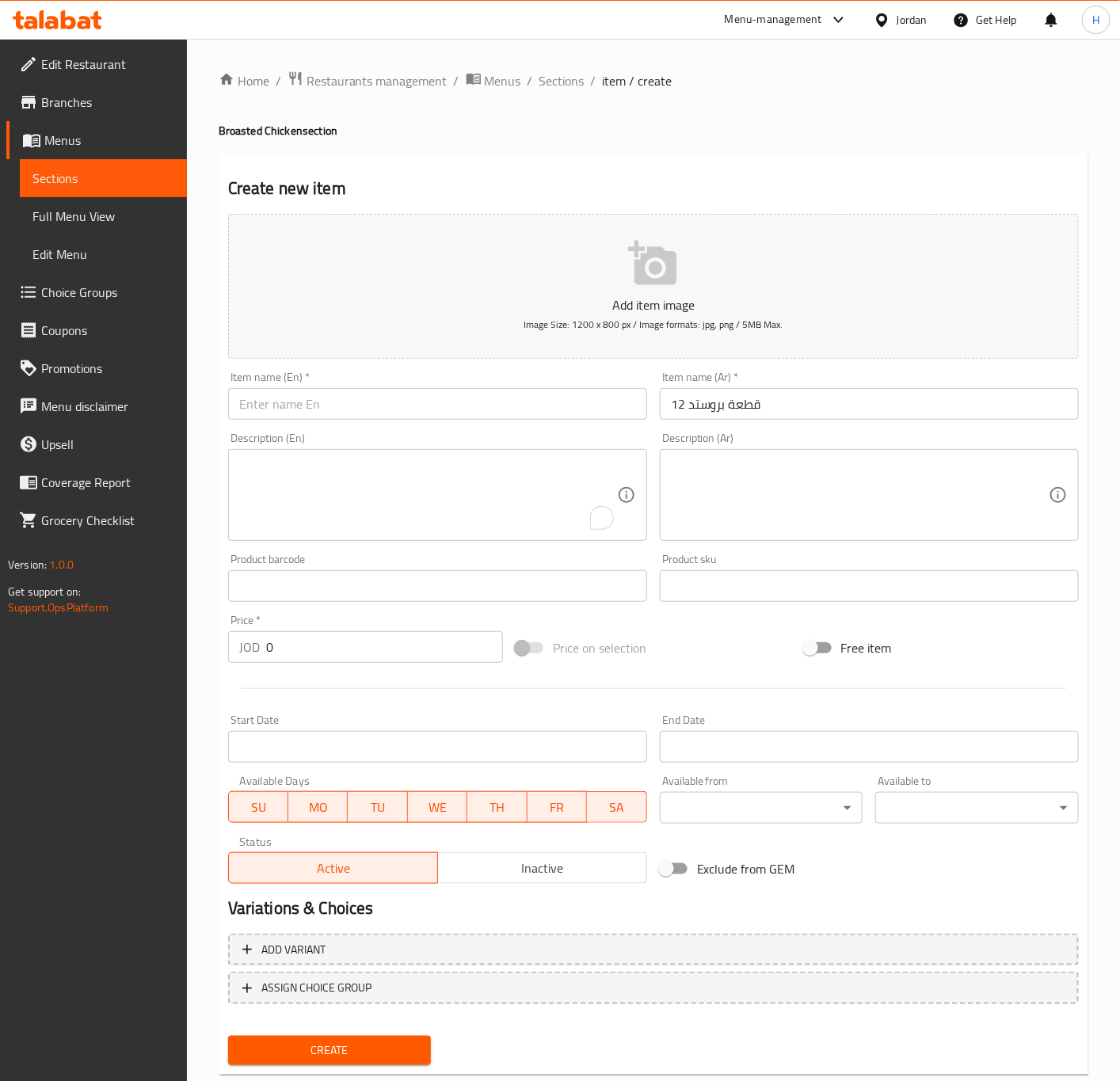
click at [870, 497] on textarea at bounding box center [860, 496] width 377 height 75
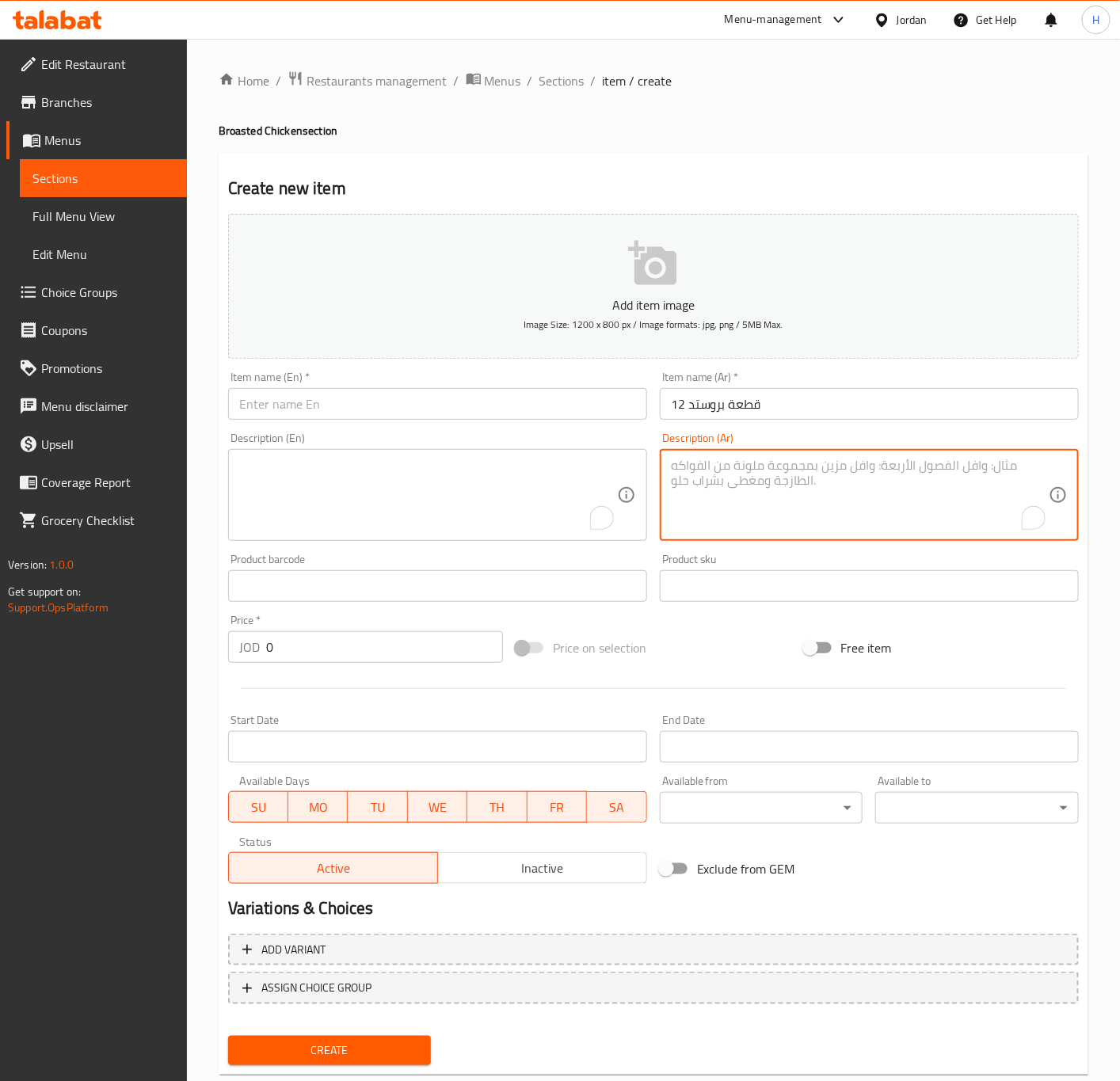
paste textarea "١بطاطا عائلي+٣مثومة+٣خبز ١ لتر ماتركس+كولسلو"
type textarea "1 بطاطا عائلي+3 مثومة+3 خبز+1 لتر ماتركس+كولسلو"
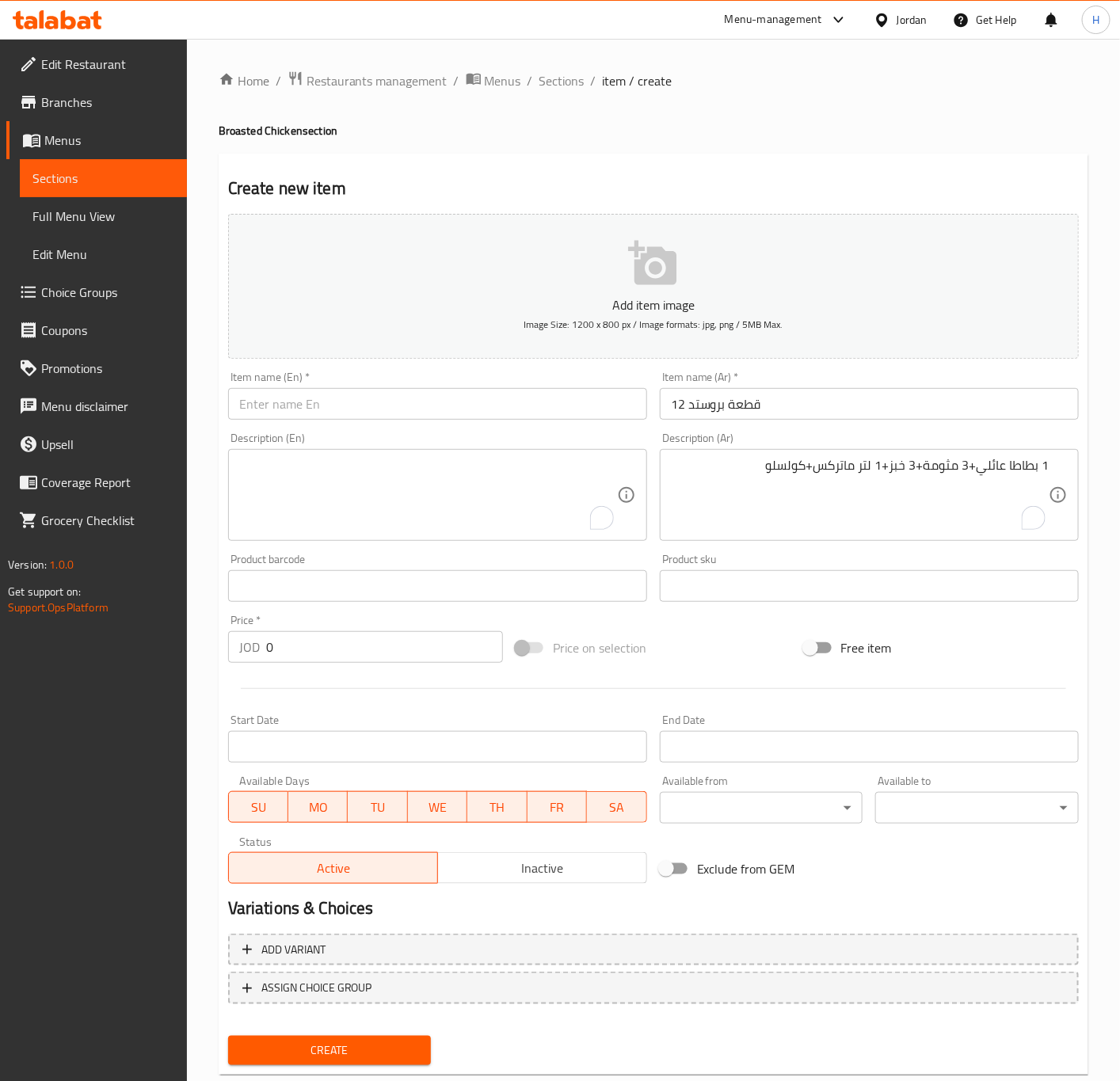
click at [475, 400] on input "text" at bounding box center [437, 404] width 419 height 32
paste input "12 pieces of plain broasted"
click at [271, 413] on input "12 pieces of plain broasted" at bounding box center [437, 404] width 419 height 32
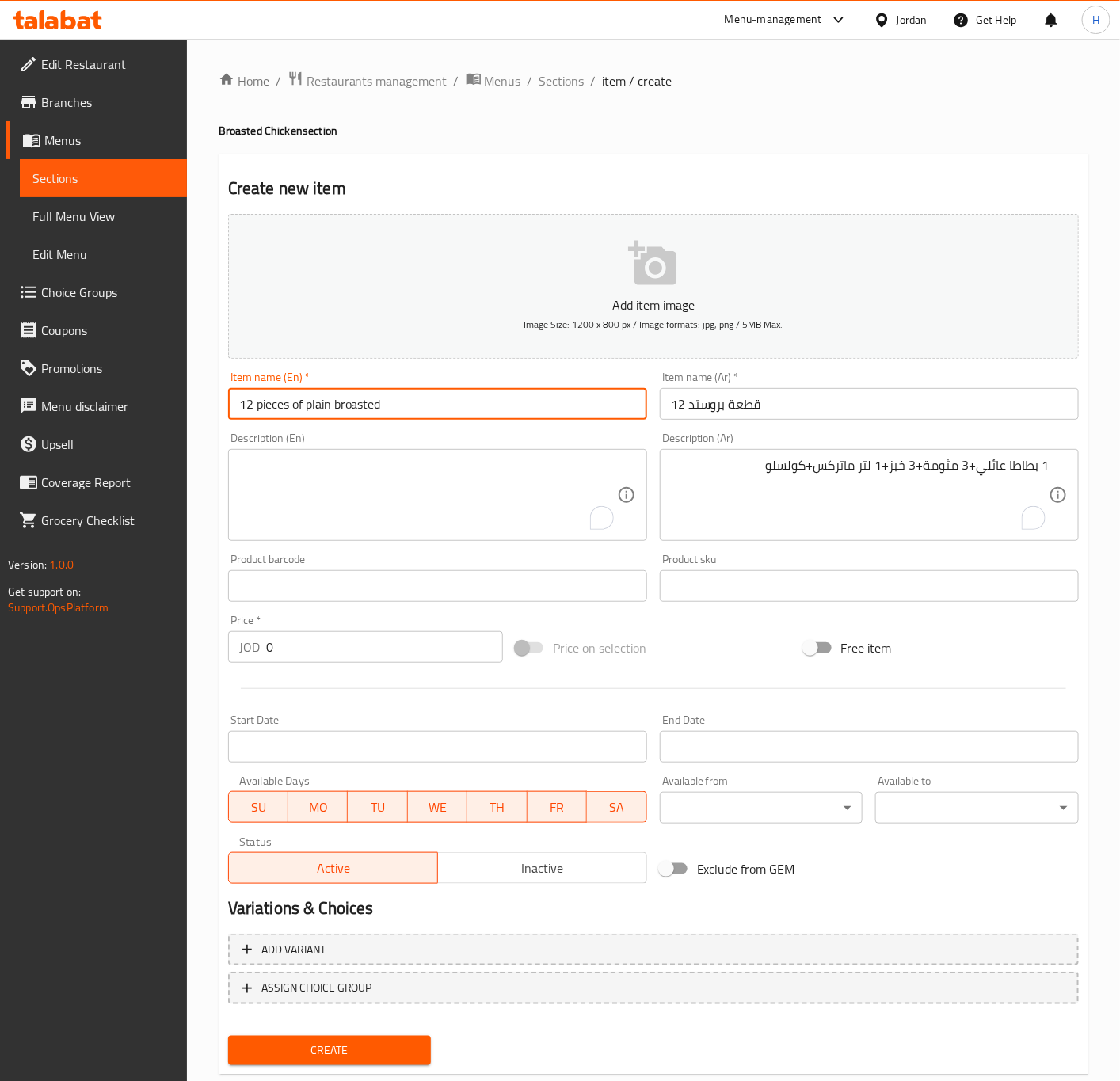
click at [271, 413] on input "12 pieces of plain broasted" at bounding box center [437, 404] width 419 height 32
type input "12 Pcs Broasted"
click at [424, 490] on textarea "To enrich screen reader interactions, please activate Accessibility in Grammarl…" at bounding box center [428, 496] width 377 height 75
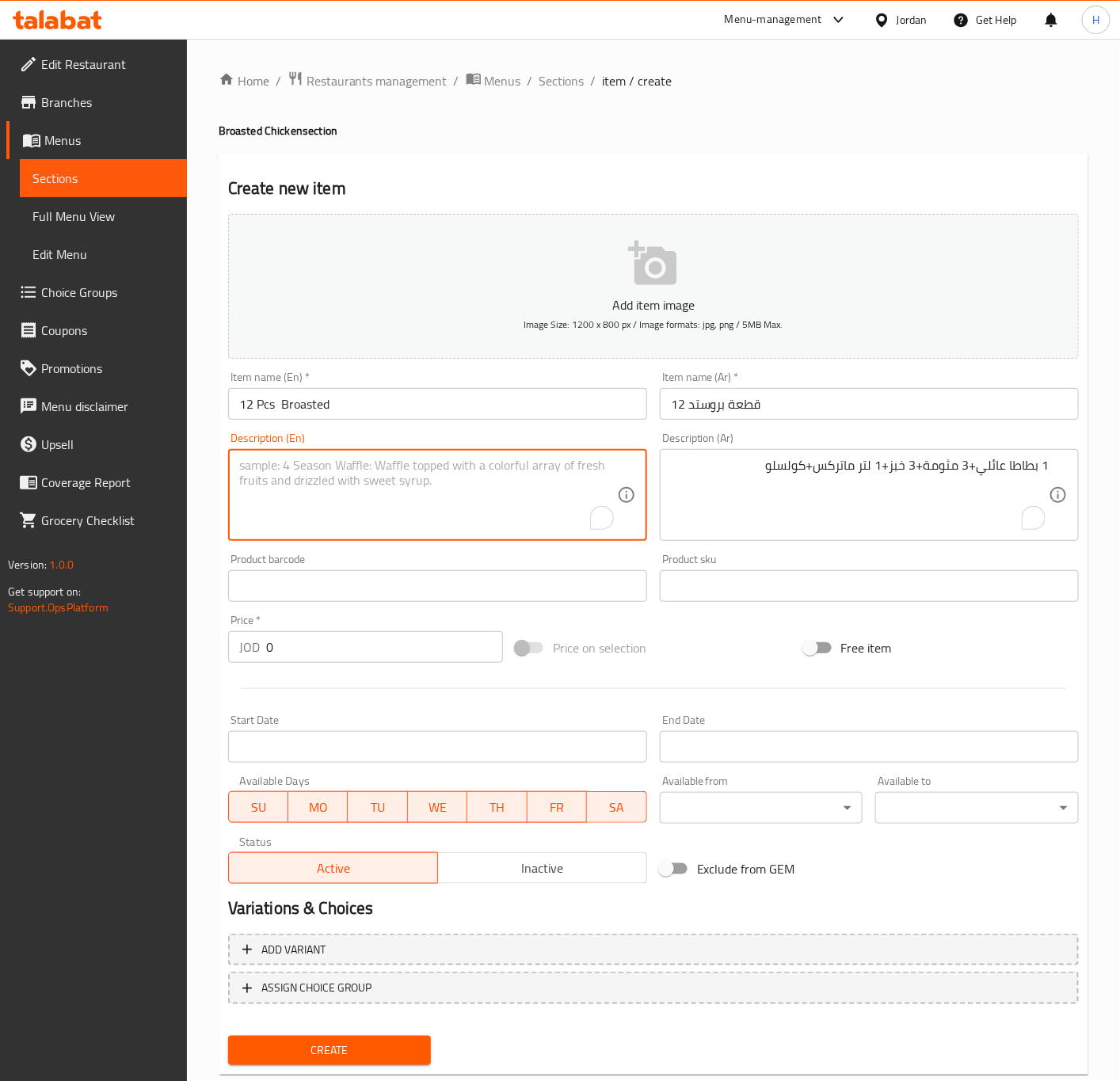
paste textarea "1 family potato, 3 garlic dip, 3 bread, 1 liter of Matrix, and coleslaw"
click at [492, 476] on textarea "1 family potato, 3 garlic dip, 3 bread, 1 liter of Matrix, and coleslaw" at bounding box center [428, 496] width 377 height 75
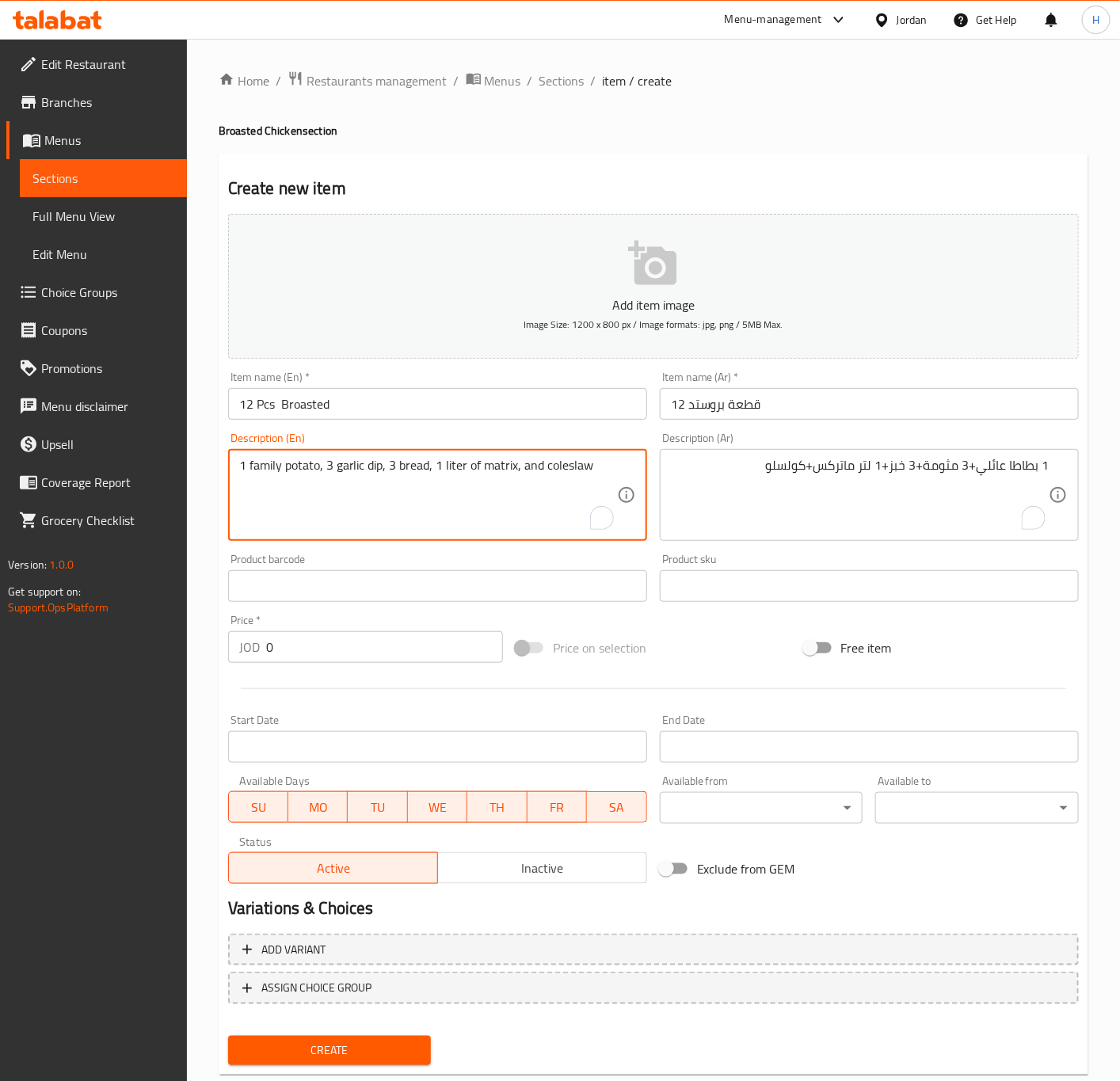
type textarea "1 family potato, 3 garlic dip, 3 bread, 1 liter of matrix, and coleslaw"
click at [438, 646] on input "0" at bounding box center [384, 647] width 237 height 32
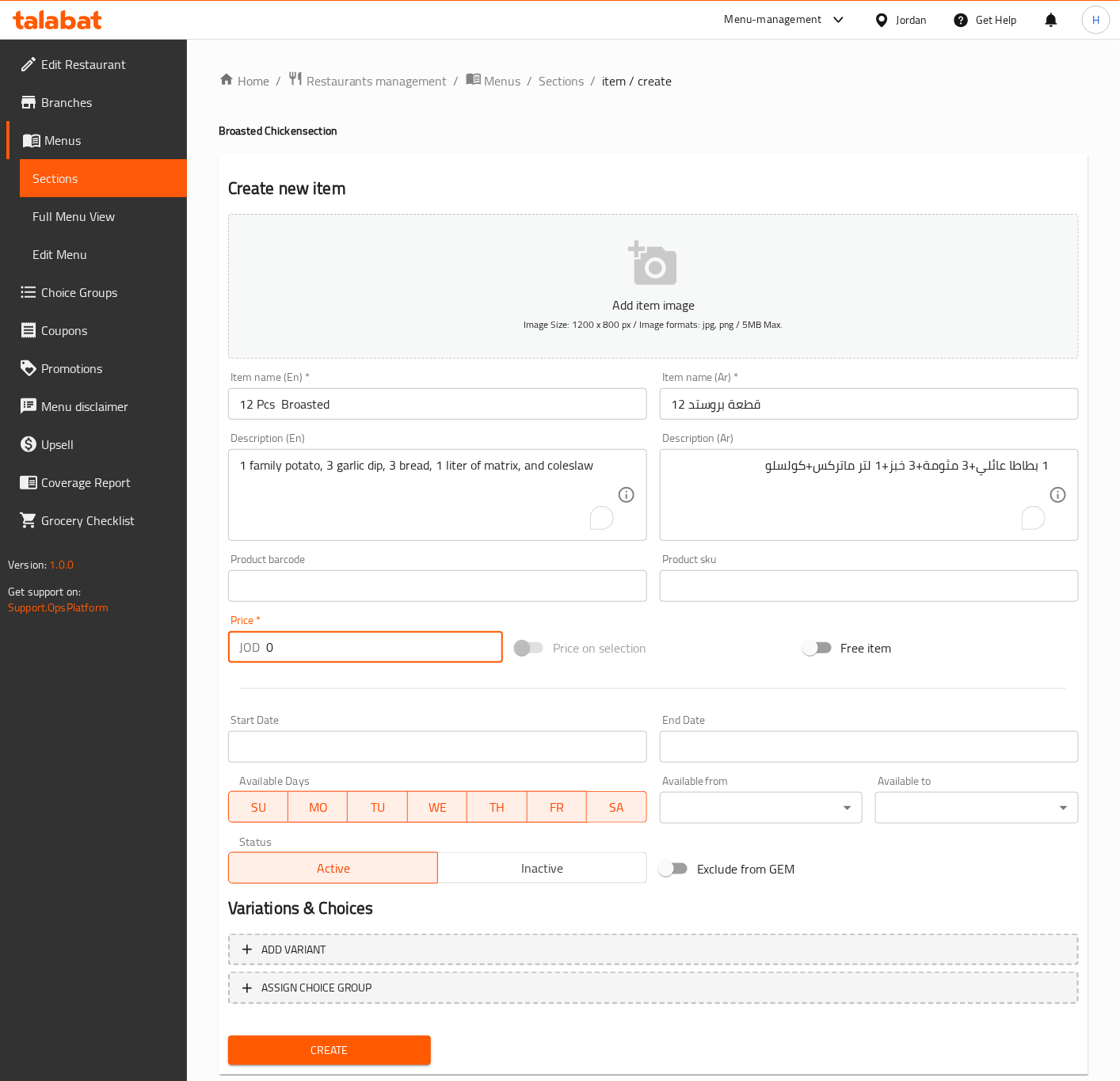
click at [438, 644] on input "0" at bounding box center [384, 647] width 237 height 32
paste input "13.5"
type input "13.50"
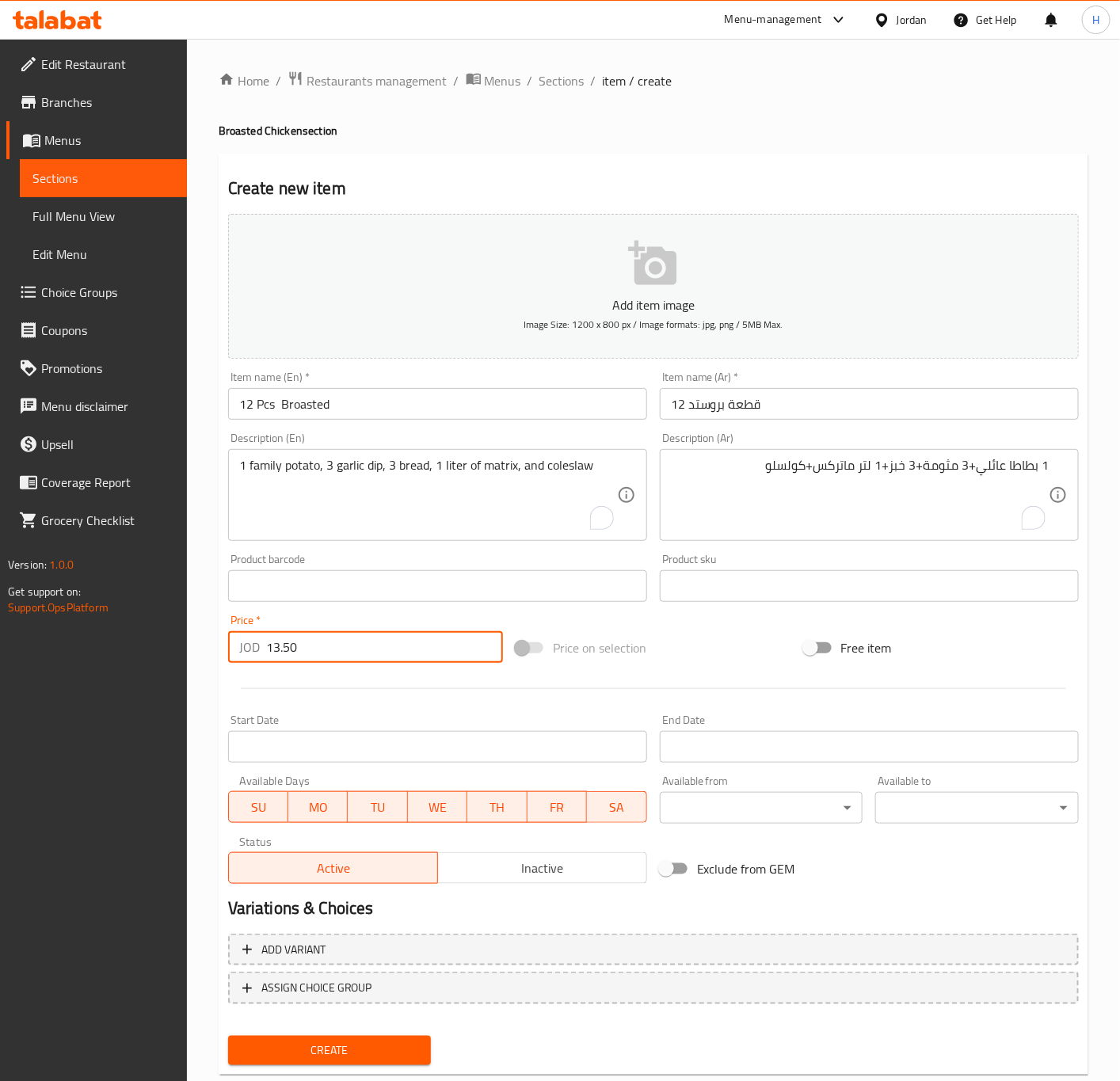
click at [228, 1036] on button "Create" at bounding box center [329, 1050] width 204 height 29
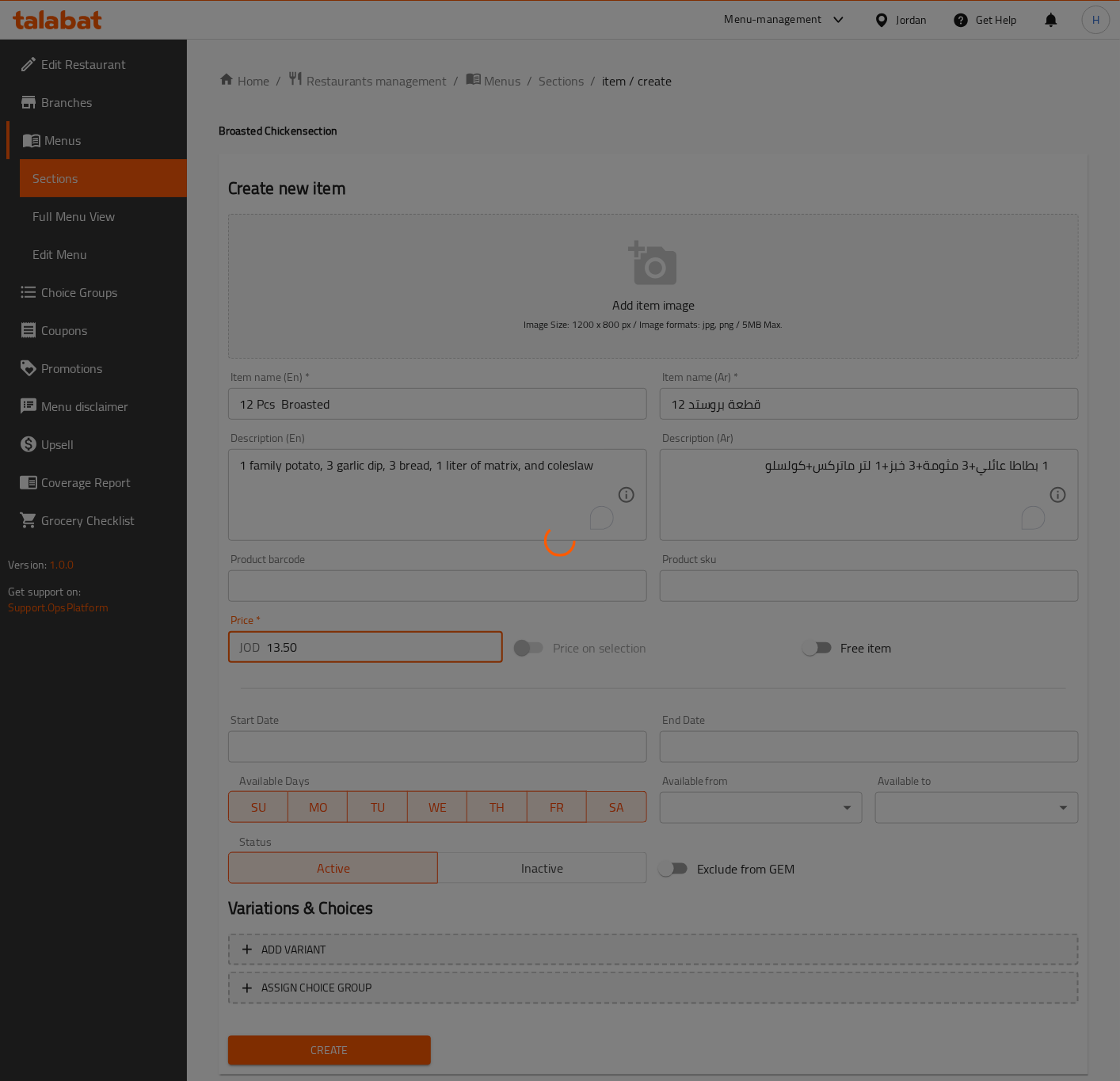
type input "0"
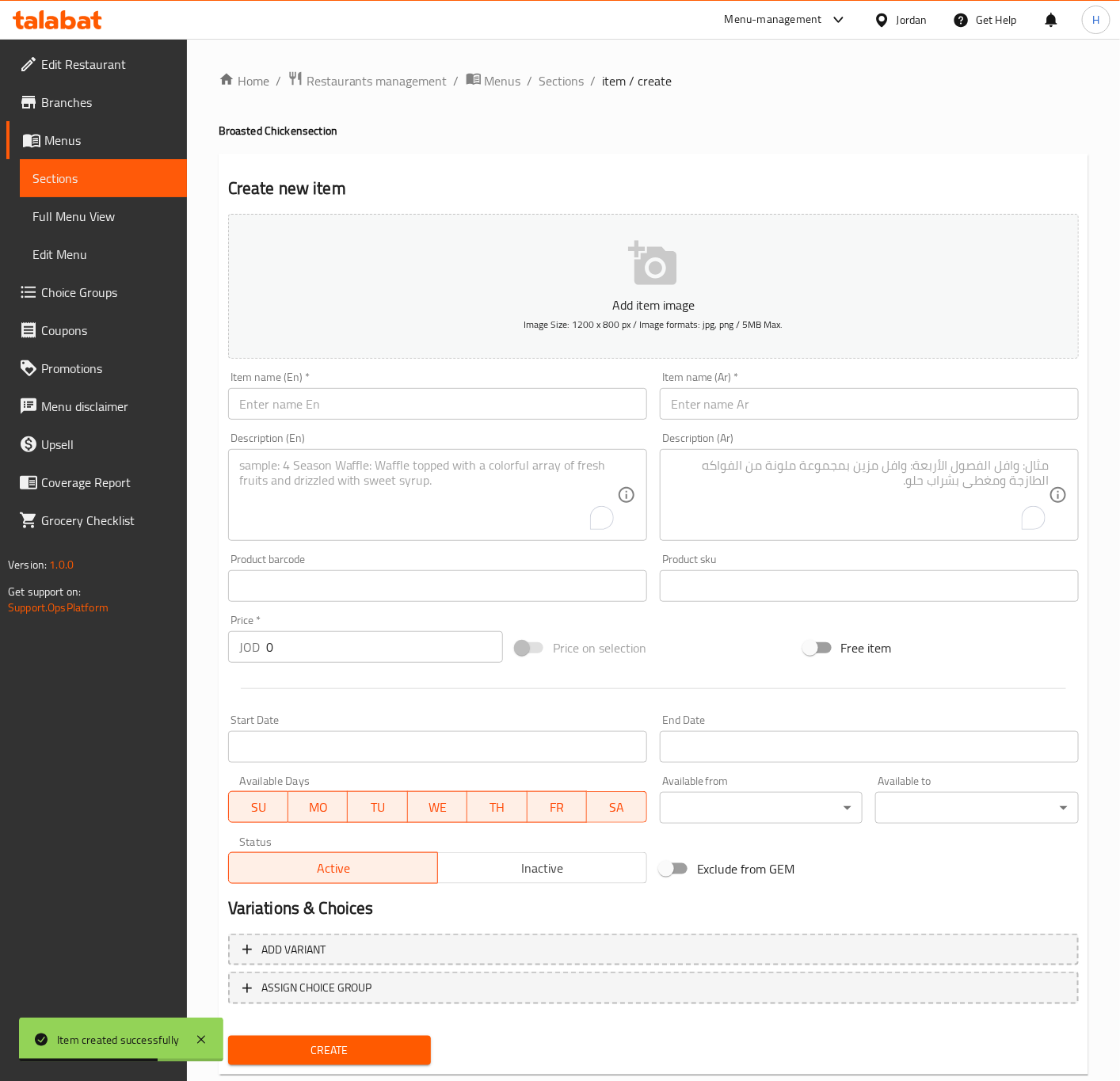
click at [903, 397] on input "text" at bounding box center [869, 404] width 419 height 32
paste input "١٦ قطعة بروستد سادة"
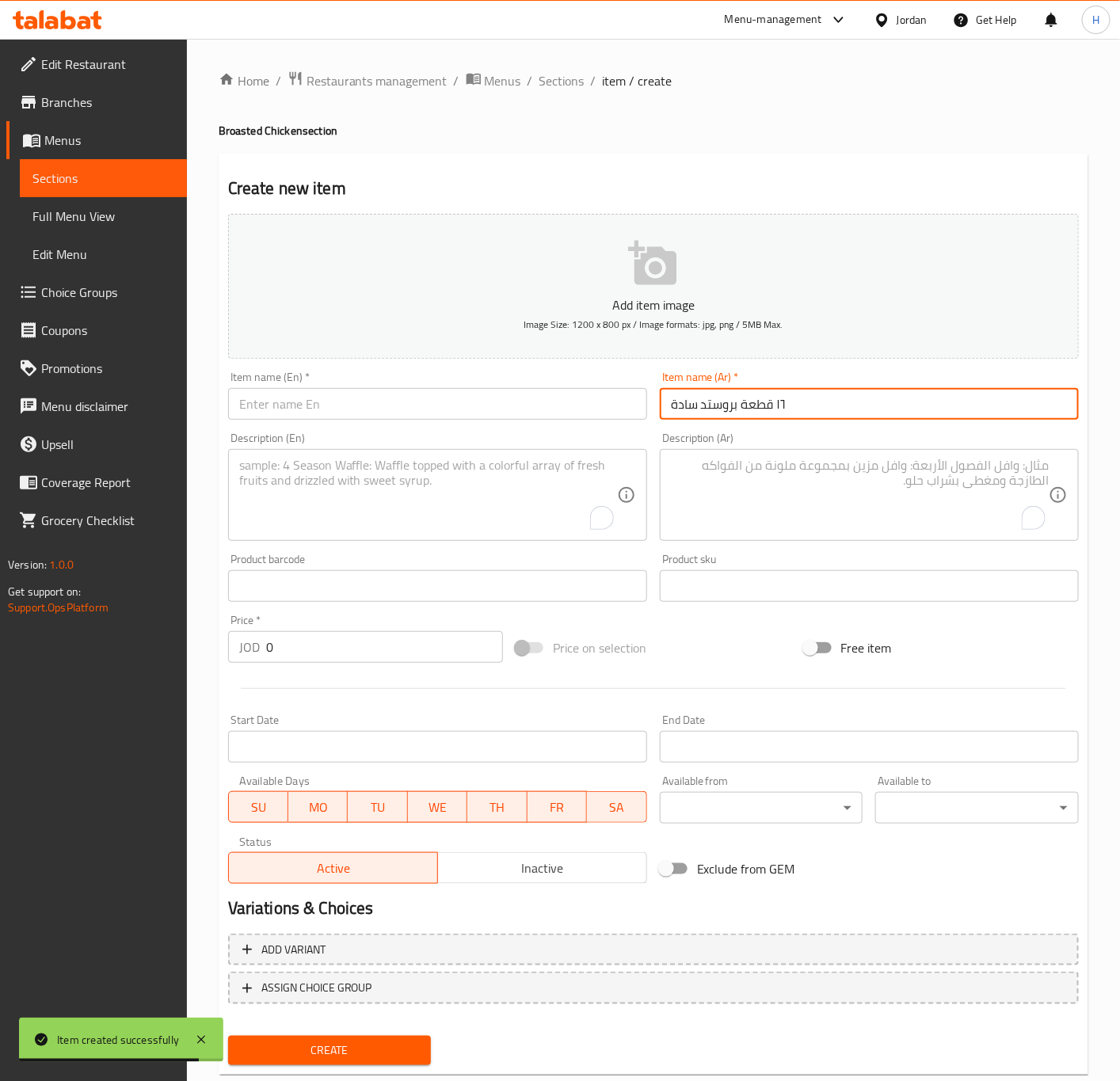
click at [779, 405] on input "١٦ قطعة بروستد سادة" at bounding box center [869, 404] width 419 height 32
type input "16 قطعة بروستد سادة"
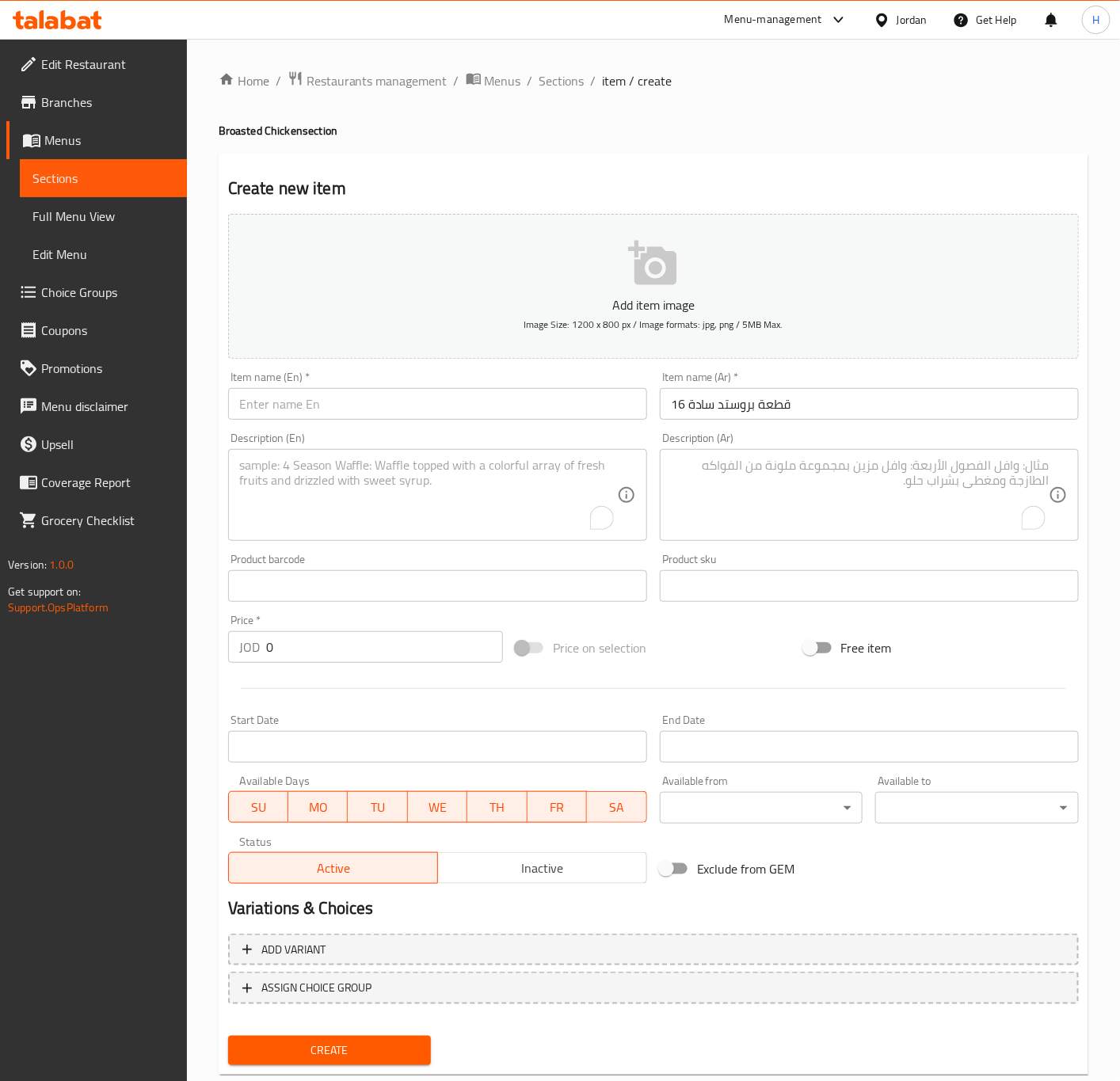
click at [565, 412] on input "text" at bounding box center [437, 404] width 419 height 32
paste input "16 pieces of plain broasted"
drag, startPoint x: 328, startPoint y: 402, endPoint x: 292, endPoint y: 402, distance: 36.0
click at [292, 402] on input "16 pieces of plain broasted" at bounding box center [437, 404] width 419 height 32
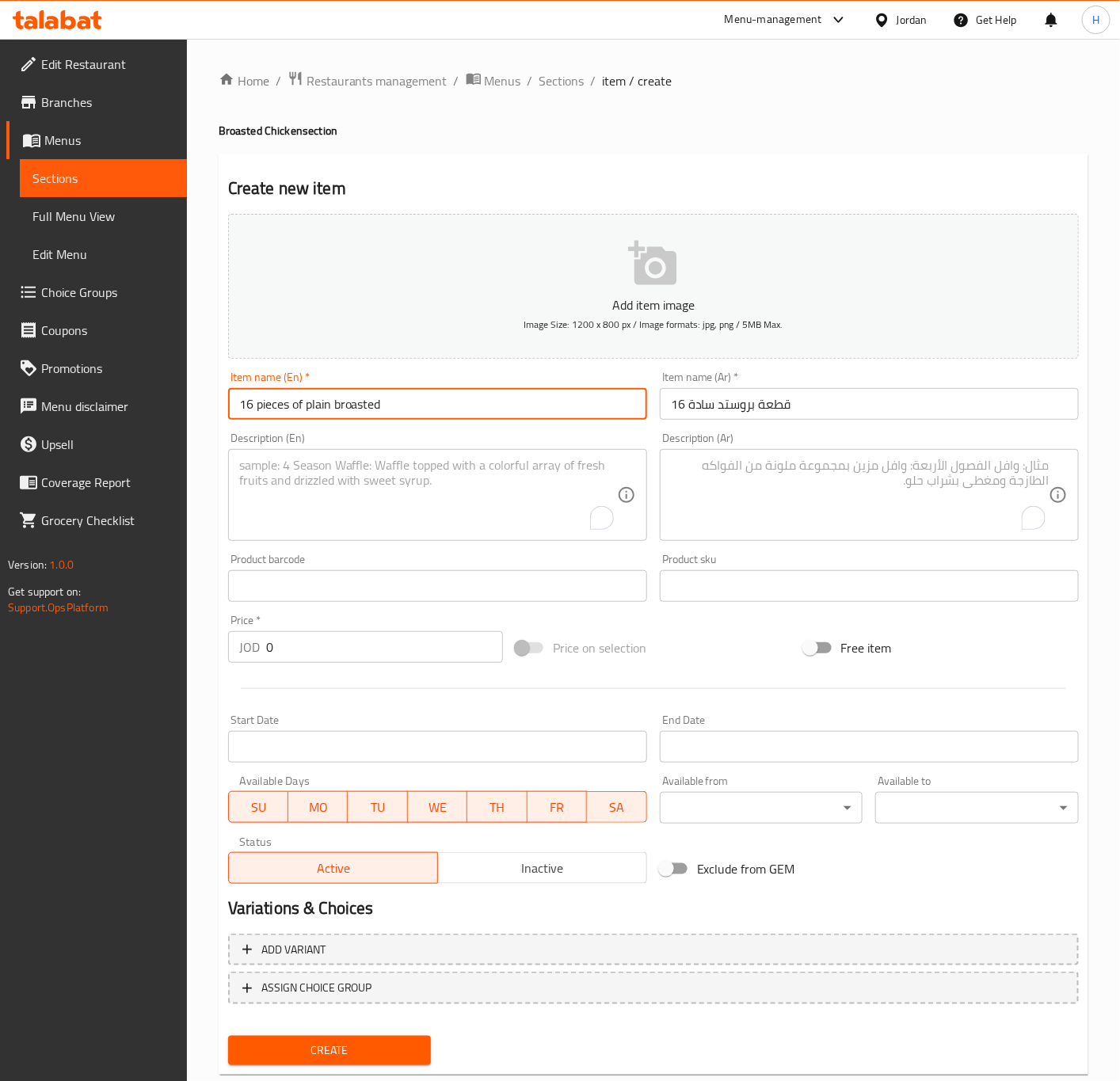
drag, startPoint x: 331, startPoint y: 402, endPoint x: 258, endPoint y: 411, distance: 73.6
click at [258, 411] on input "16 pieces of plain broasted" at bounding box center [437, 404] width 419 height 32
type input "16 Pcs Broasted"
click at [313, 658] on input "0" at bounding box center [384, 647] width 237 height 32
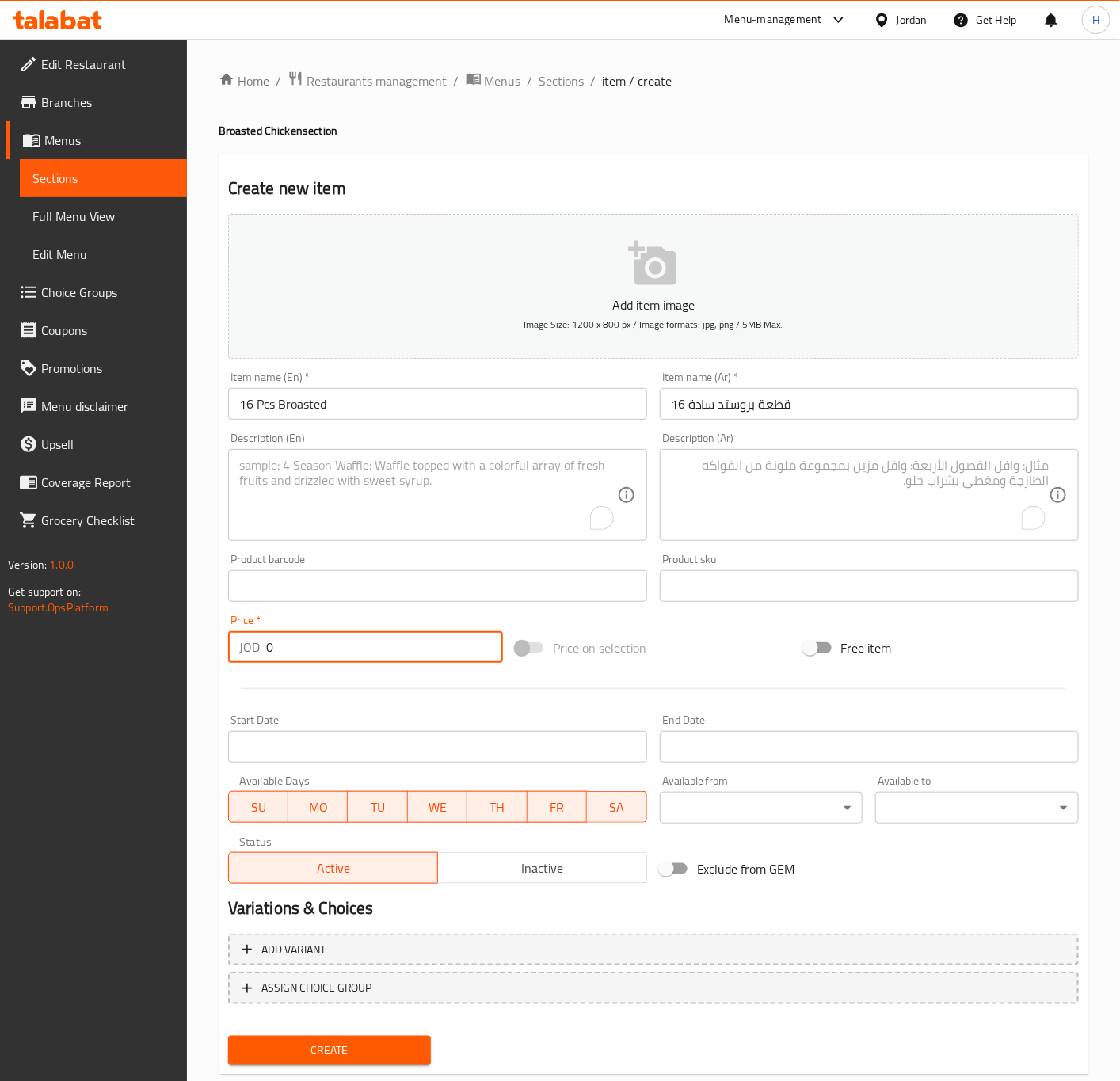
click at [313, 658] on input "0" at bounding box center [384, 647] width 237 height 32
paste input "11.99"
type input "11.99"
click at [228, 1036] on button "Create" at bounding box center [329, 1050] width 204 height 29
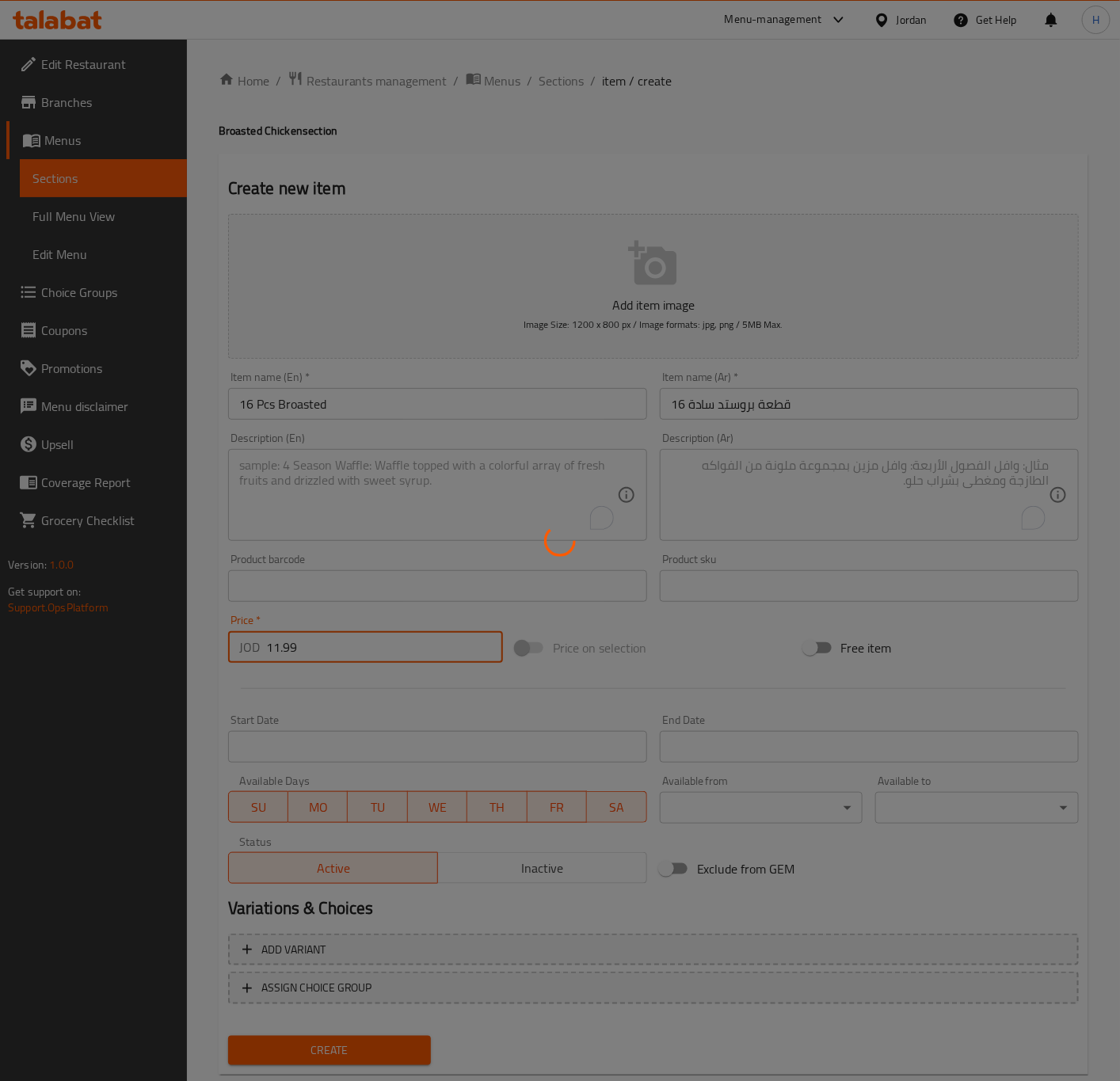
type input "0"
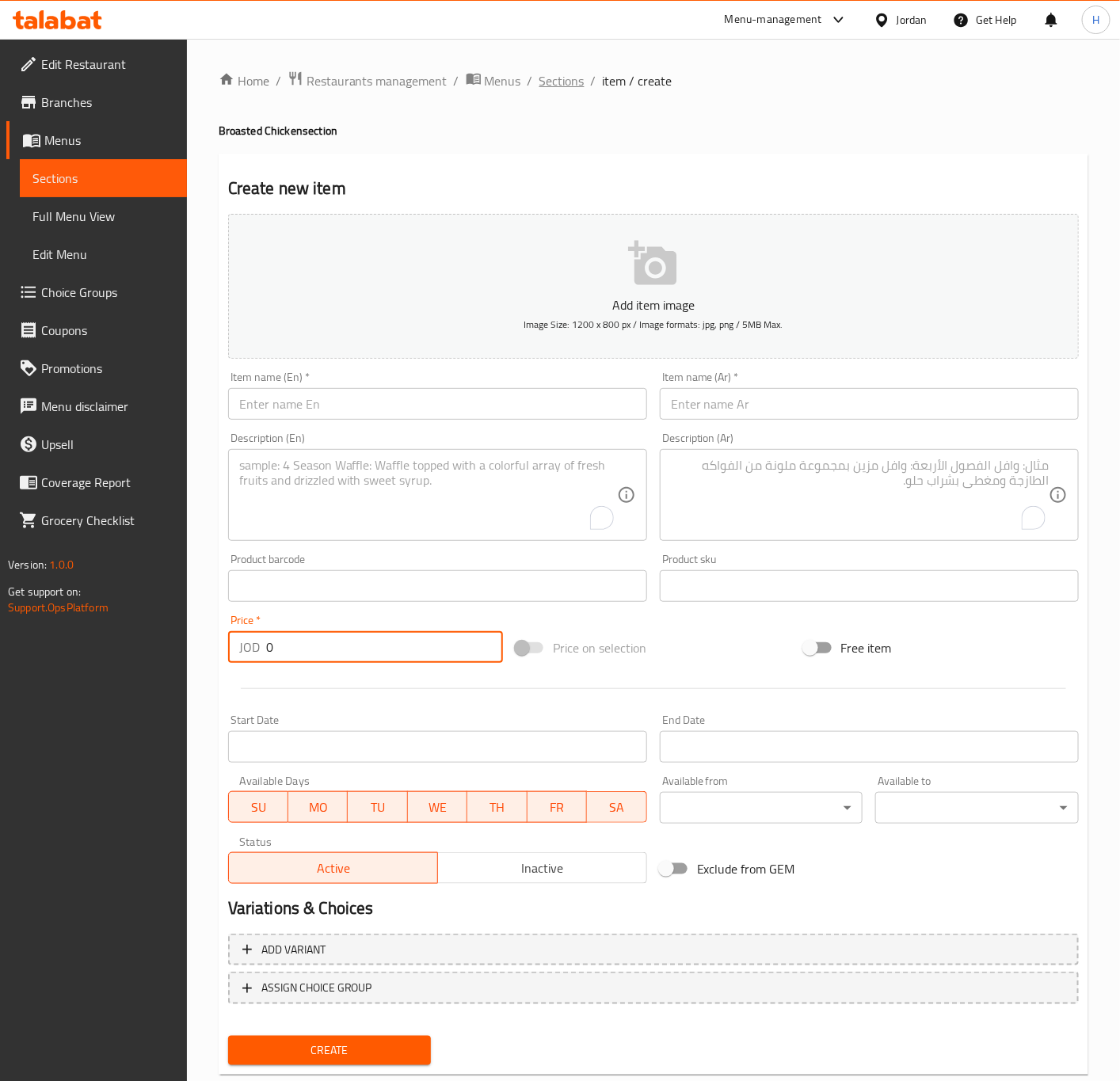
click at [555, 81] on span "Sections" at bounding box center [562, 81] width 45 height 19
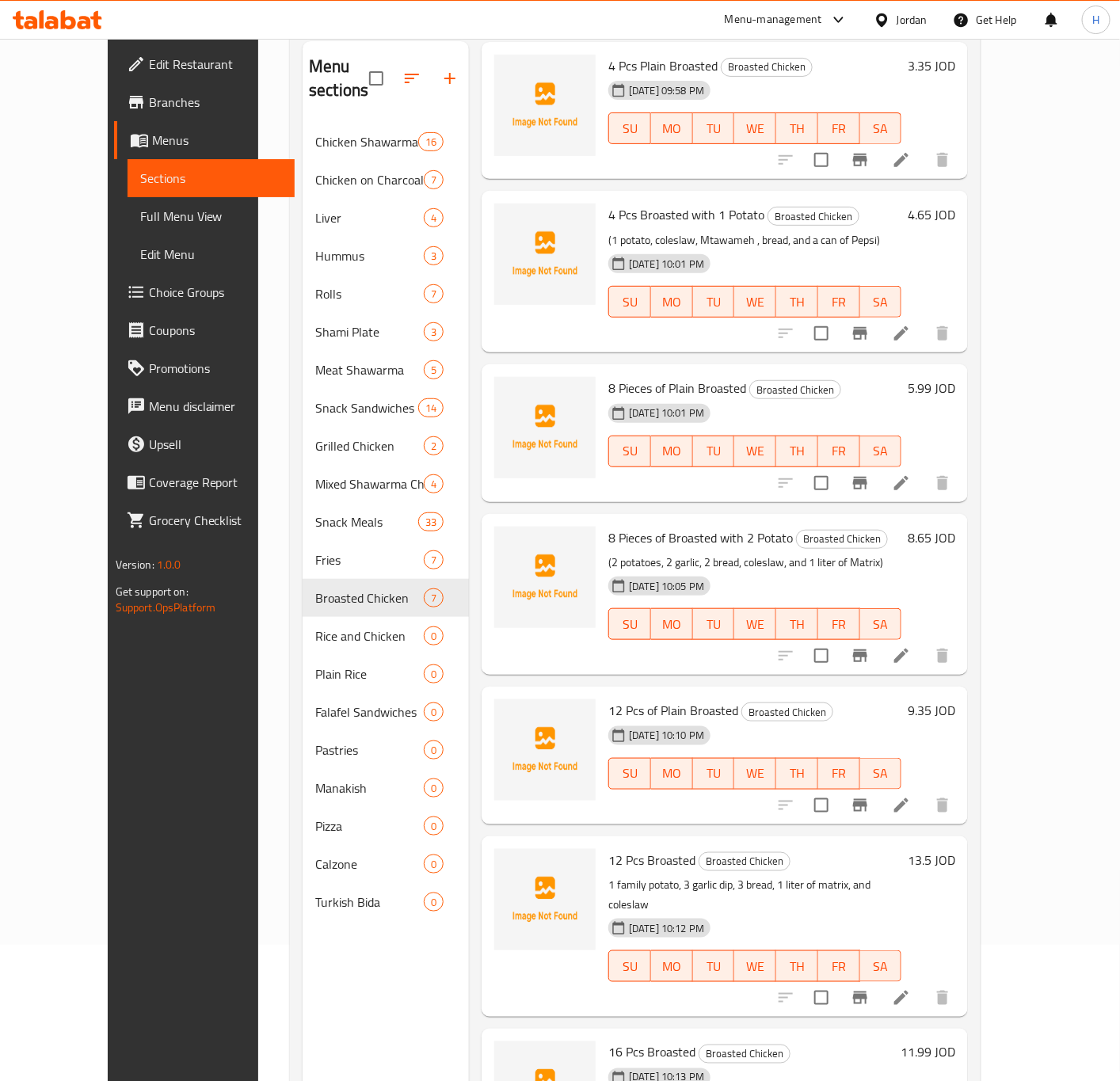
scroll to position [222, 0]
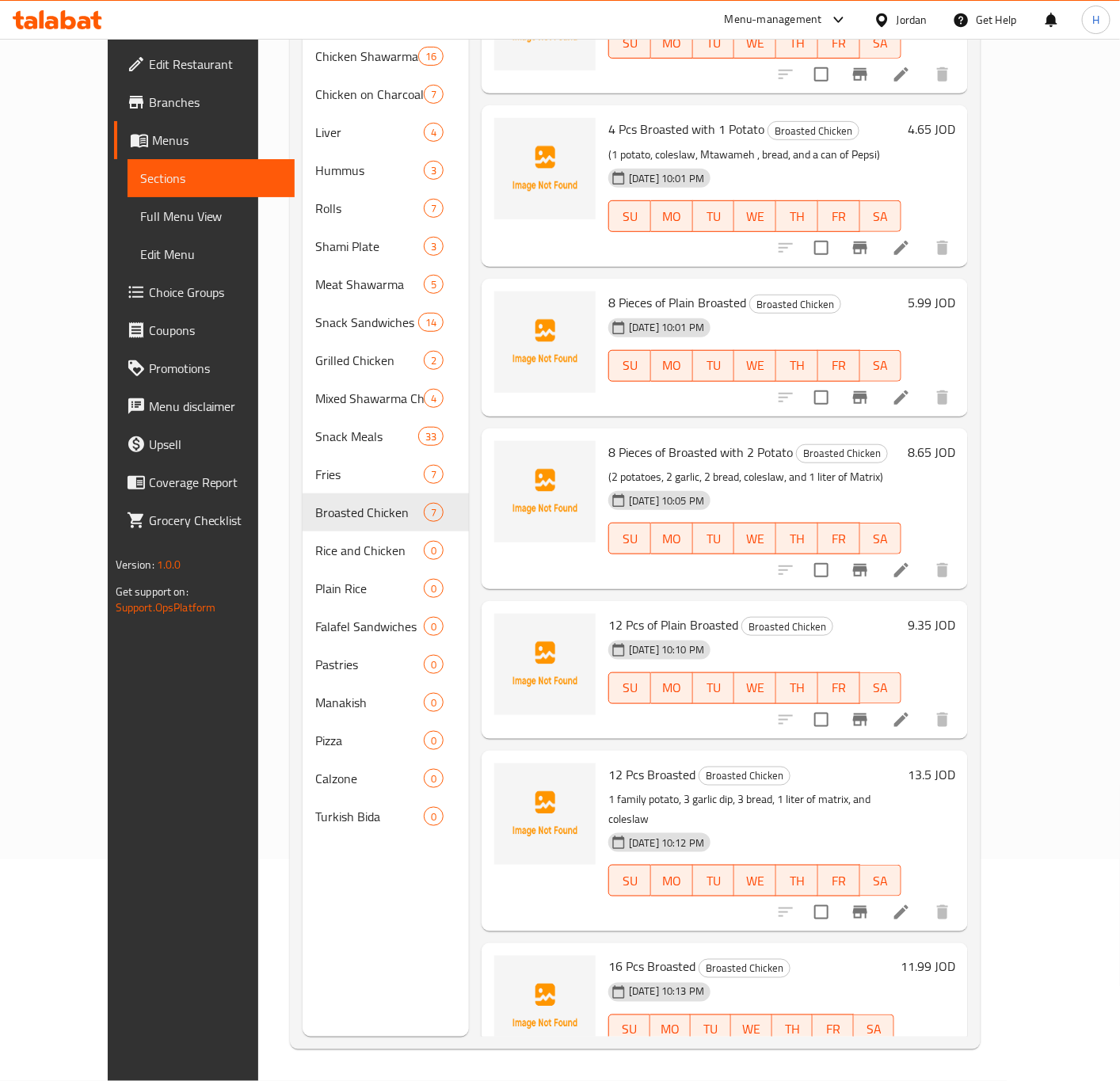
click at [910, 1053] on icon at bounding box center [900, 1062] width 19 height 19
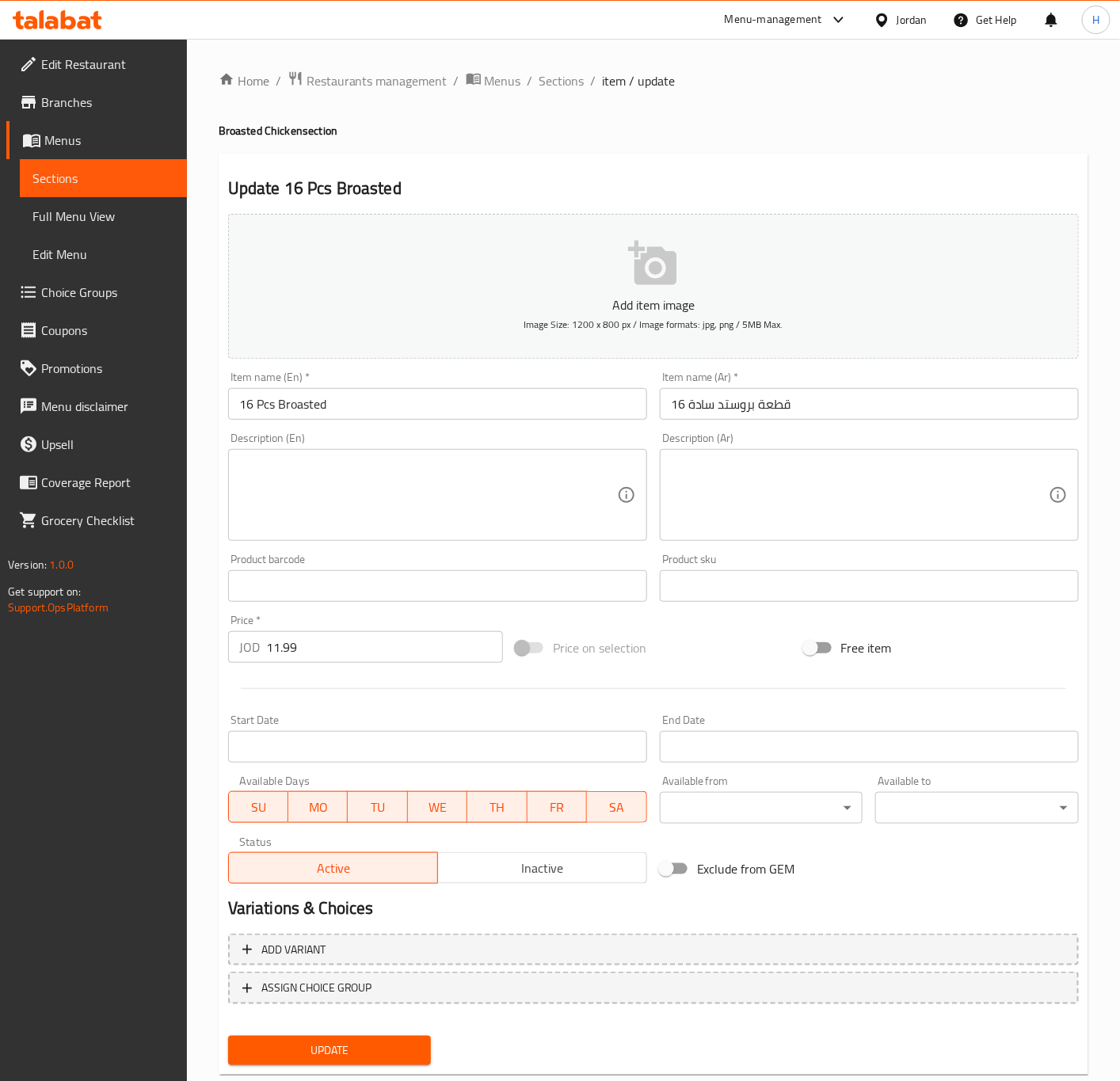
click at [281, 400] on input "16 Pcs Broasted" at bounding box center [437, 404] width 419 height 32
click at [276, 402] on input "16 Pcs Broasted" at bounding box center [437, 404] width 419 height 32
type input "16 Pcs Plain Broasted"
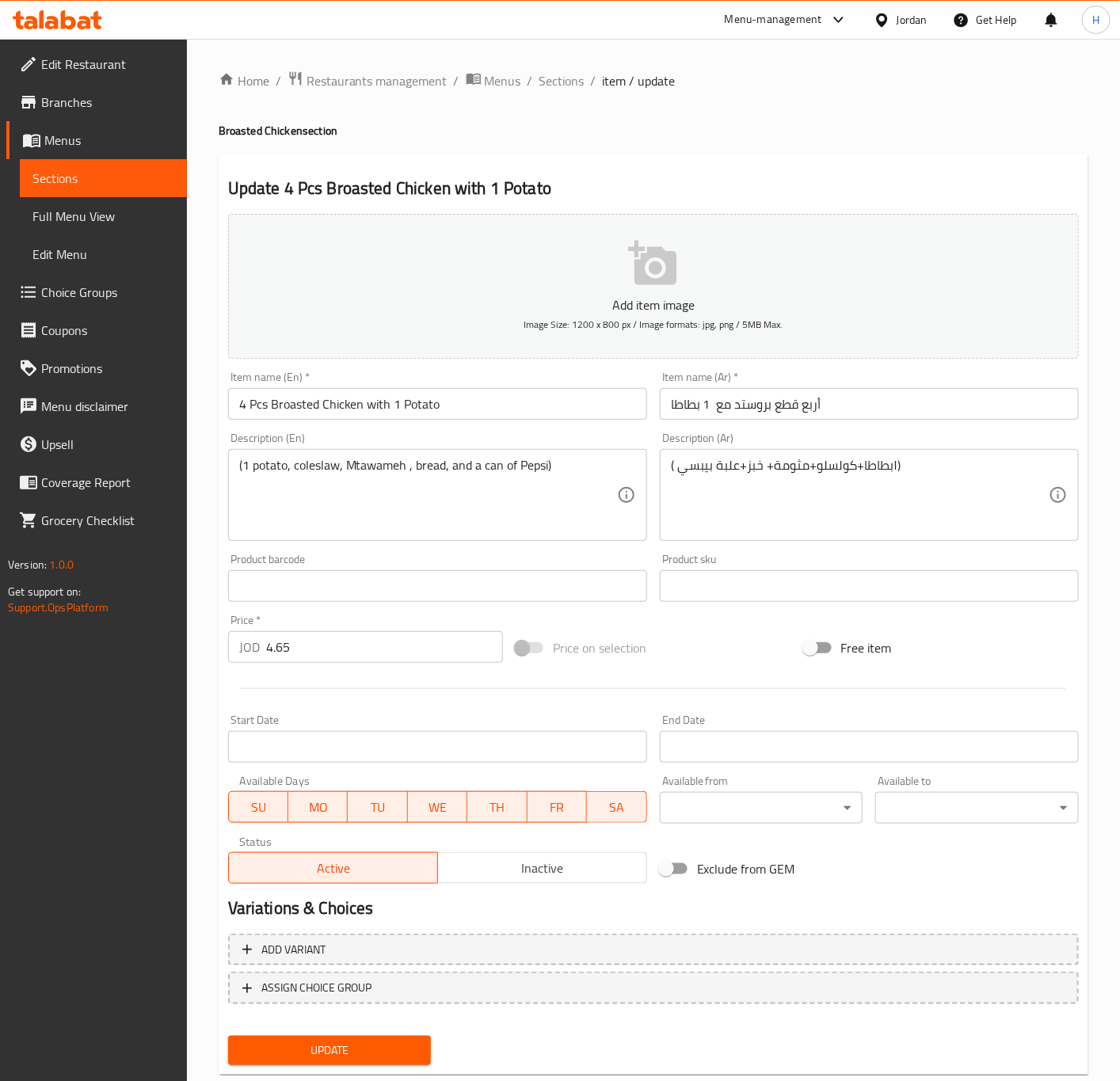
click at [344, 408] on input "4 Pcs Broasted Chicken with 1 Potato" at bounding box center [437, 404] width 419 height 32
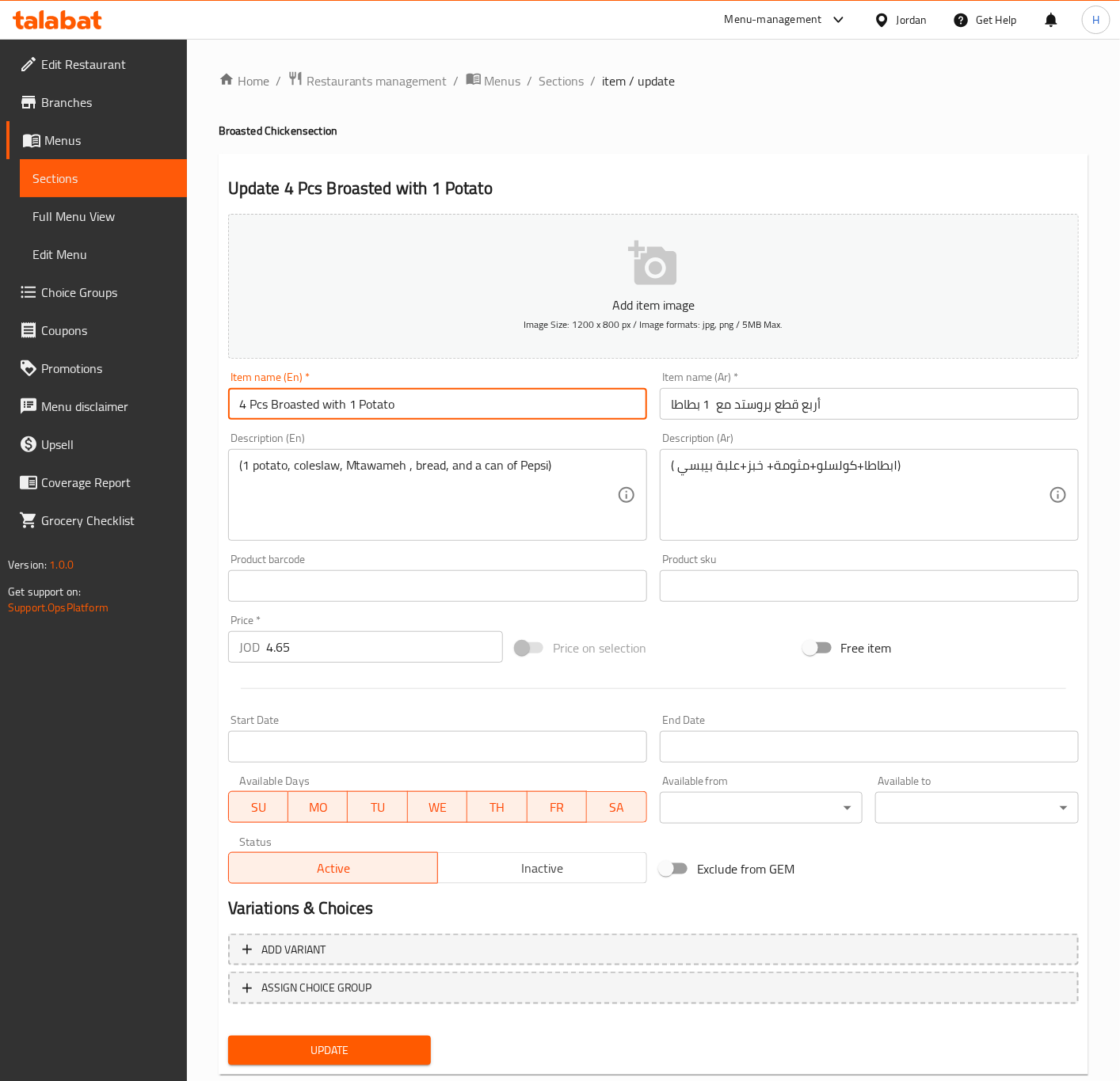
type input "4 Pcs Broasted with 1 Potato"
click at [228, 1036] on button "Update" at bounding box center [329, 1050] width 204 height 29
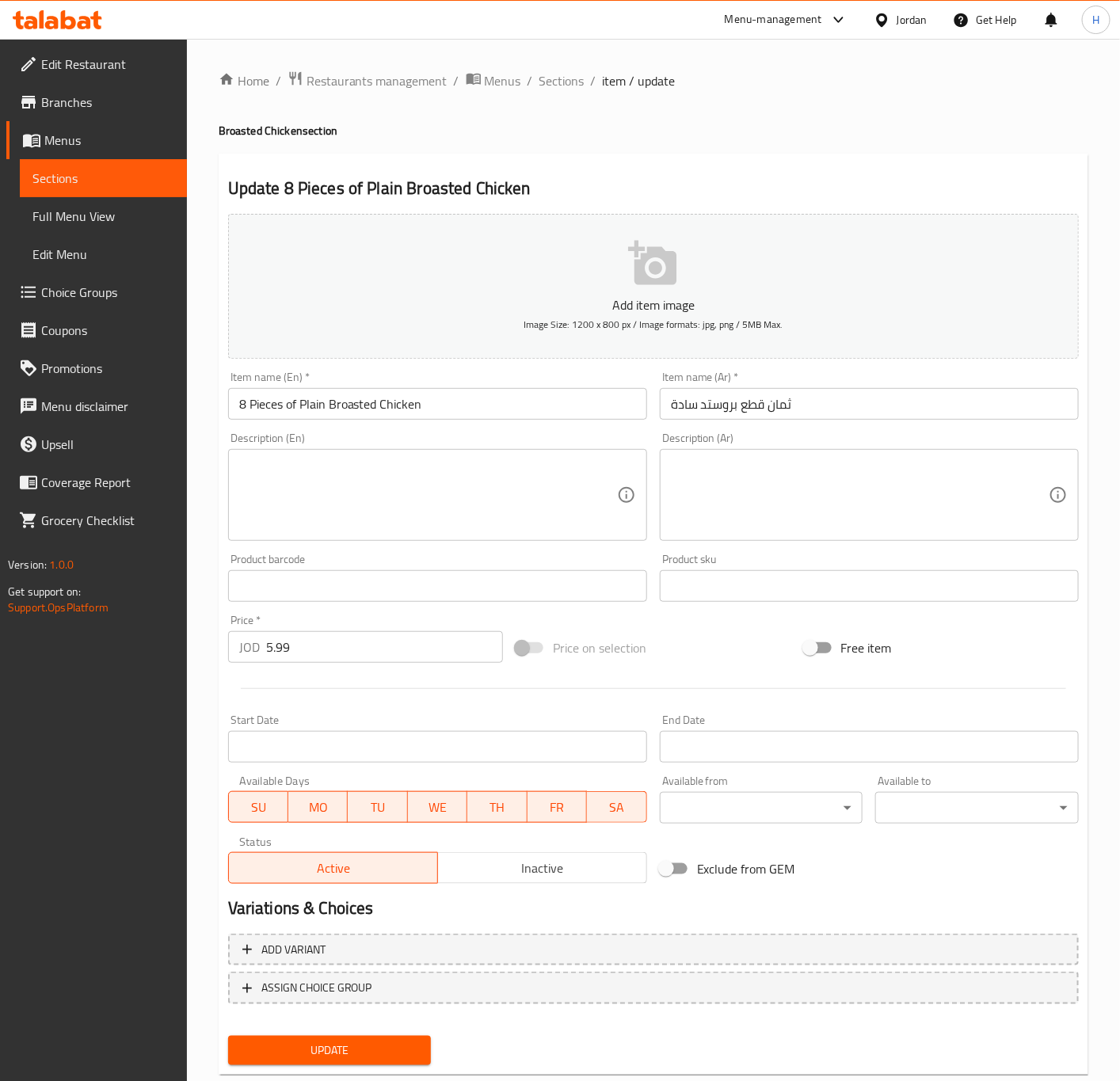
click at [411, 411] on input "8 Pieces of Plain Broasted Chicken" at bounding box center [437, 404] width 419 height 32
click at [411, 409] on input "8 Pieces of Plain Broasted Chicken" at bounding box center [437, 404] width 419 height 32
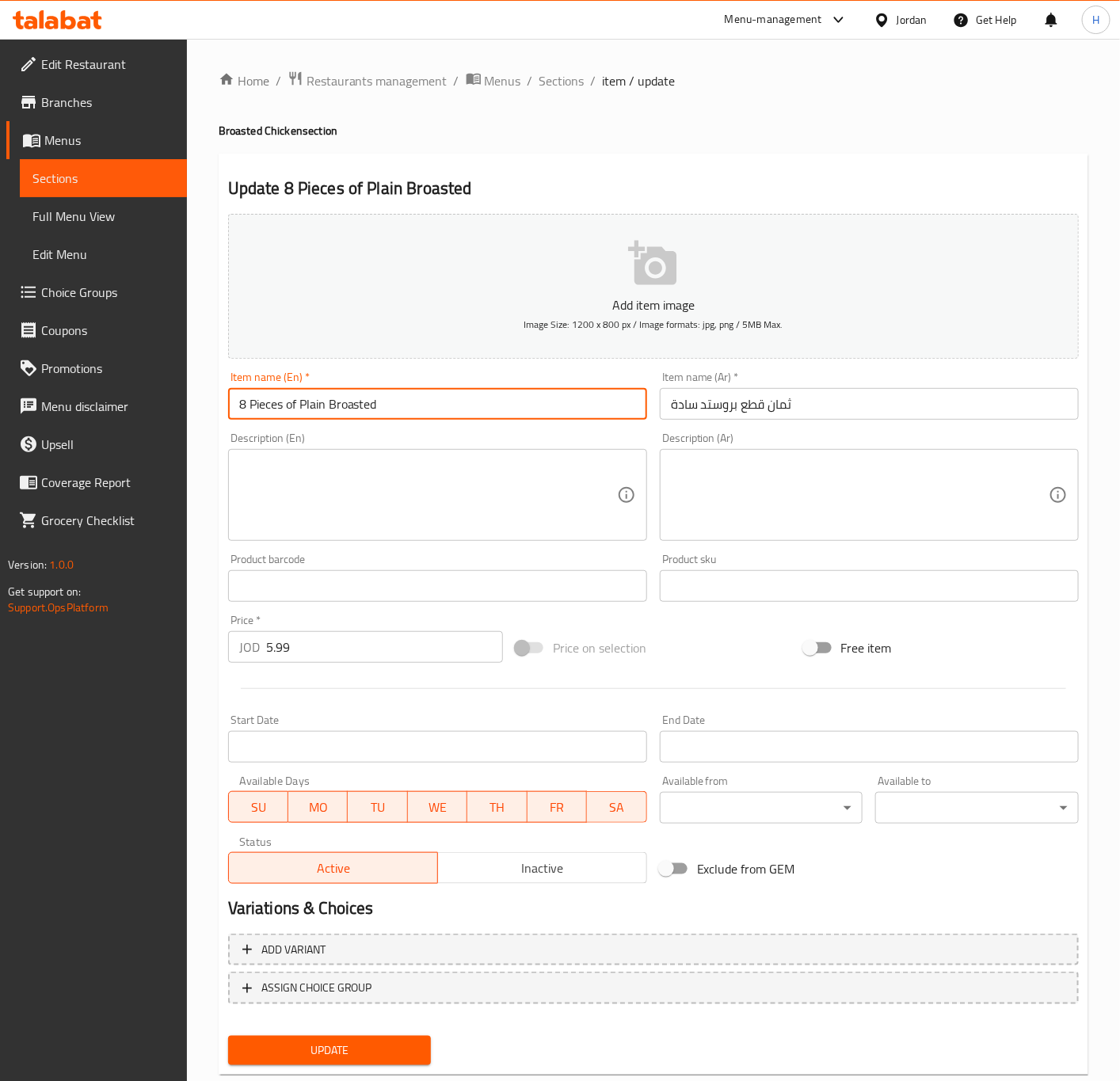
type input "8 Pieces of Plain Broasted"
click at [228, 1036] on button "Update" at bounding box center [329, 1050] width 204 height 29
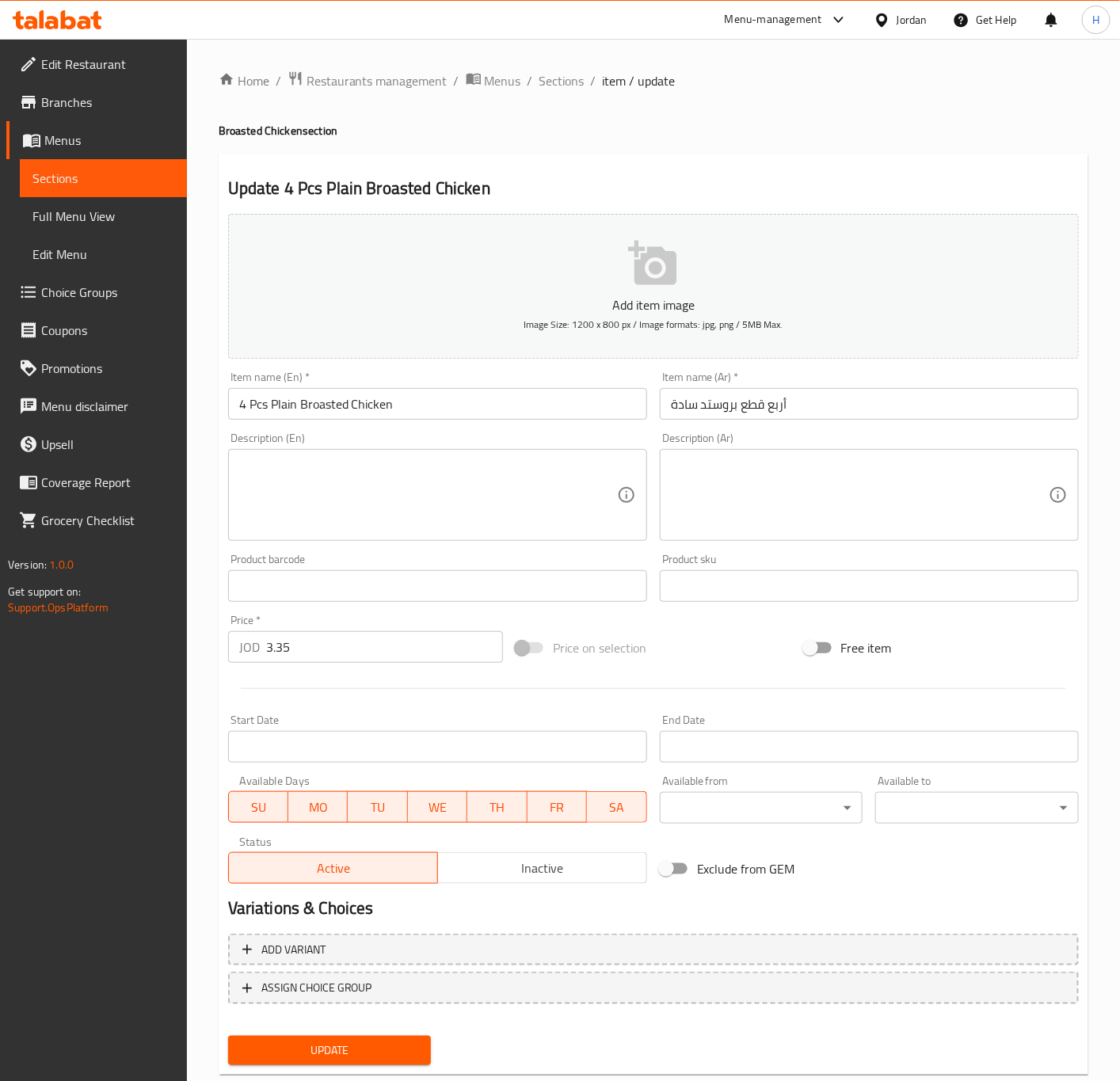
click at [380, 397] on input "4 Pcs Plain Broasted Chicken" at bounding box center [437, 404] width 419 height 32
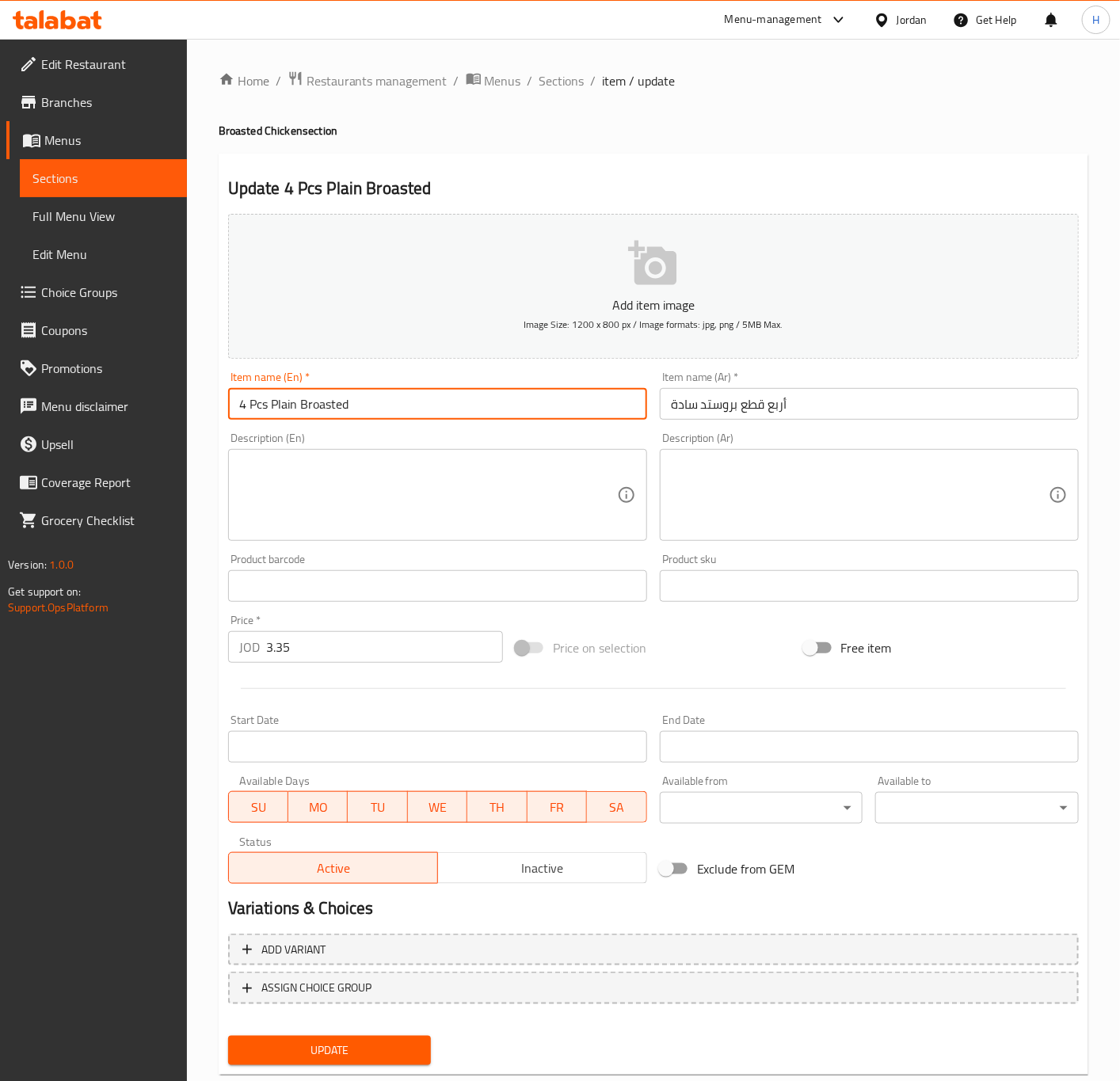
type input "4 Pcs Plain Broasted"
click at [228, 1036] on button "Update" at bounding box center [329, 1050] width 204 height 29
